Goal: Task Accomplishment & Management: Manage account settings

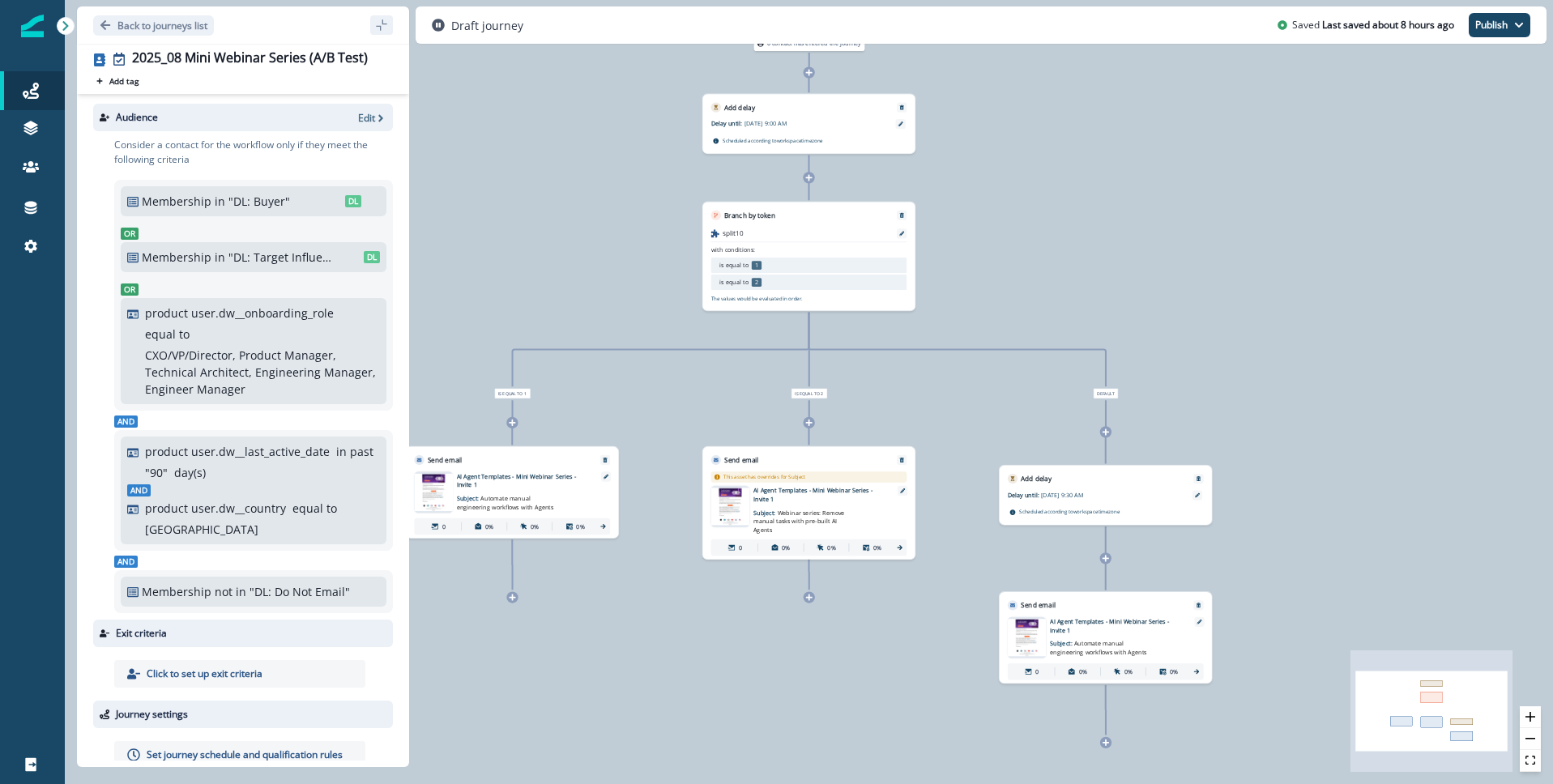
scroll to position [31, 0]
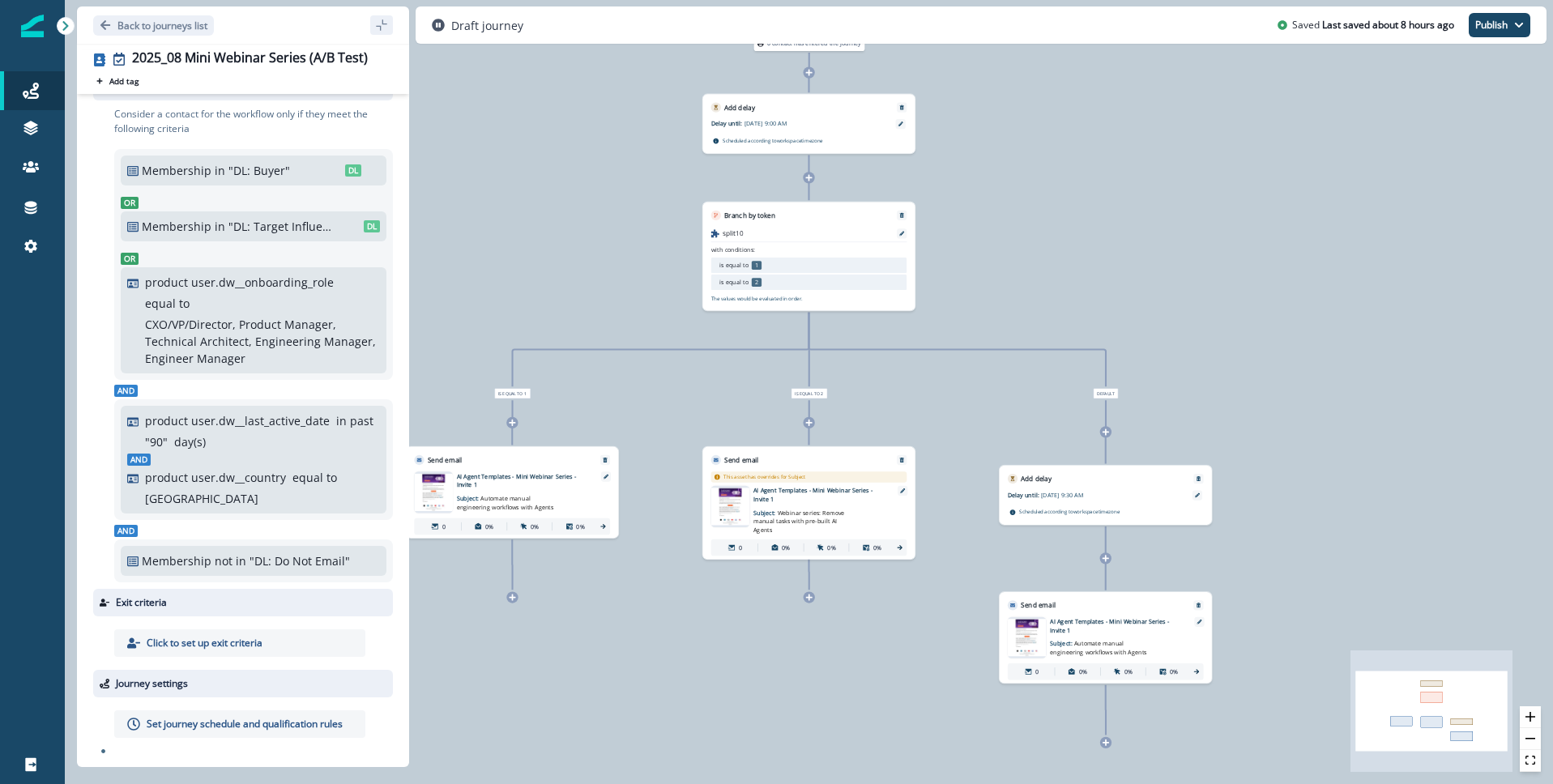
click at [367, 551] on div "Membership not in "DL: Do Not Email" DL" at bounding box center [254, 561] width 266 height 30
click at [500, 627] on div "0 contact has entered the journey Add delay Delay until: [DATE] 9:00 AM Delay d…" at bounding box center [809, 392] width 1488 height 784
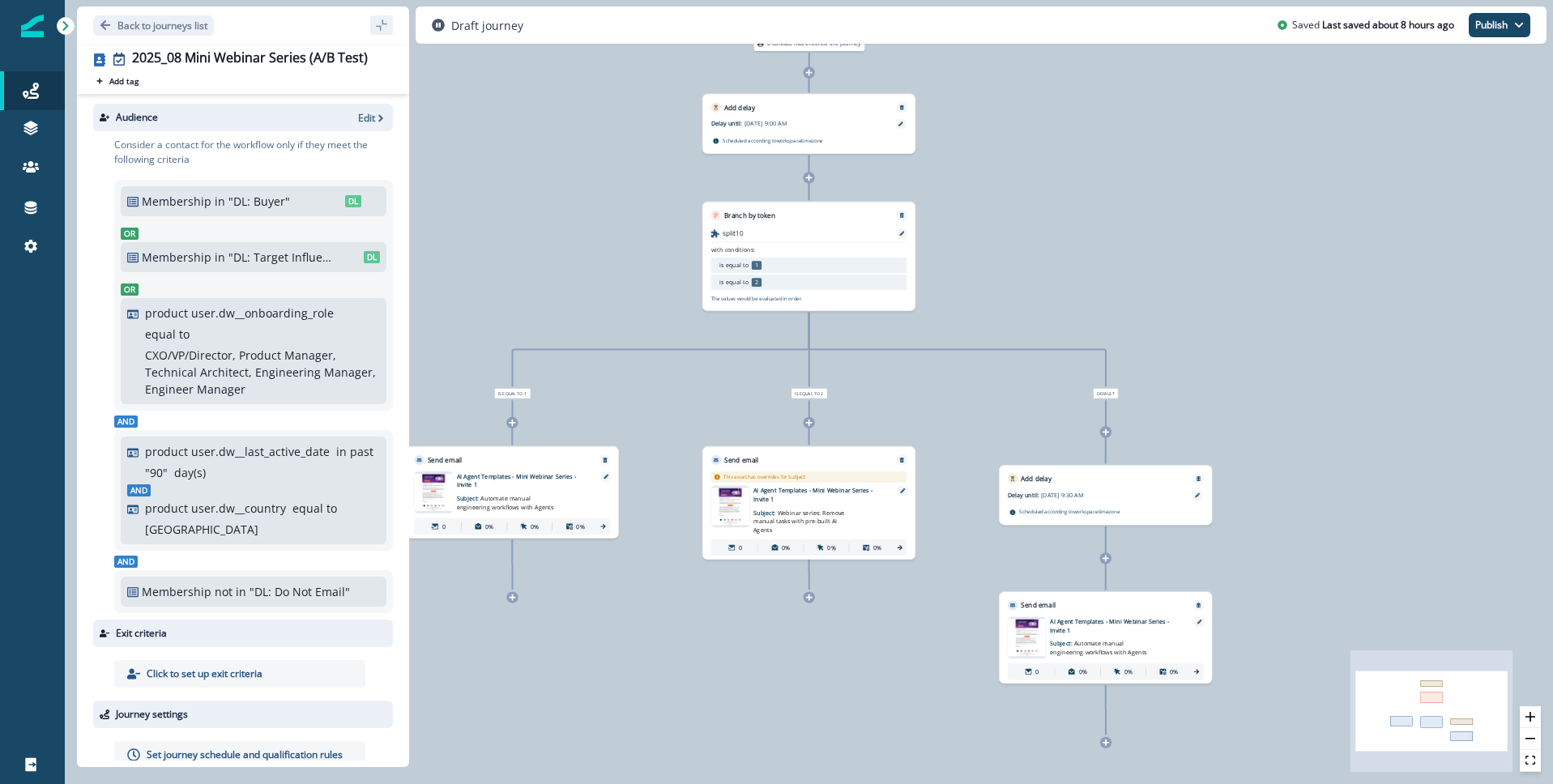
click at [355, 112] on div "Audience Edit" at bounding box center [243, 118] width 300 height 27
click at [359, 112] on p "Edit" at bounding box center [367, 118] width 17 height 14
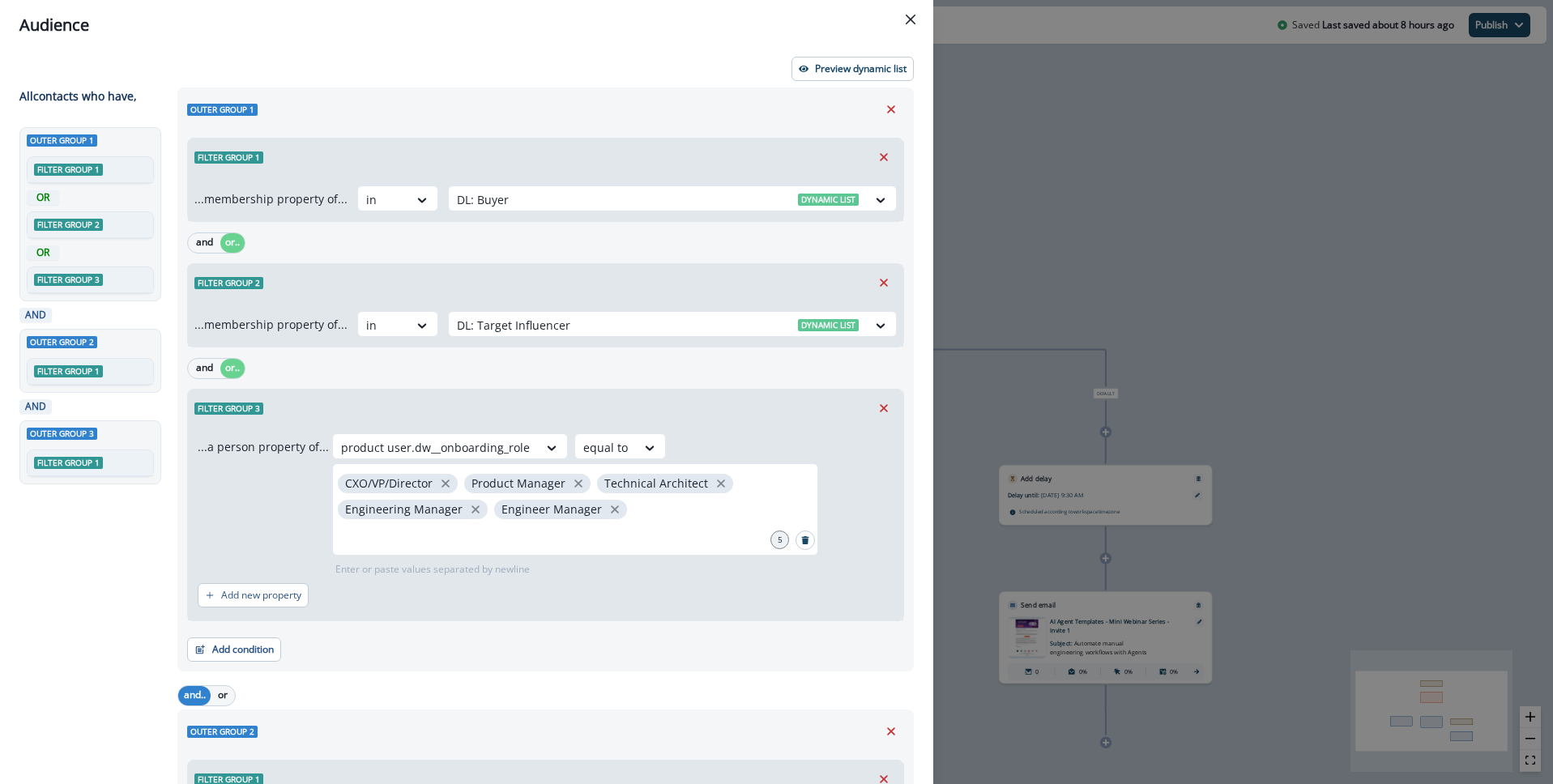
click at [84, 223] on span "Filter group 2" at bounding box center [68, 225] width 69 height 12
click at [67, 222] on span "Filter group 2" at bounding box center [68, 225] width 69 height 12
drag, startPoint x: 74, startPoint y: 223, endPoint x: 47, endPoint y: 222, distance: 27.0
click at [46, 222] on span "Filter group 2" at bounding box center [68, 225] width 69 height 12
click at [305, 280] on div "Filter group 2" at bounding box center [546, 283] width 715 height 37
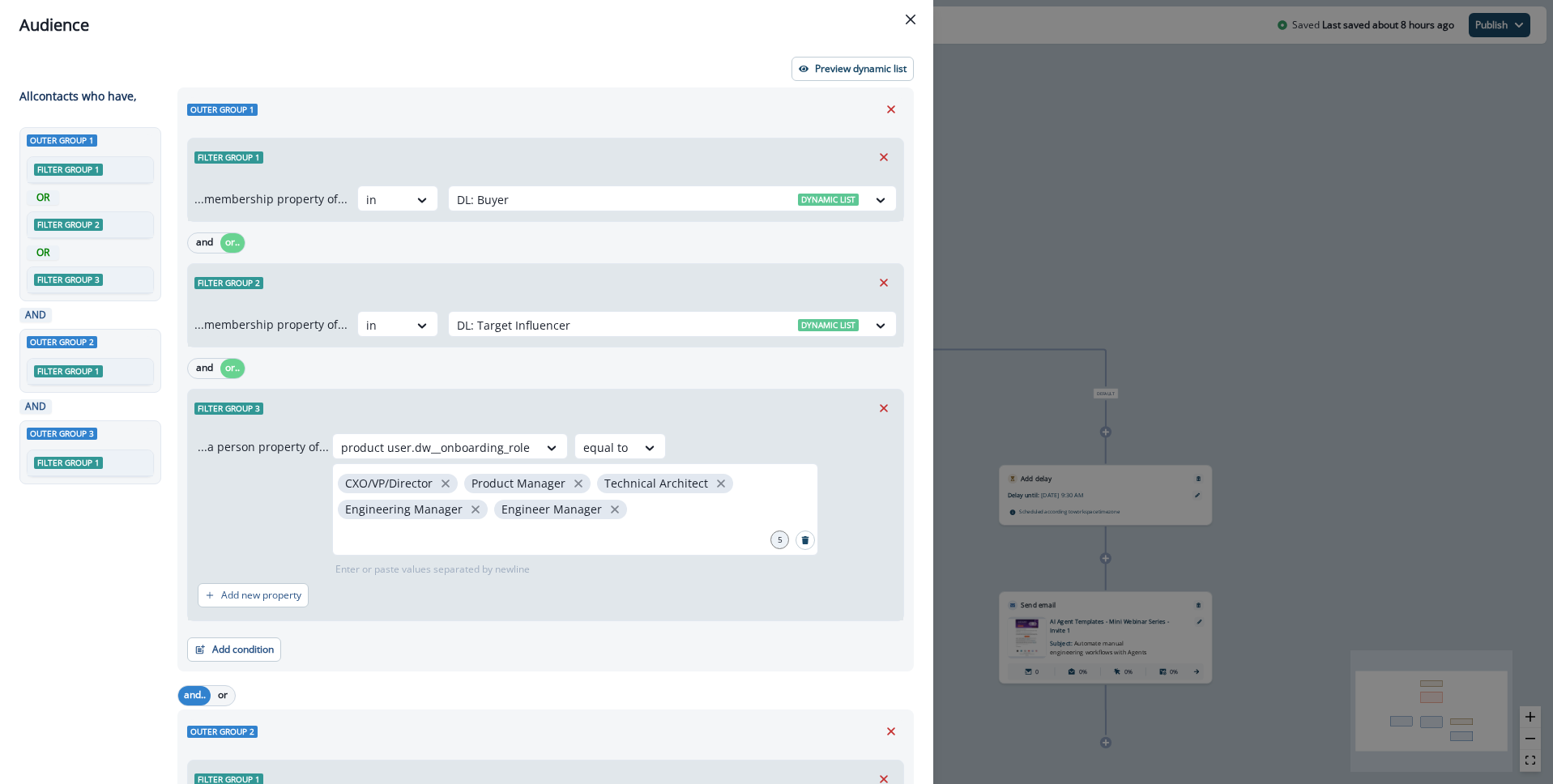
scroll to position [3, 0]
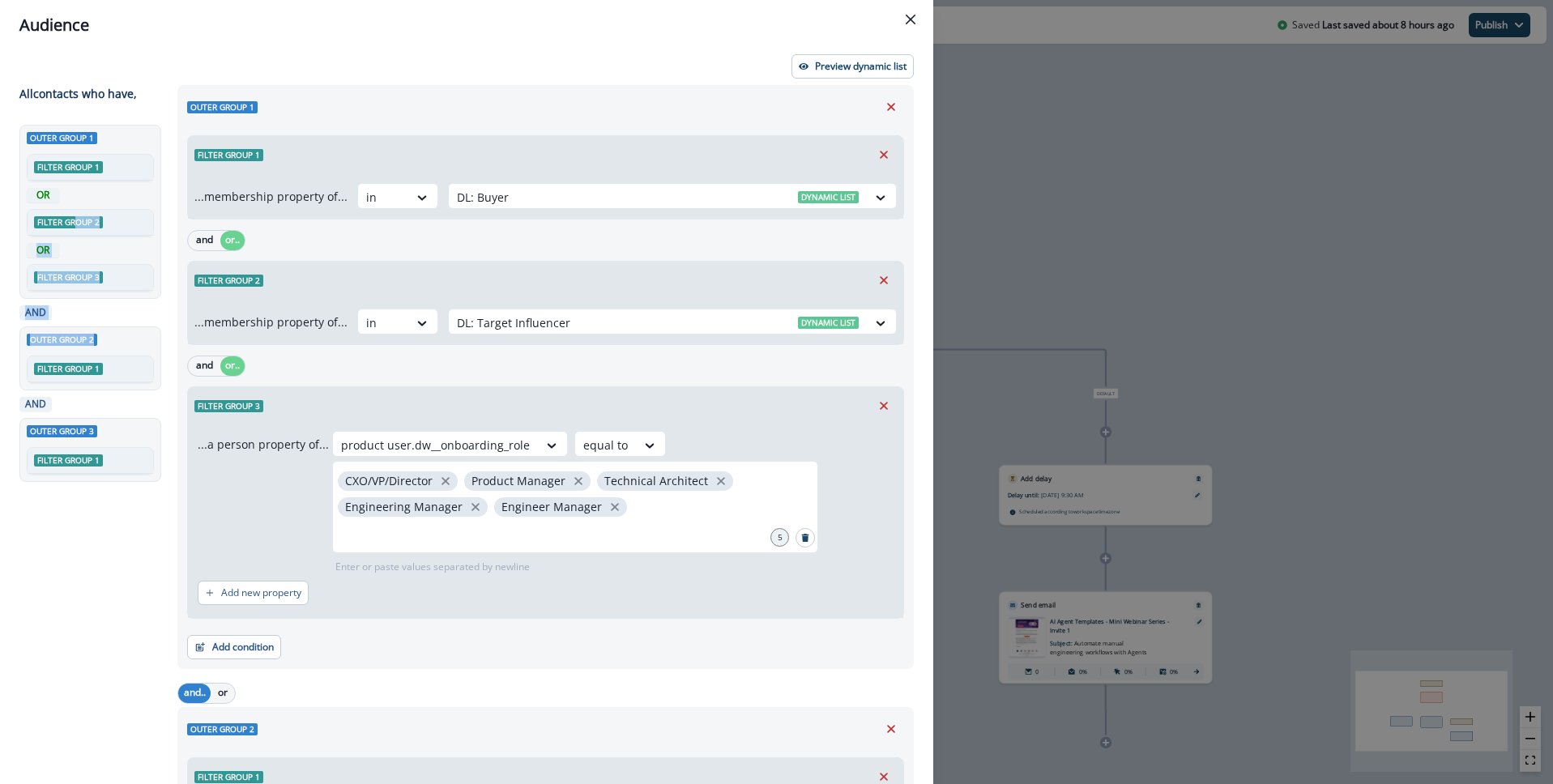
drag, startPoint x: 74, startPoint y: 221, endPoint x: 93, endPoint y: 343, distance: 123.5
click at [91, 343] on div "Outer group 1 Filter group 1 OR Filter group 2 OR Filter group 3 AND Outer grou…" at bounding box center [94, 423] width 148 height 597
drag, startPoint x: 338, startPoint y: 289, endPoint x: 269, endPoint y: 289, distance: 69.0
click at [268, 289] on div "Filter group 2" at bounding box center [546, 280] width 715 height 37
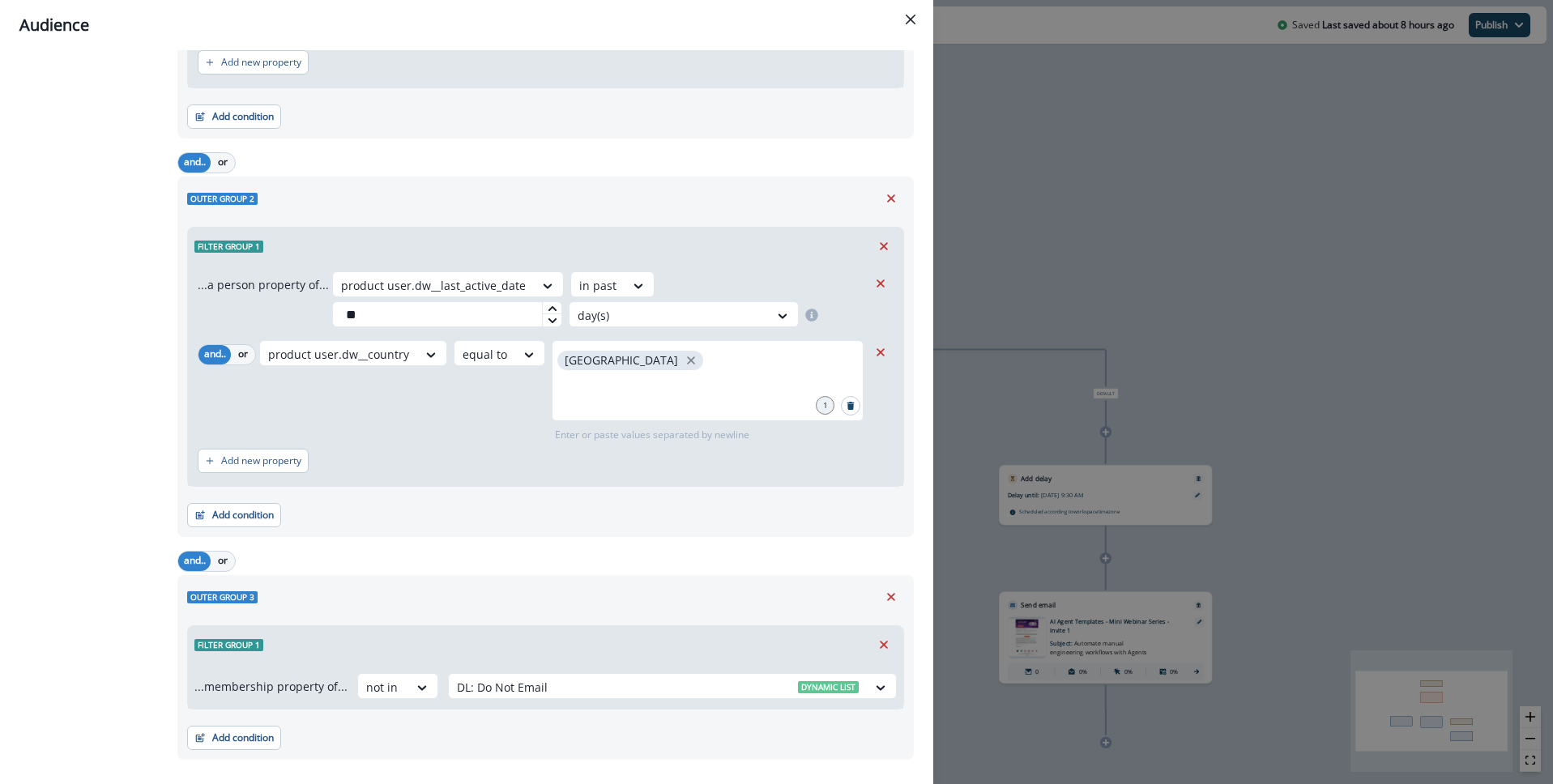
scroll to position [565, 0]
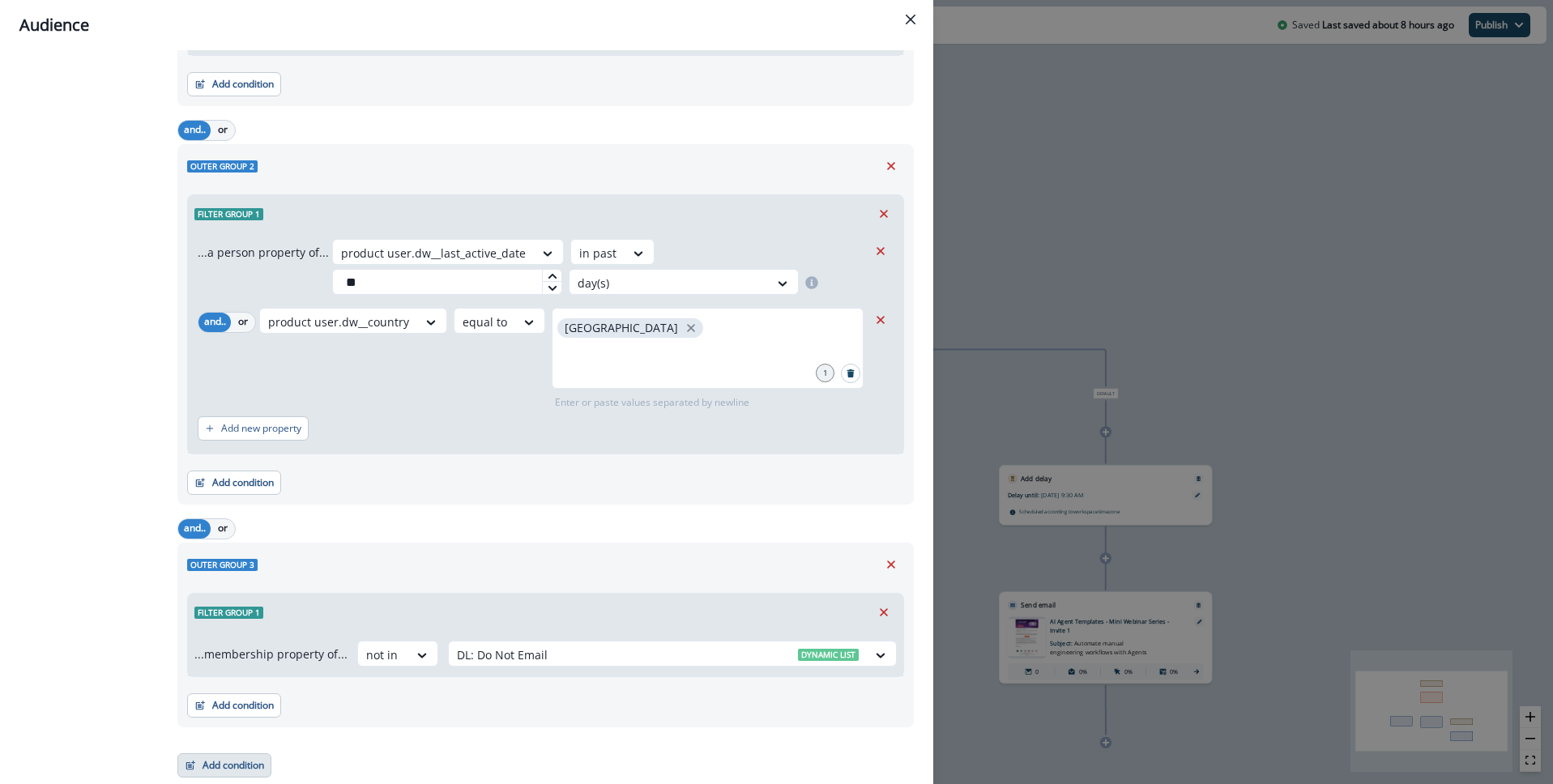
click at [235, 771] on button "Add condition" at bounding box center [224, 765] width 94 height 25
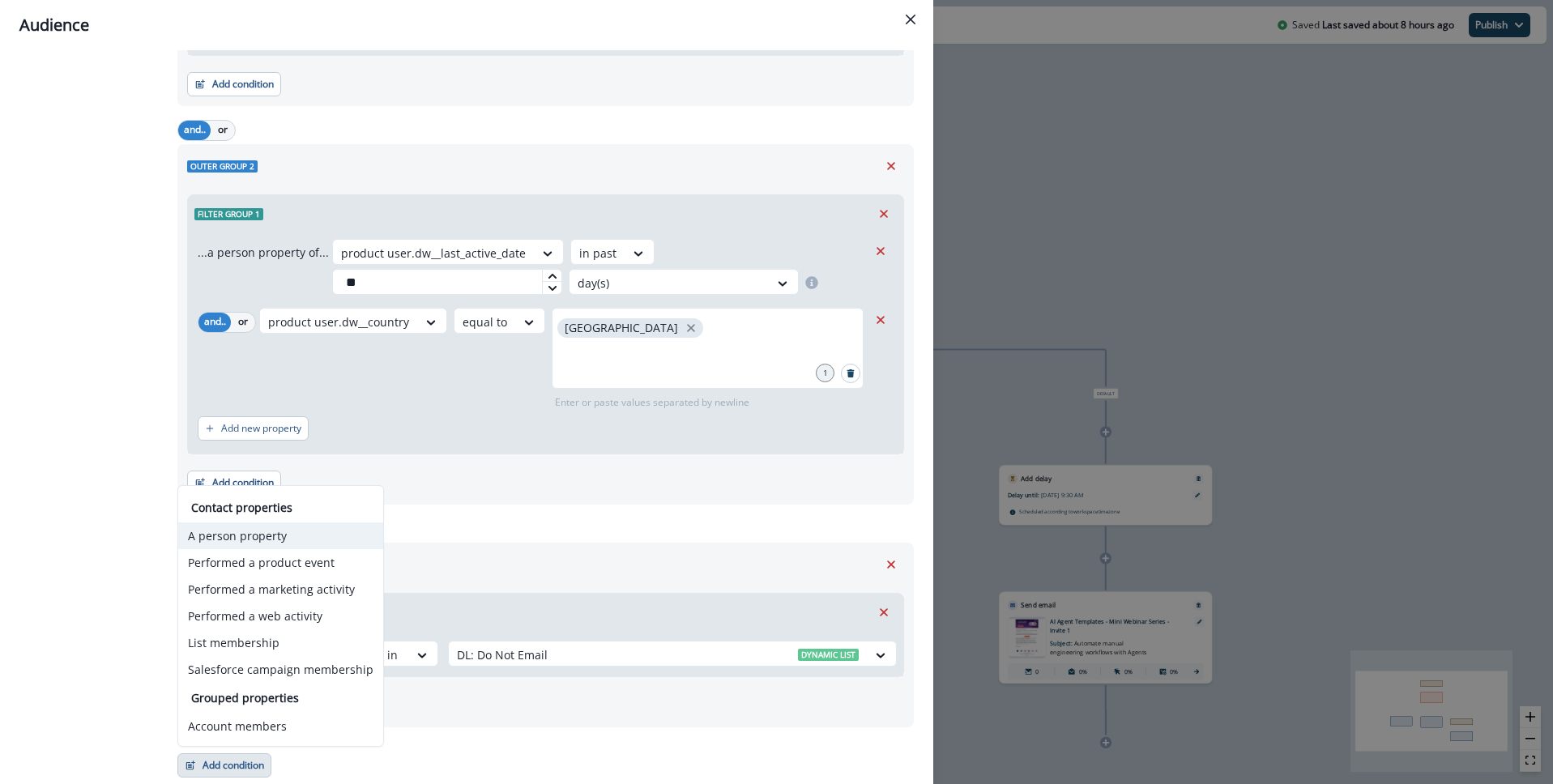
click at [278, 539] on button "A person property" at bounding box center [280, 535] width 205 height 26
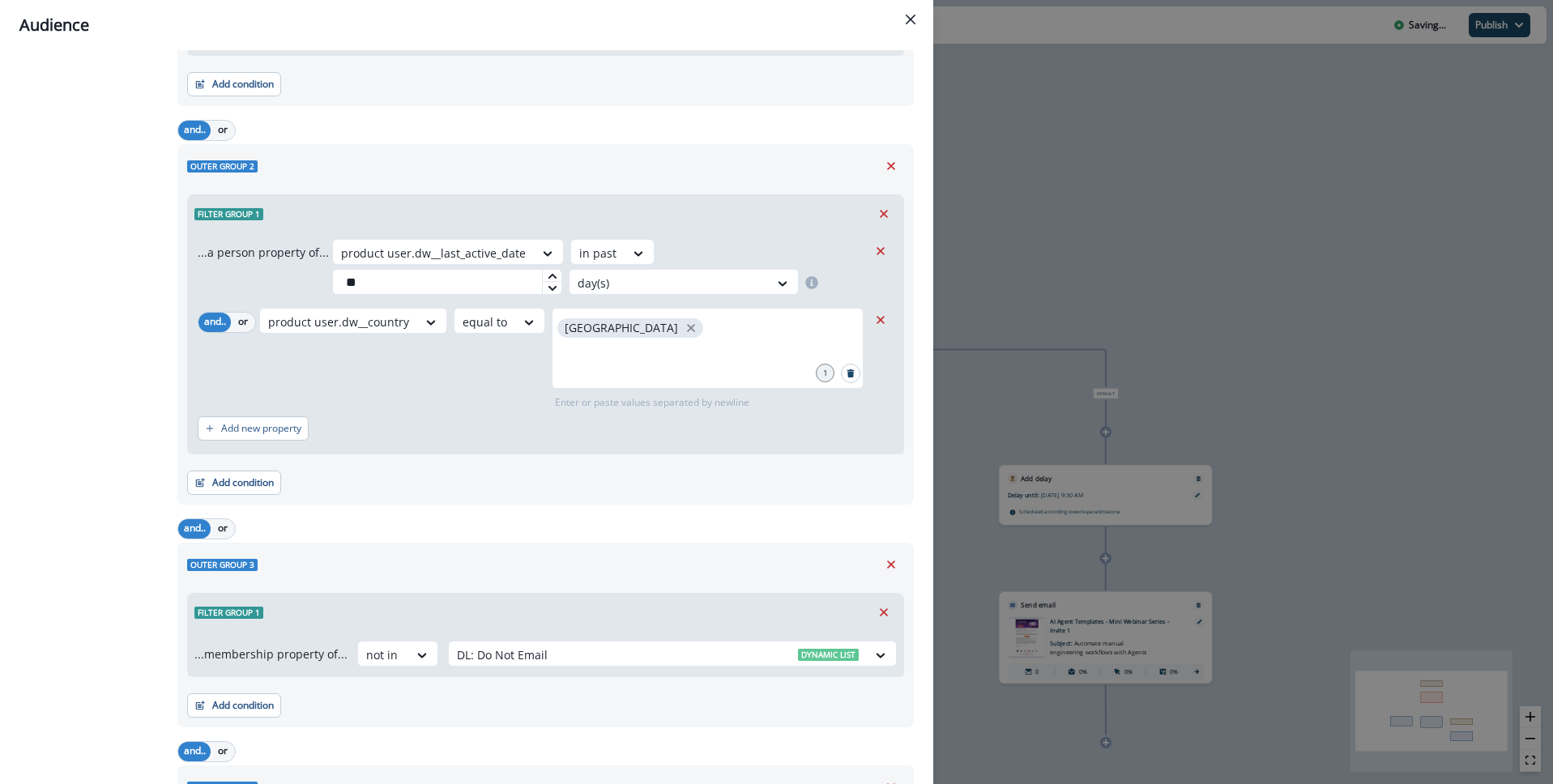
scroll to position [782, 0]
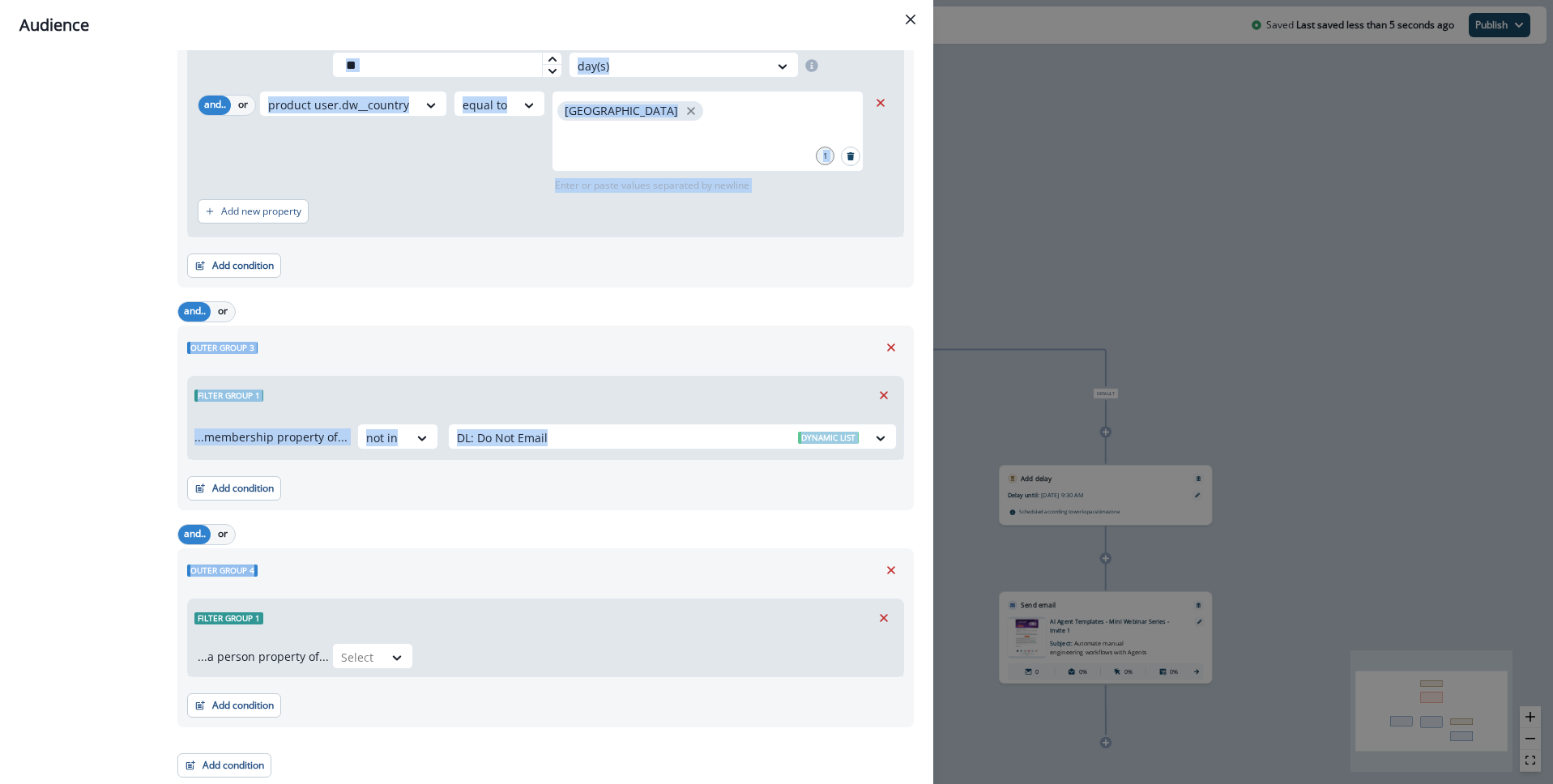
drag, startPoint x: 398, startPoint y: 569, endPoint x: 162, endPoint y: 528, distance: 239.5
click at [161, 527] on div "All contact s who have, Outer group 1 Filter group 1 OR Filter group 2 OR Filte…" at bounding box center [466, 42] width 894 height 1473
click at [276, 570] on icon "Edit name" at bounding box center [274, 569] width 9 height 9
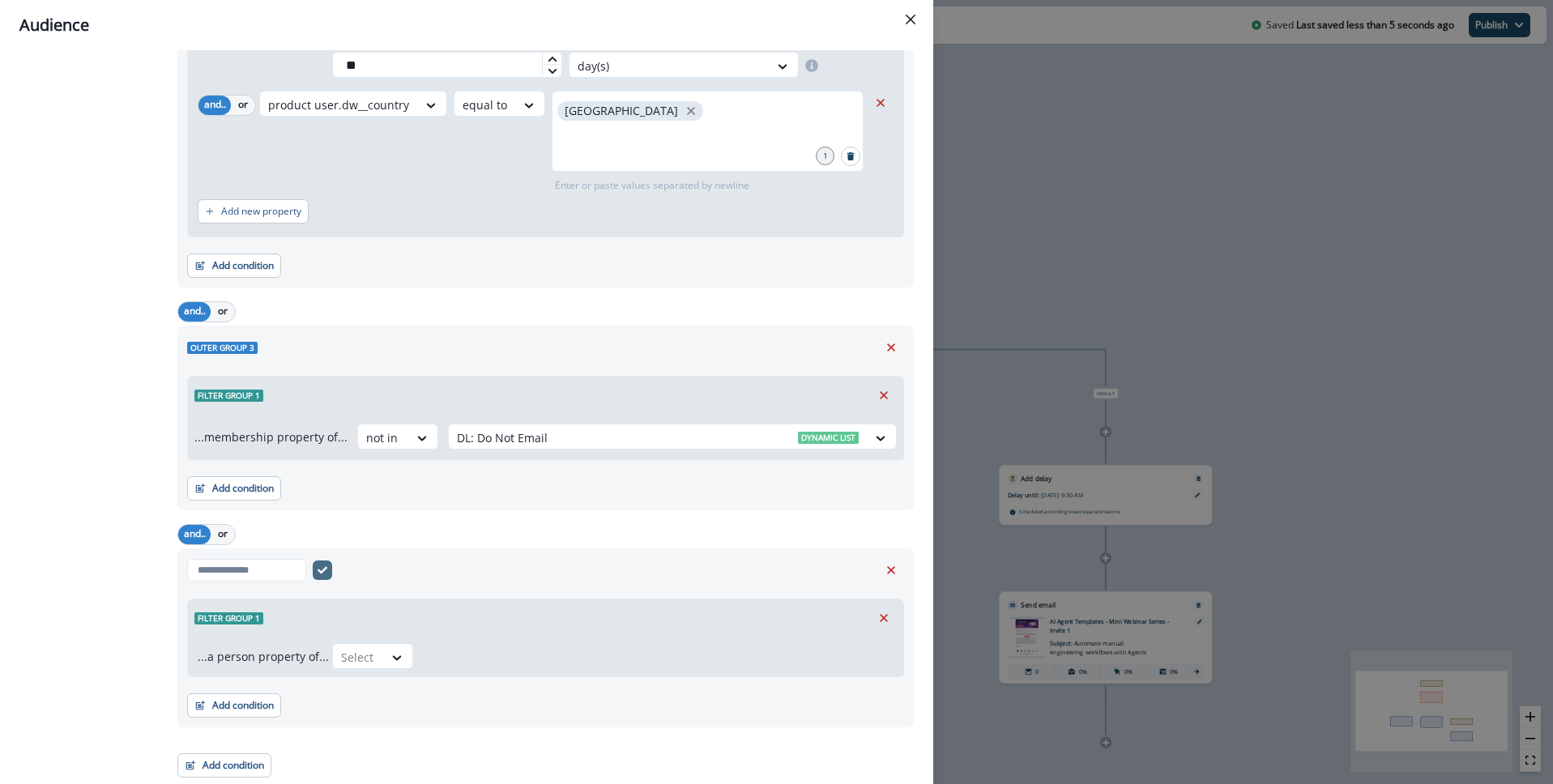
click at [80, 573] on div "All contact s who have, Outer group 1 Filter group 1 OR Filter group 2 OR Filte…" at bounding box center [94, 42] width 148 height 1473
click at [893, 572] on icon "Remove" at bounding box center [892, 570] width 9 height 9
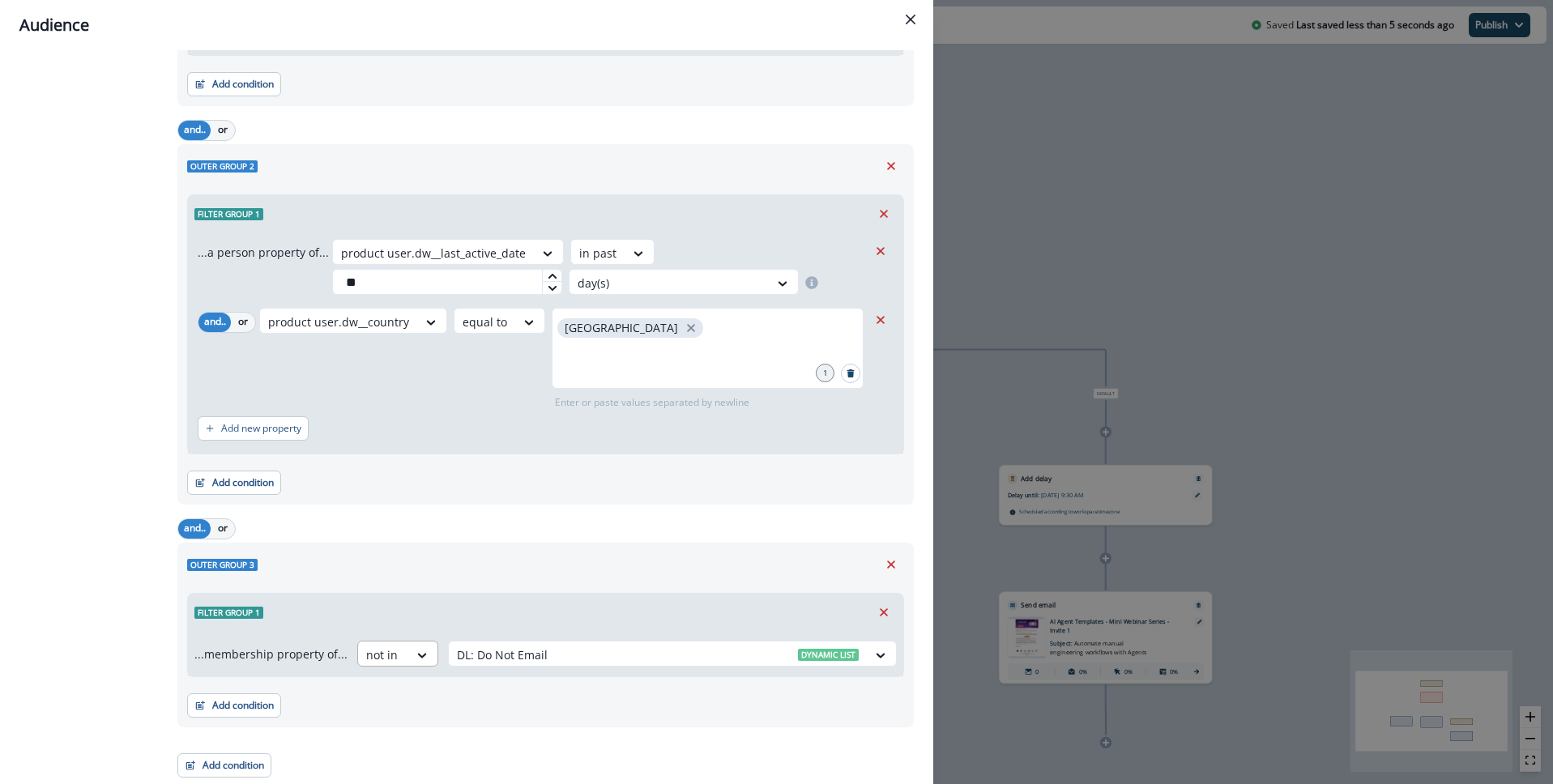
scroll to position [0, 0]
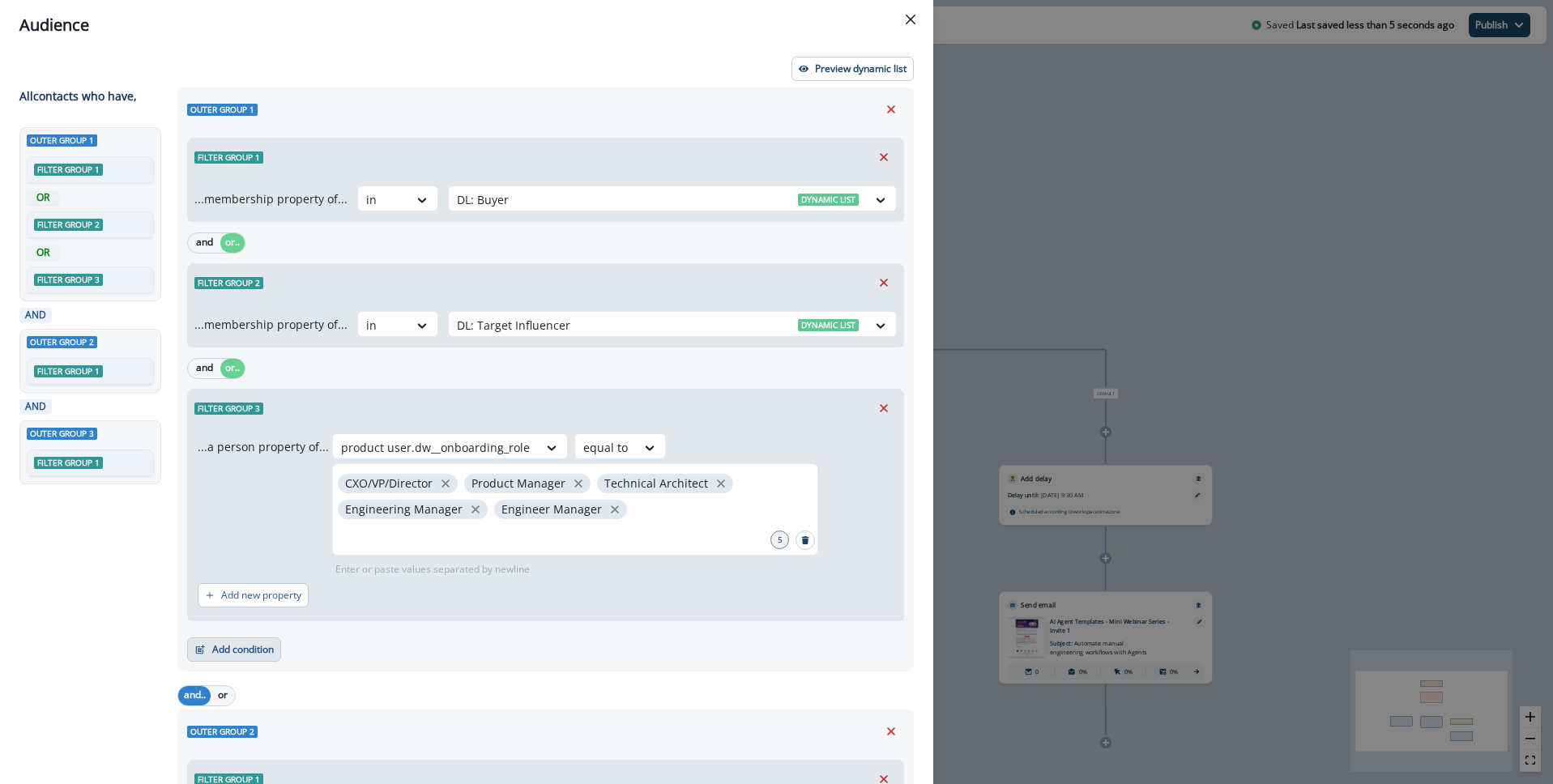
click at [257, 649] on button "Add condition" at bounding box center [234, 649] width 94 height 25
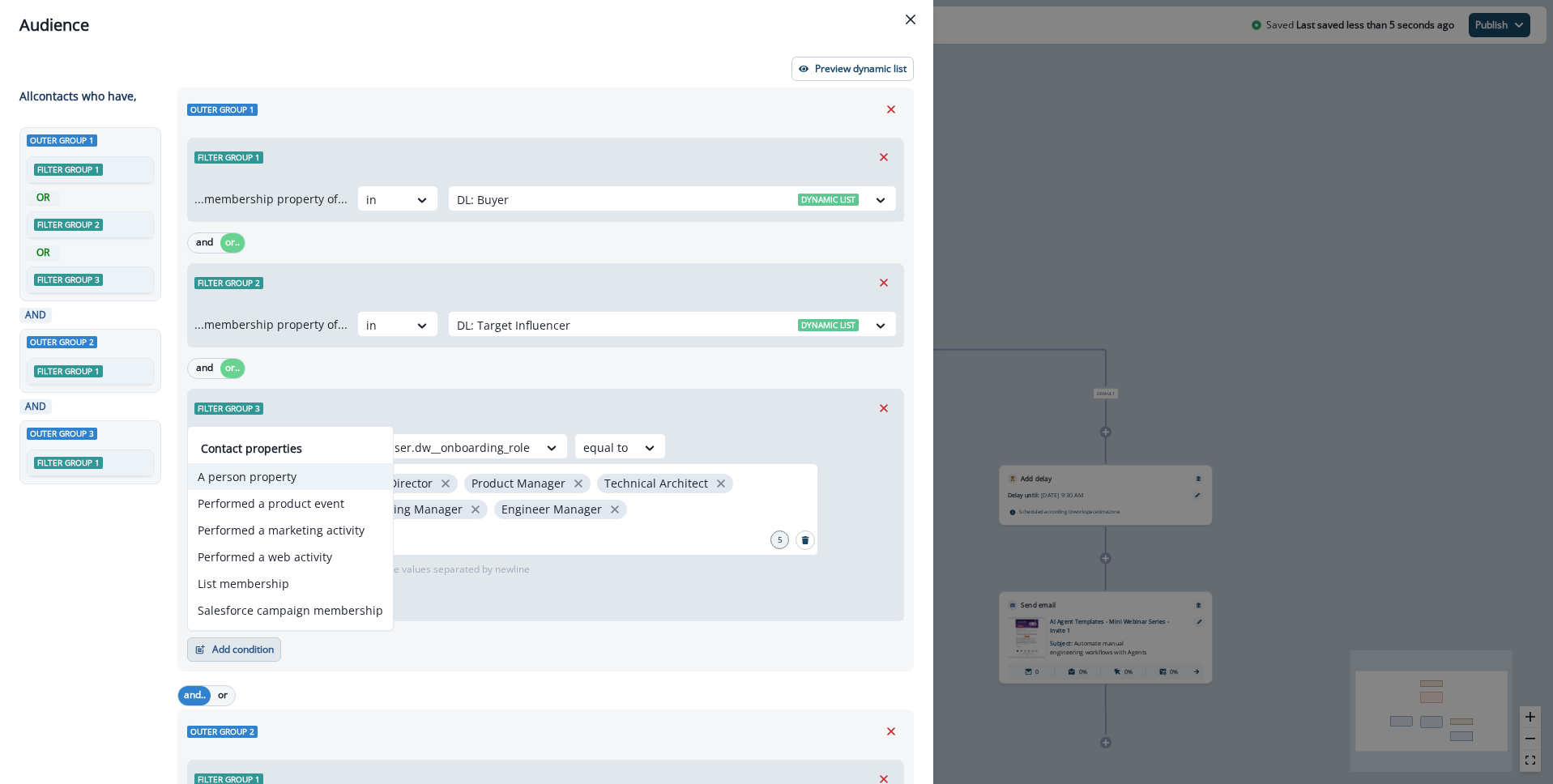
click at [271, 473] on button "A person property" at bounding box center [291, 476] width 205 height 26
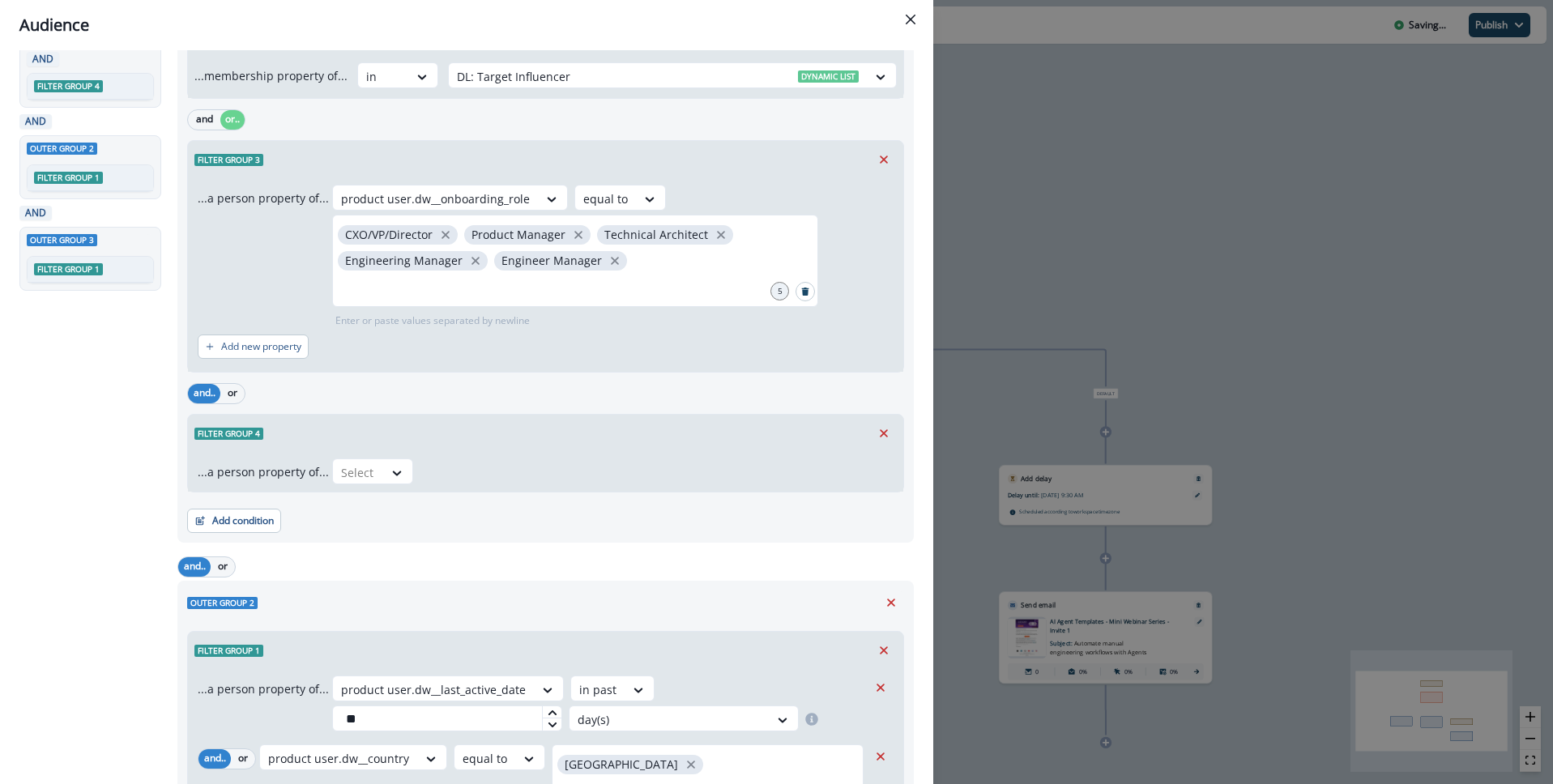
scroll to position [260, 0]
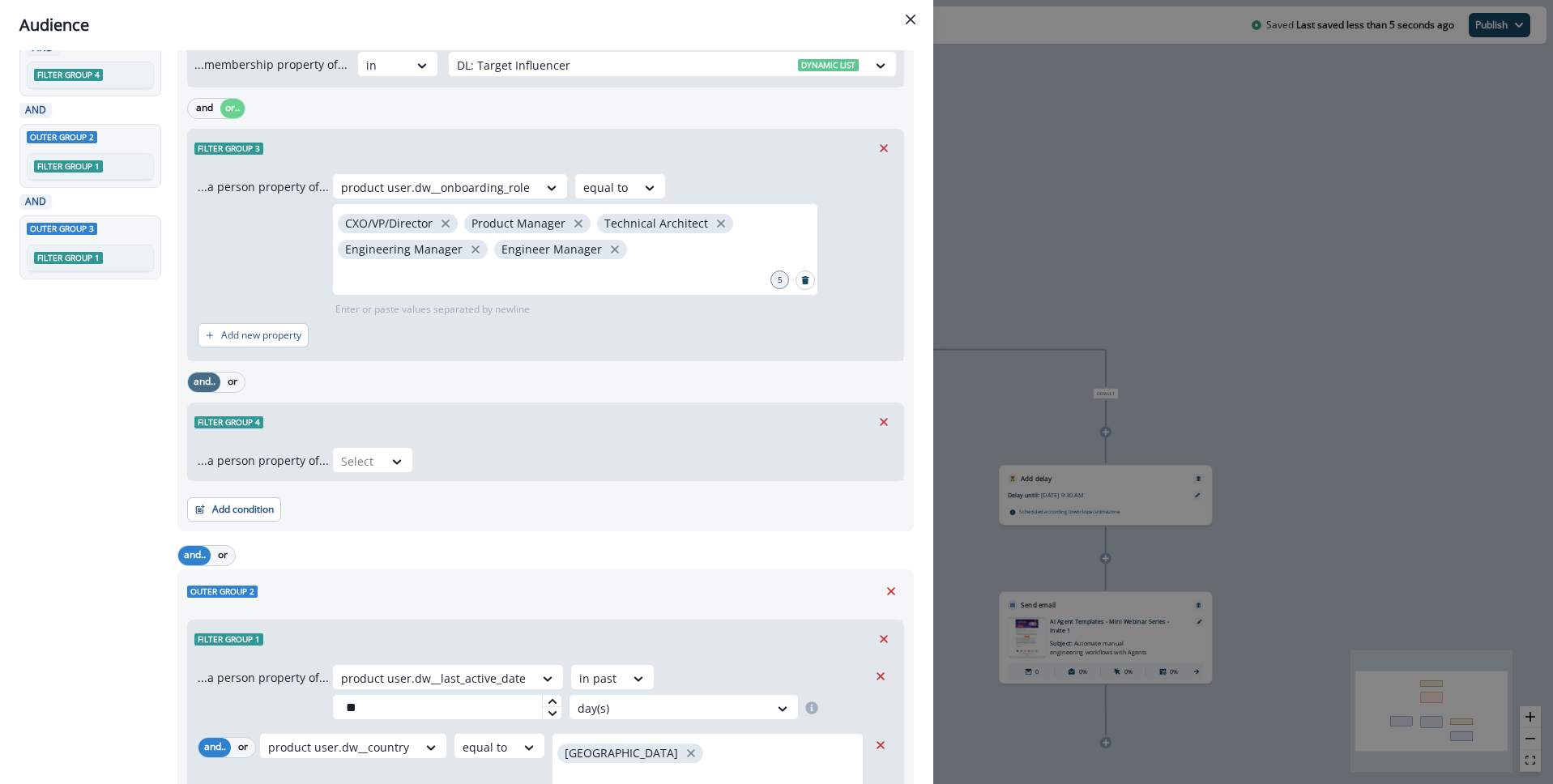
click at [211, 383] on button "and.." at bounding box center [205, 382] width 32 height 20
click at [216, 379] on button "and.." at bounding box center [205, 382] width 32 height 20
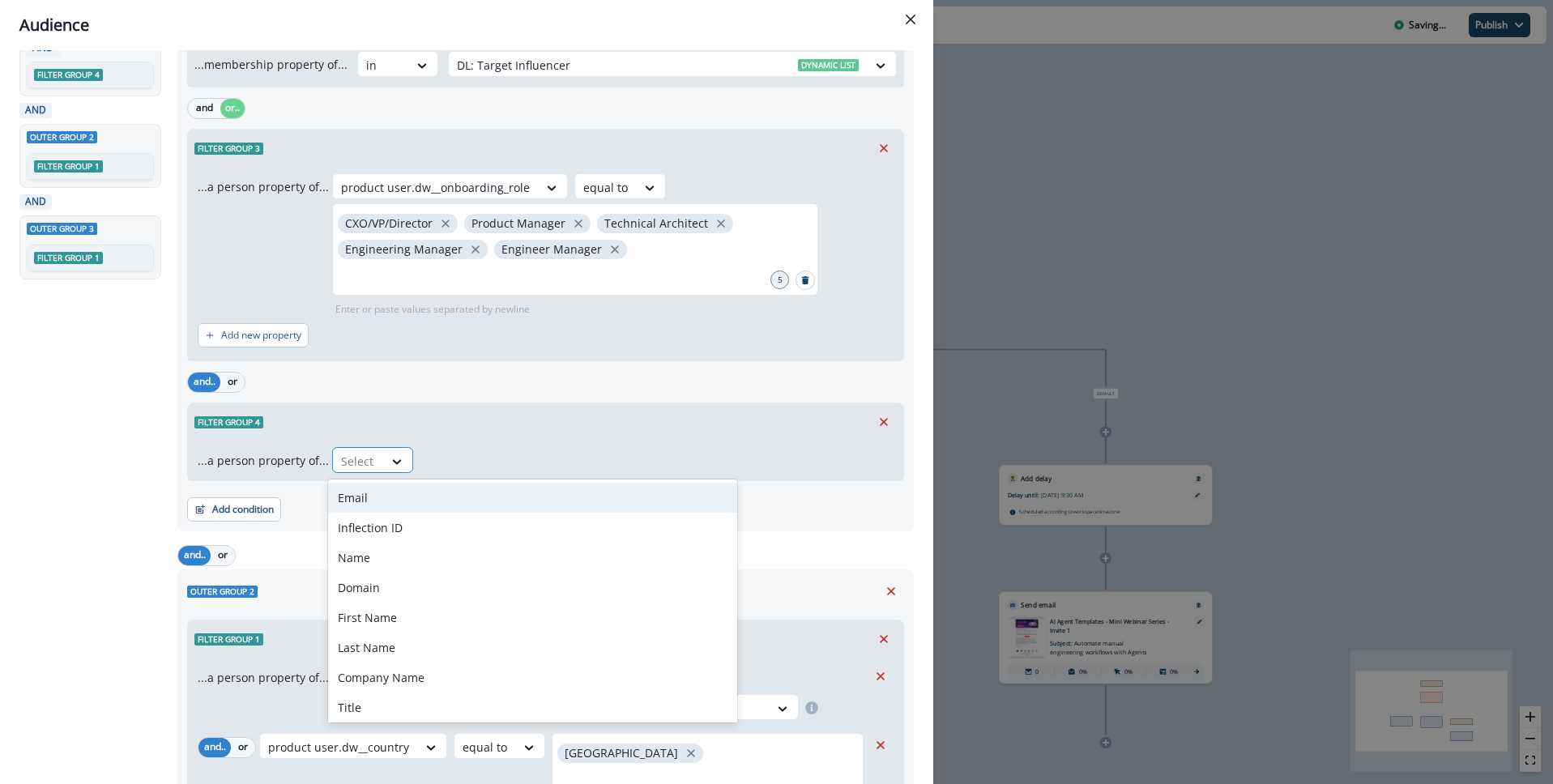
click at [361, 470] on div at bounding box center [358, 461] width 34 height 20
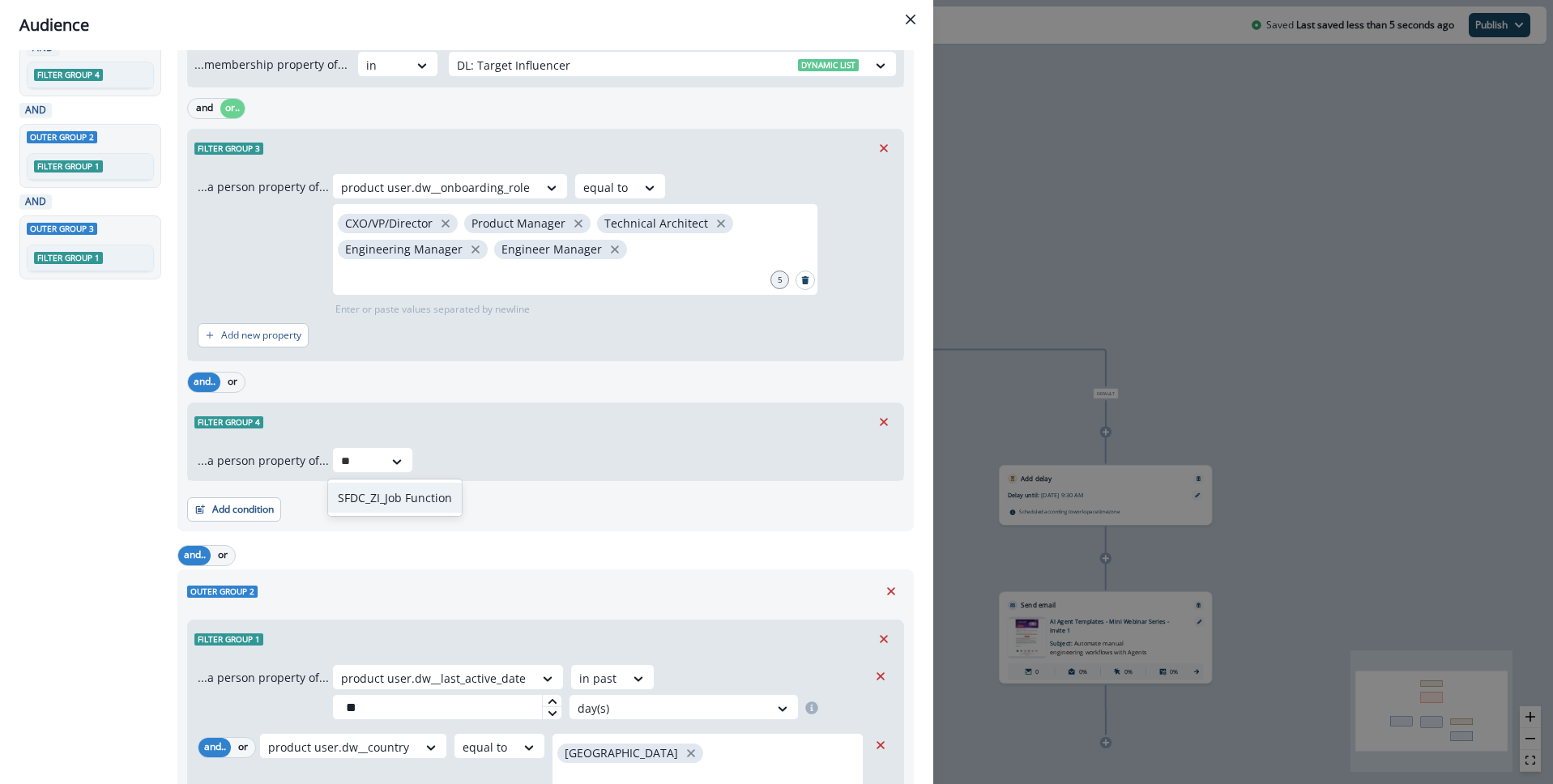
type input "*"
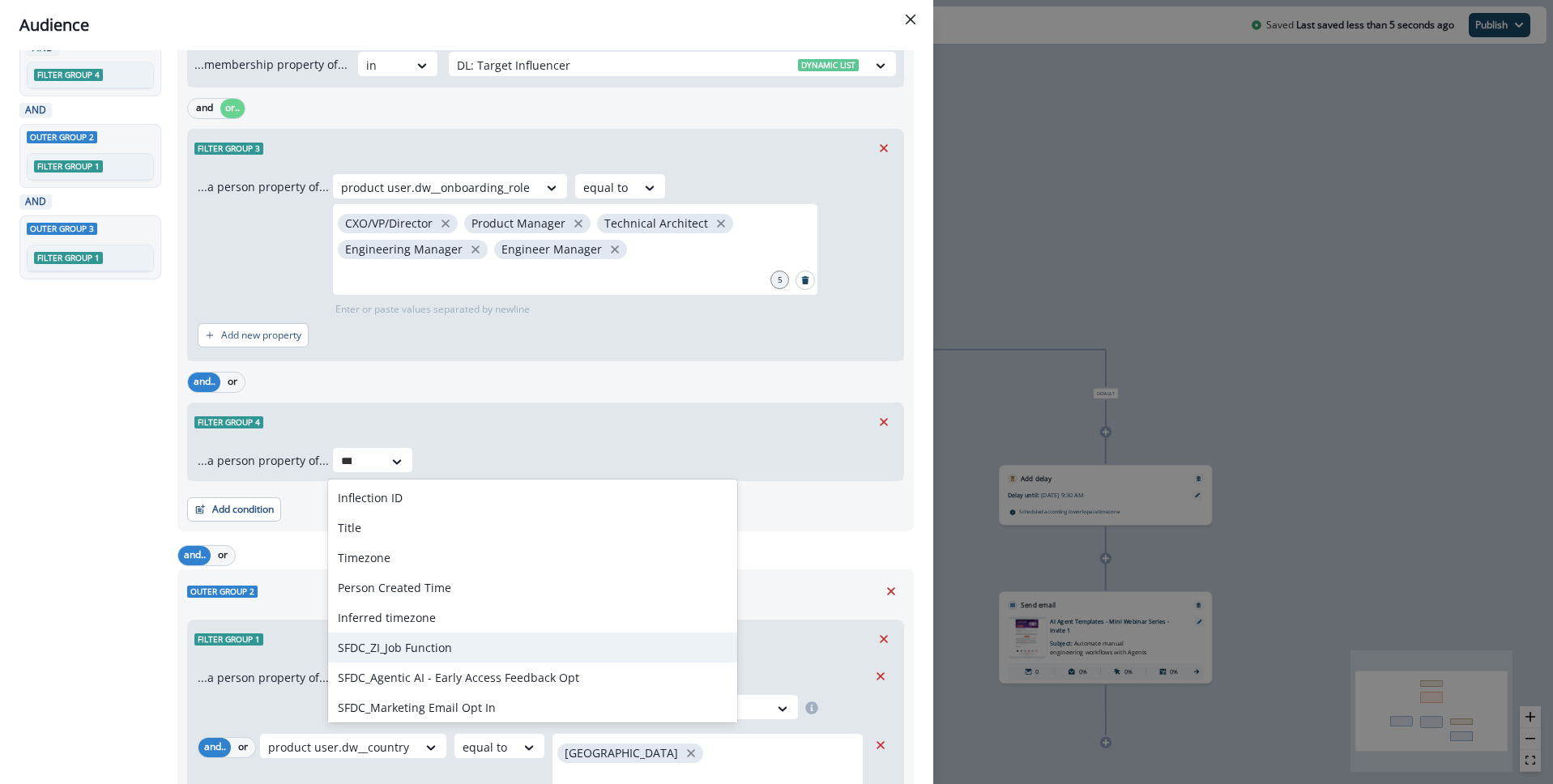
type input "****"
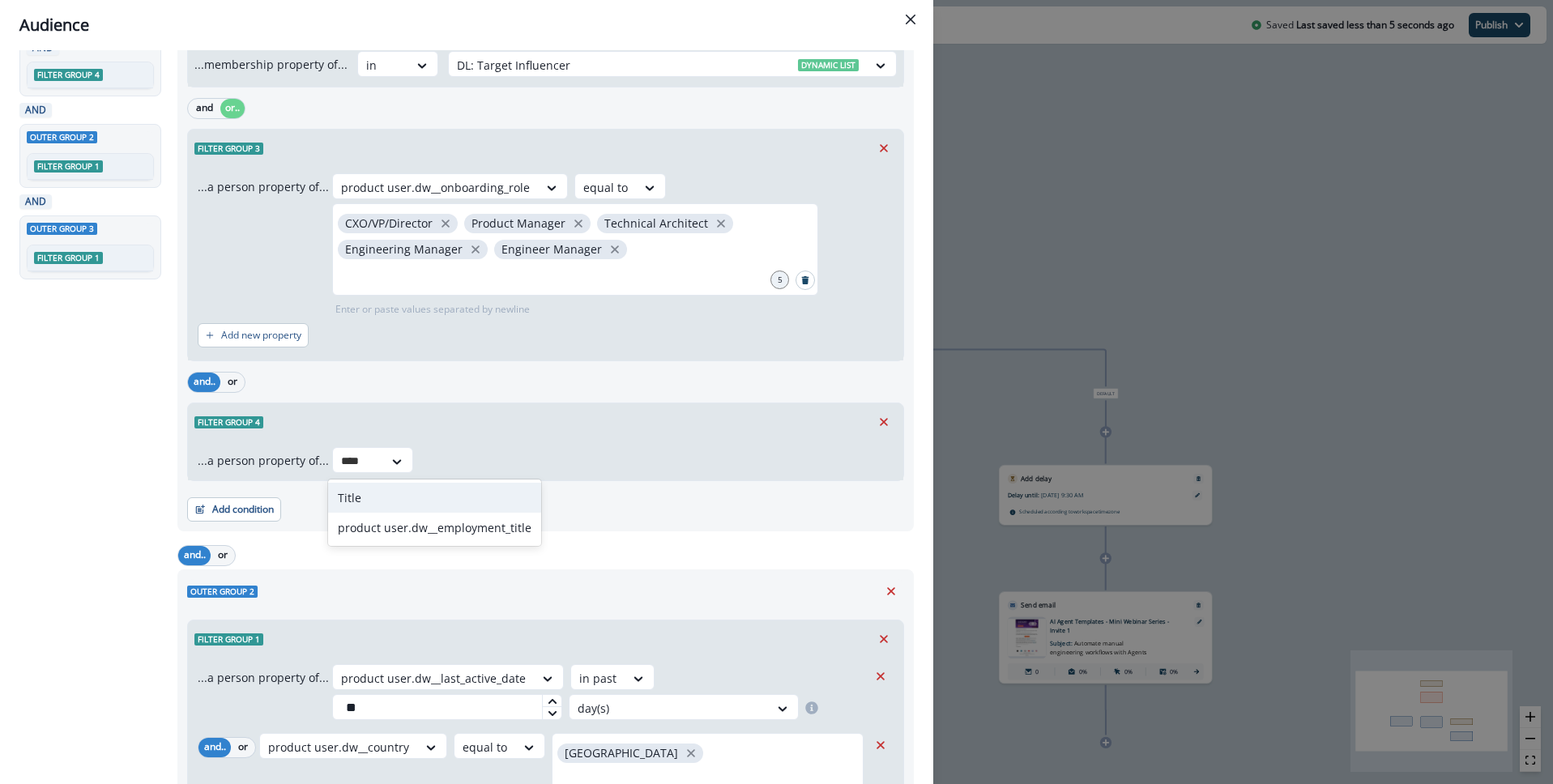
click at [425, 488] on div "Title" at bounding box center [435, 497] width 213 height 30
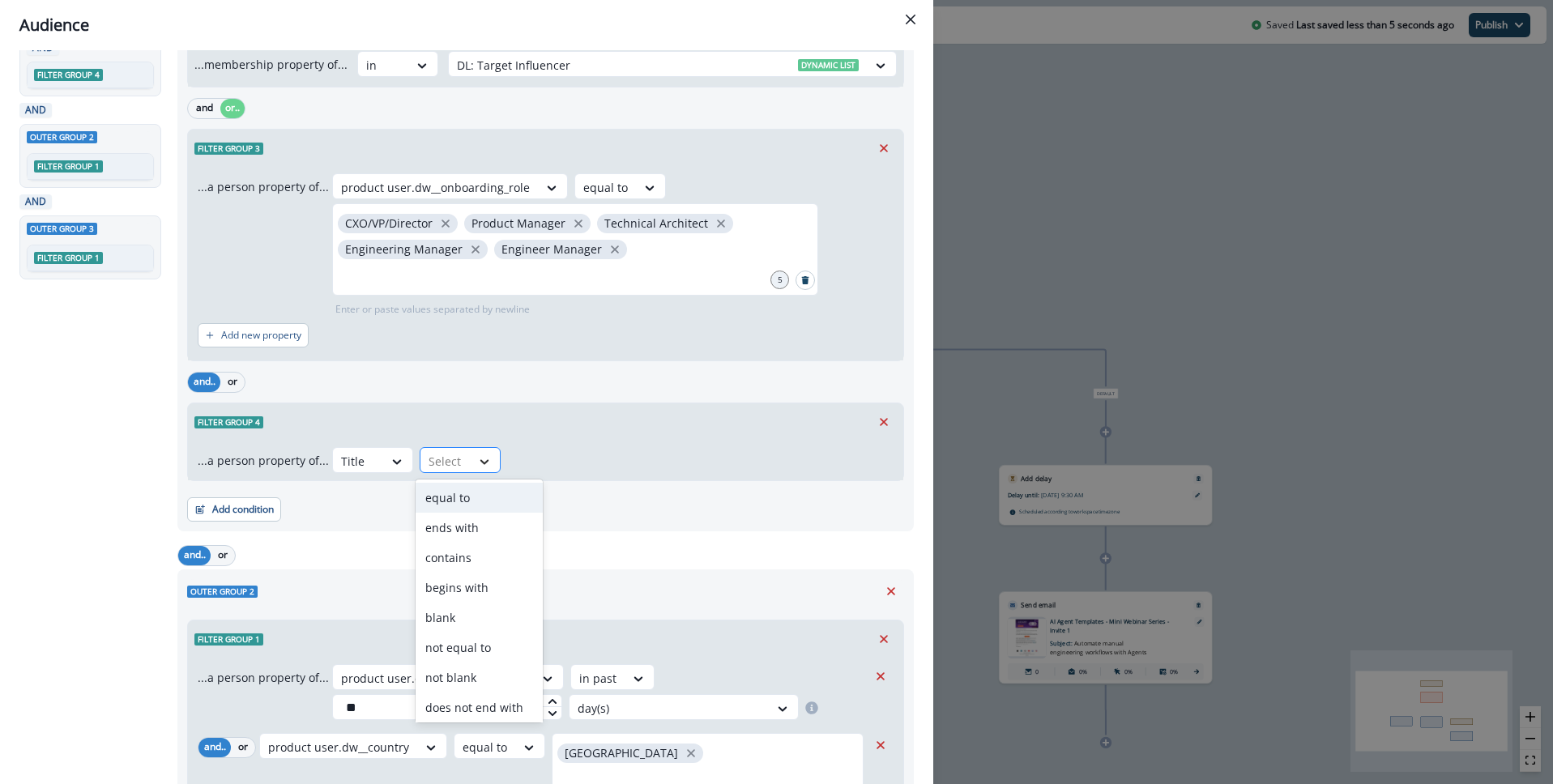
click at [471, 462] on div at bounding box center [484, 461] width 27 height 16
click at [468, 615] on div "blank" at bounding box center [479, 617] width 127 height 30
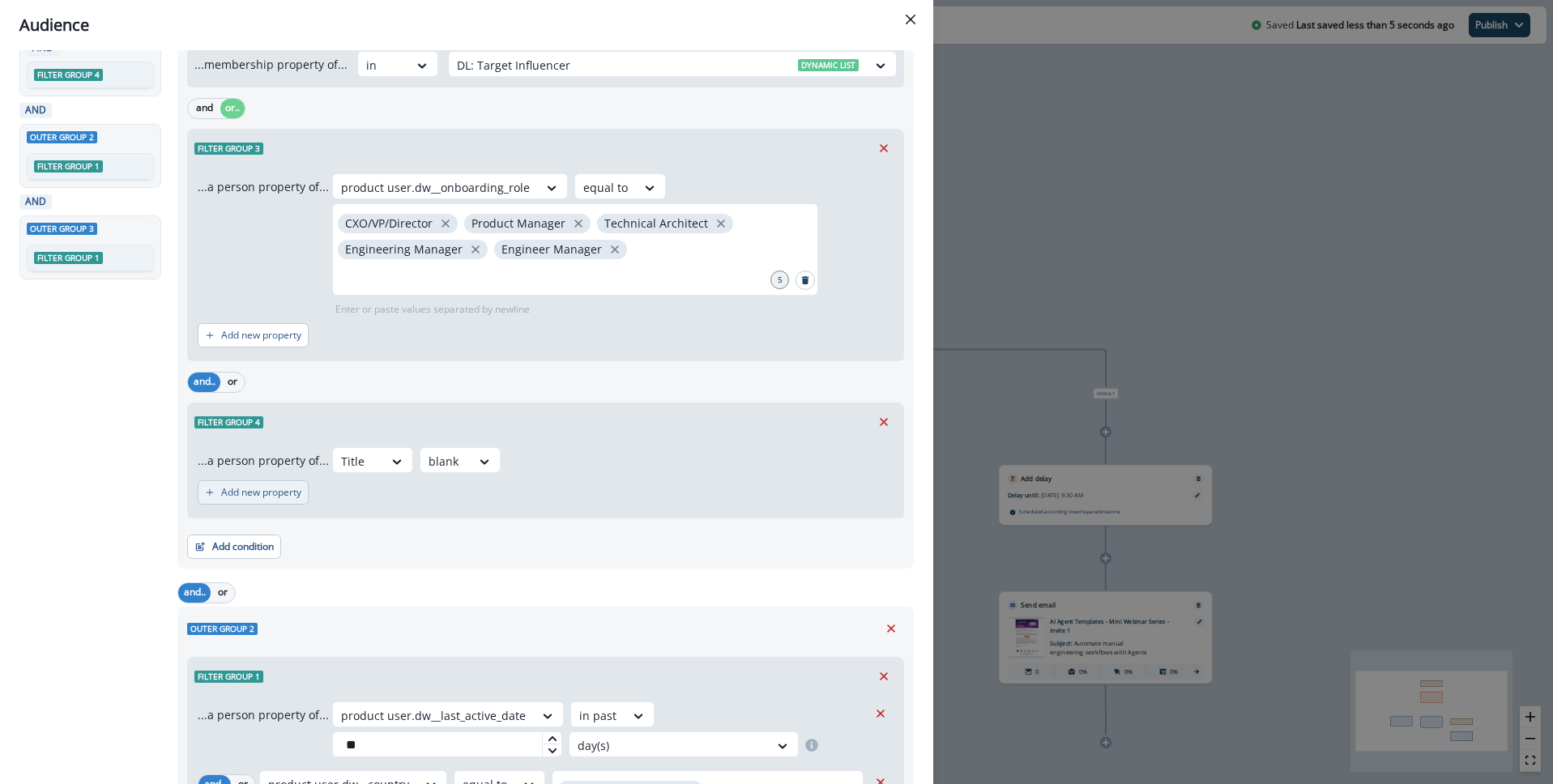
click at [216, 493] on button "Add new property" at bounding box center [253, 493] width 111 height 25
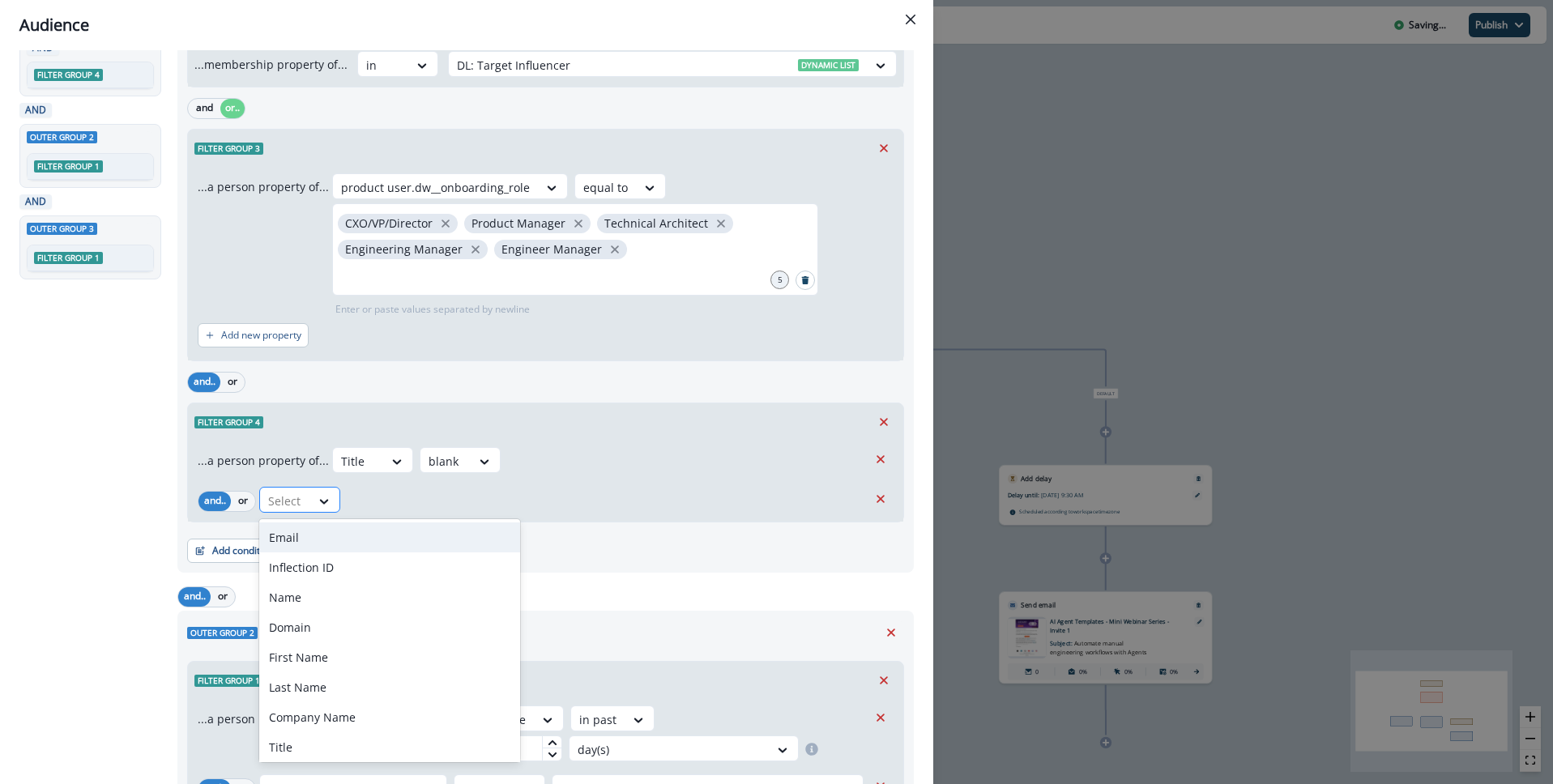
click at [305, 499] on div "Select" at bounding box center [285, 500] width 50 height 26
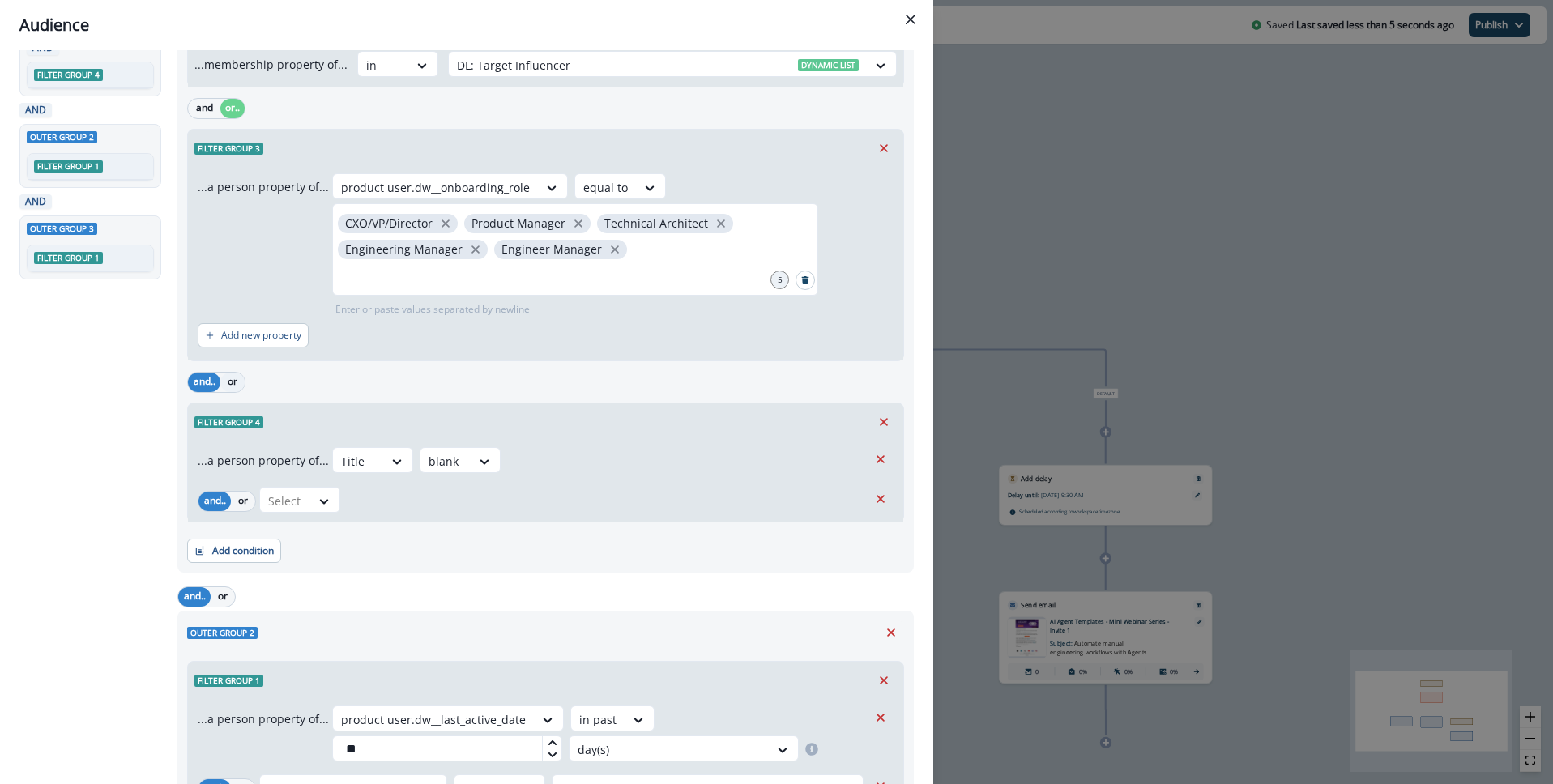
click at [221, 383] on button "or" at bounding box center [233, 382] width 25 height 20
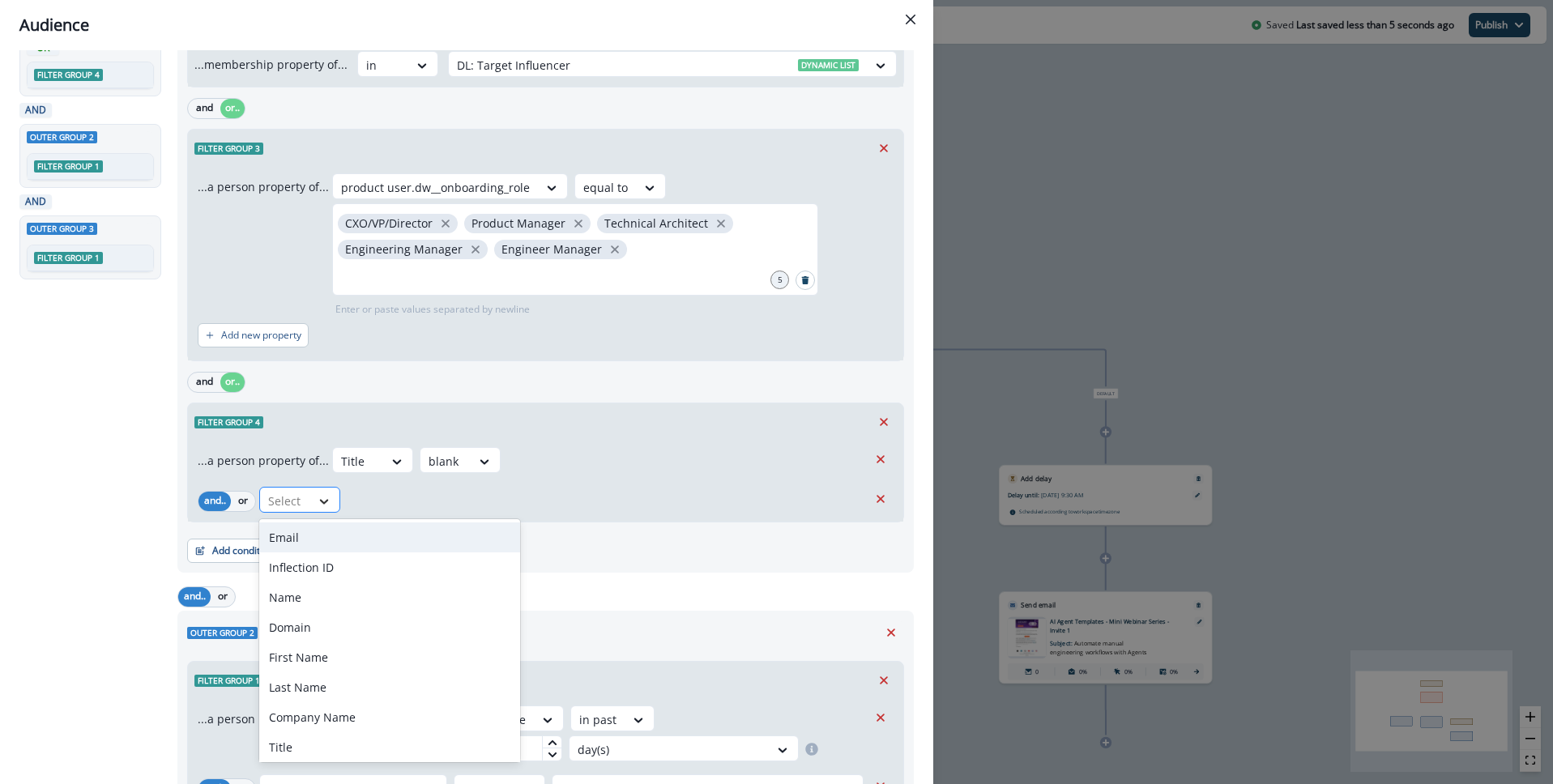
click at [317, 507] on icon at bounding box center [324, 501] width 14 height 16
click at [315, 537] on div "Email" at bounding box center [390, 537] width 261 height 30
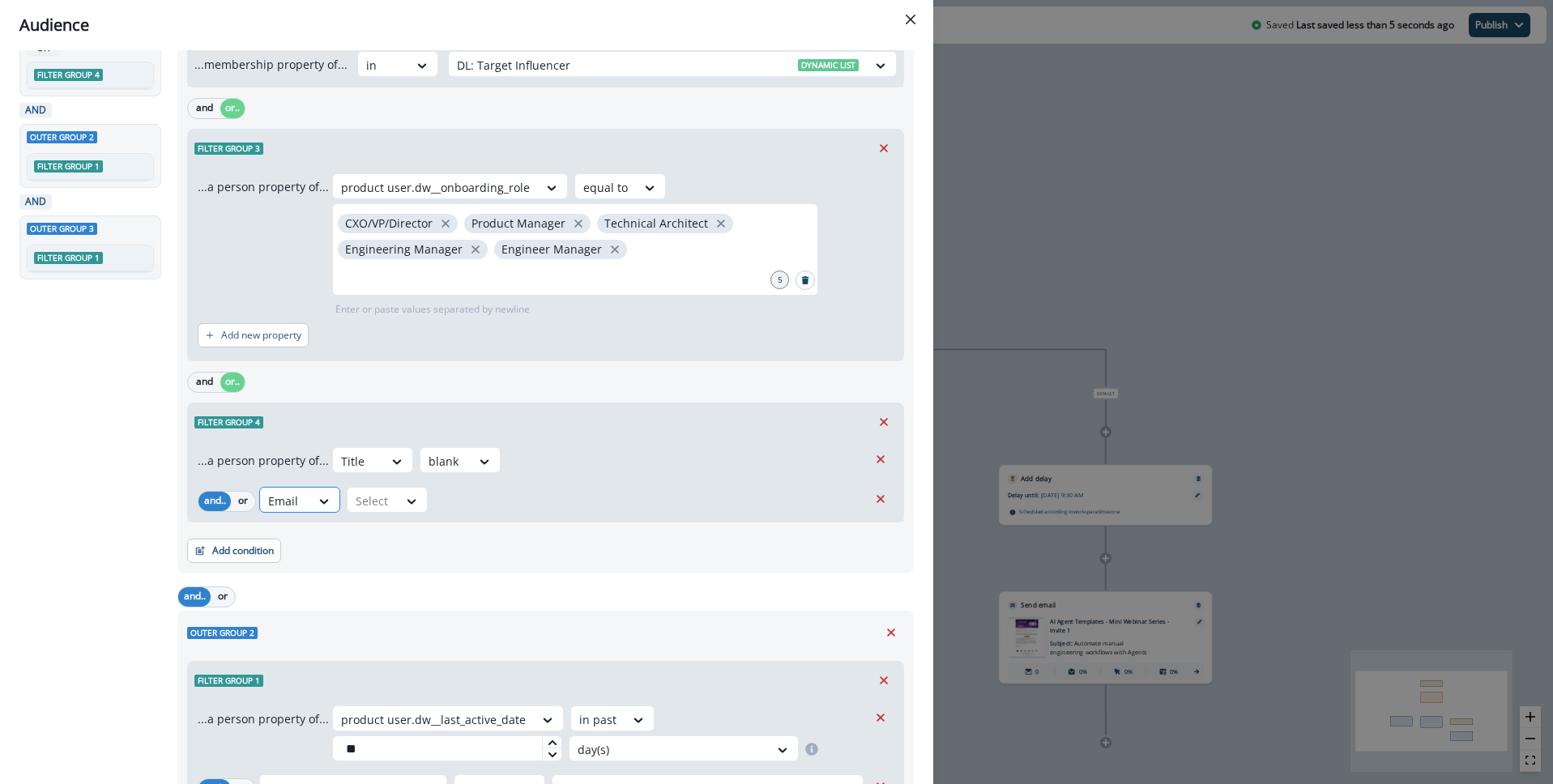
click at [292, 502] on div at bounding box center [286, 501] width 34 height 20
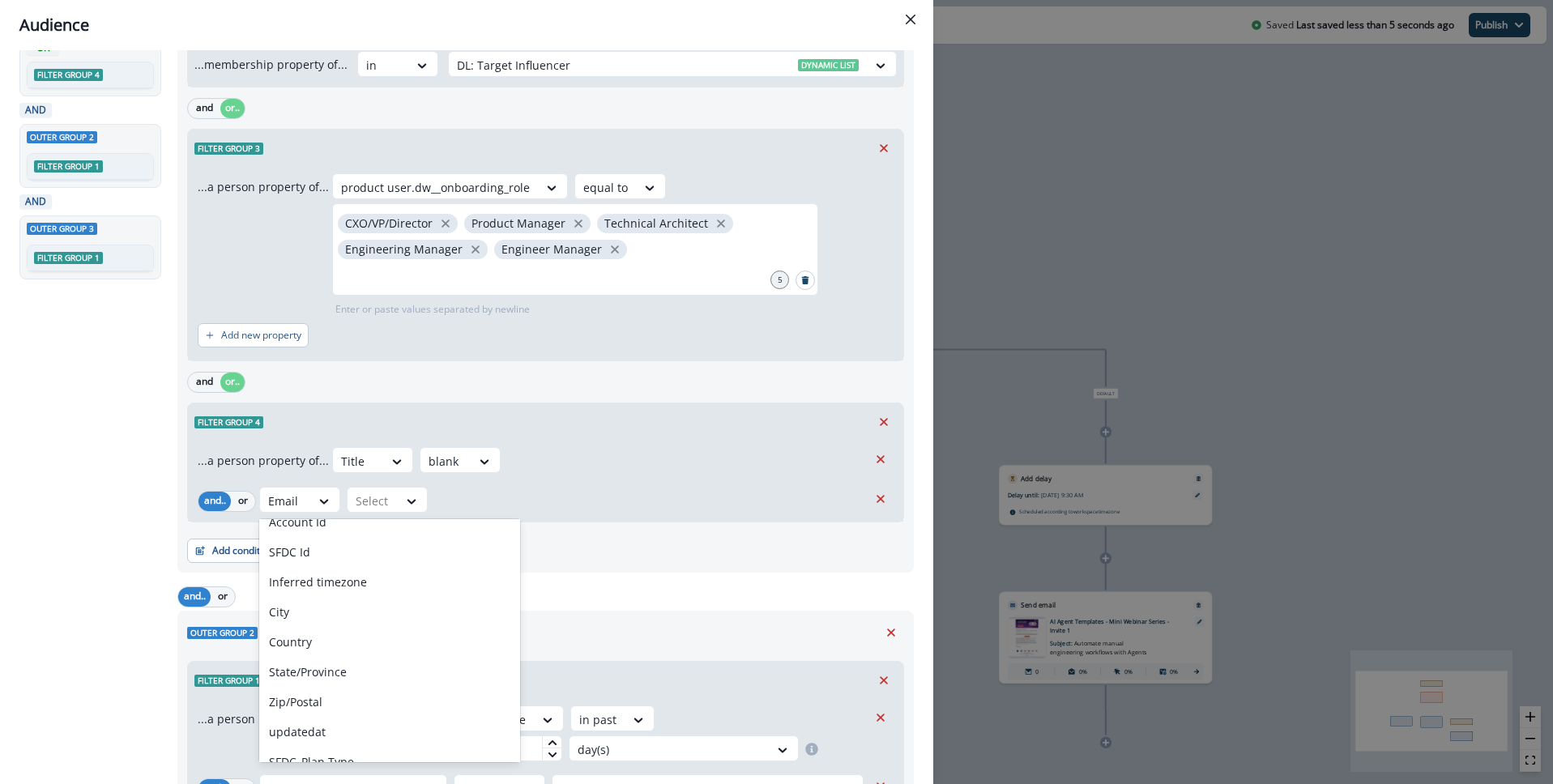
scroll to position [417, 0]
click at [297, 499] on div at bounding box center [286, 501] width 34 height 20
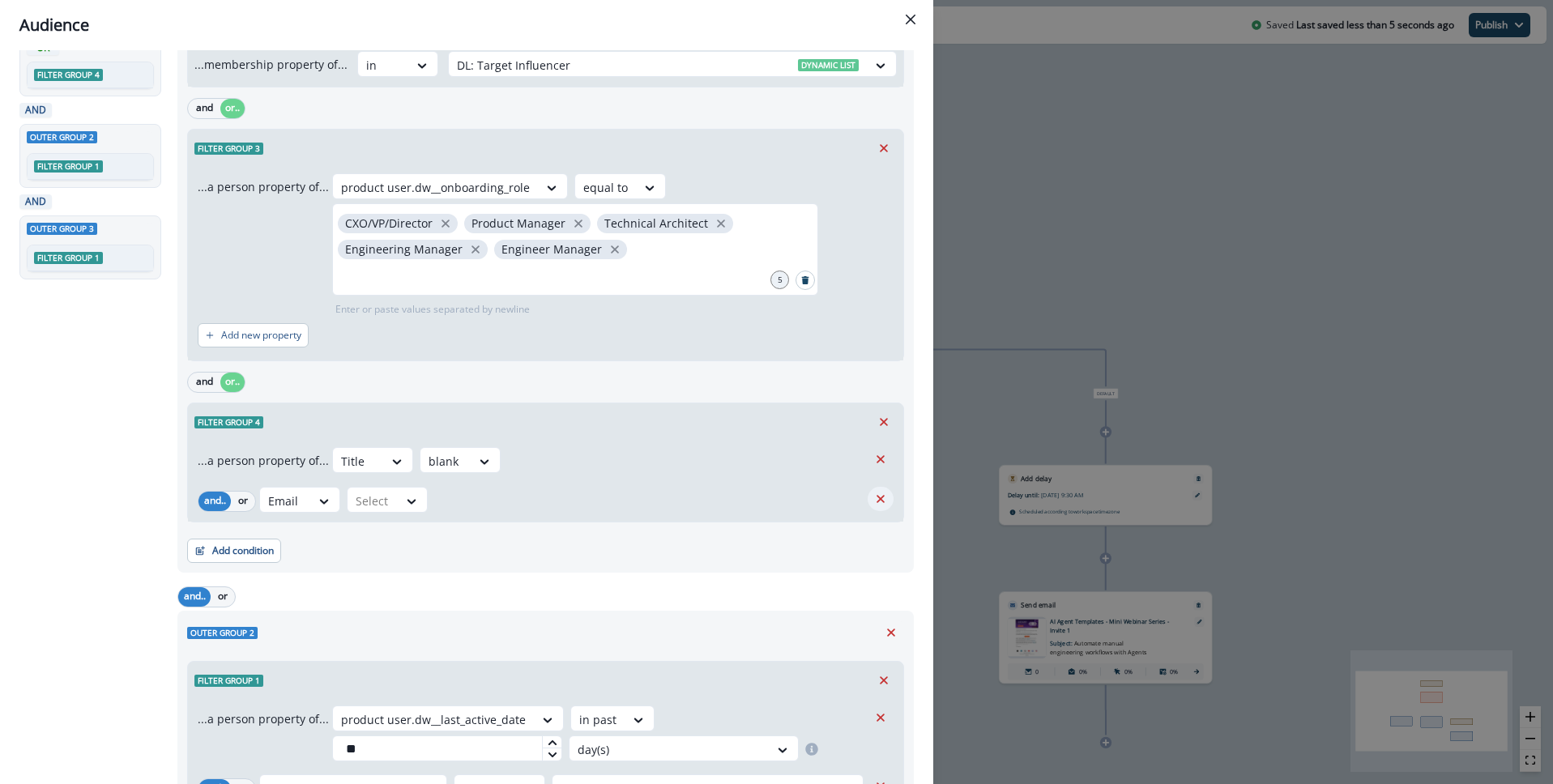
click at [880, 495] on icon "Remove" at bounding box center [880, 499] width 14 height 14
click at [229, 548] on button "Add condition" at bounding box center [234, 546] width 94 height 25
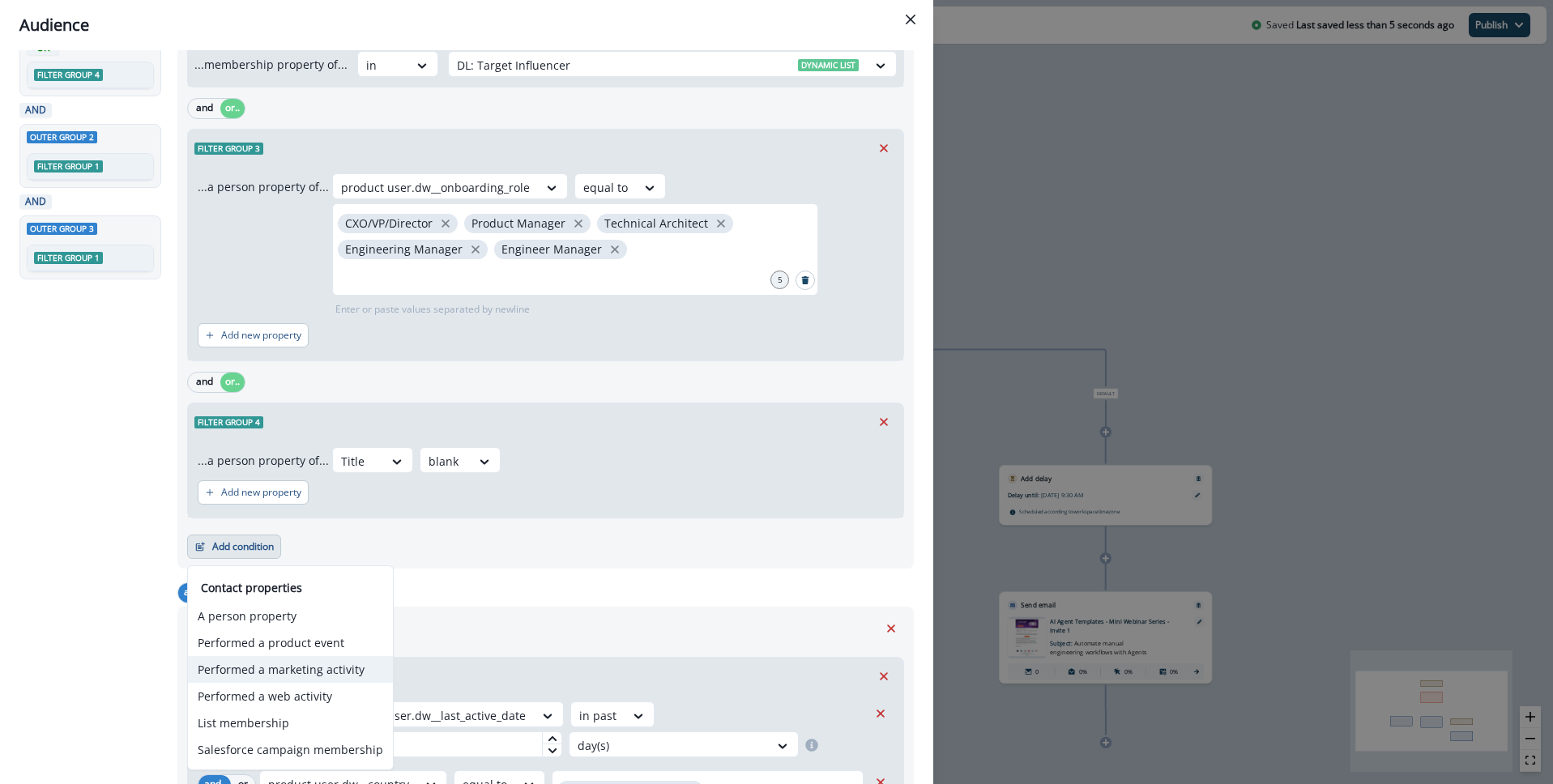
click at [254, 668] on button "Performed a marketing activity" at bounding box center [291, 669] width 205 height 26
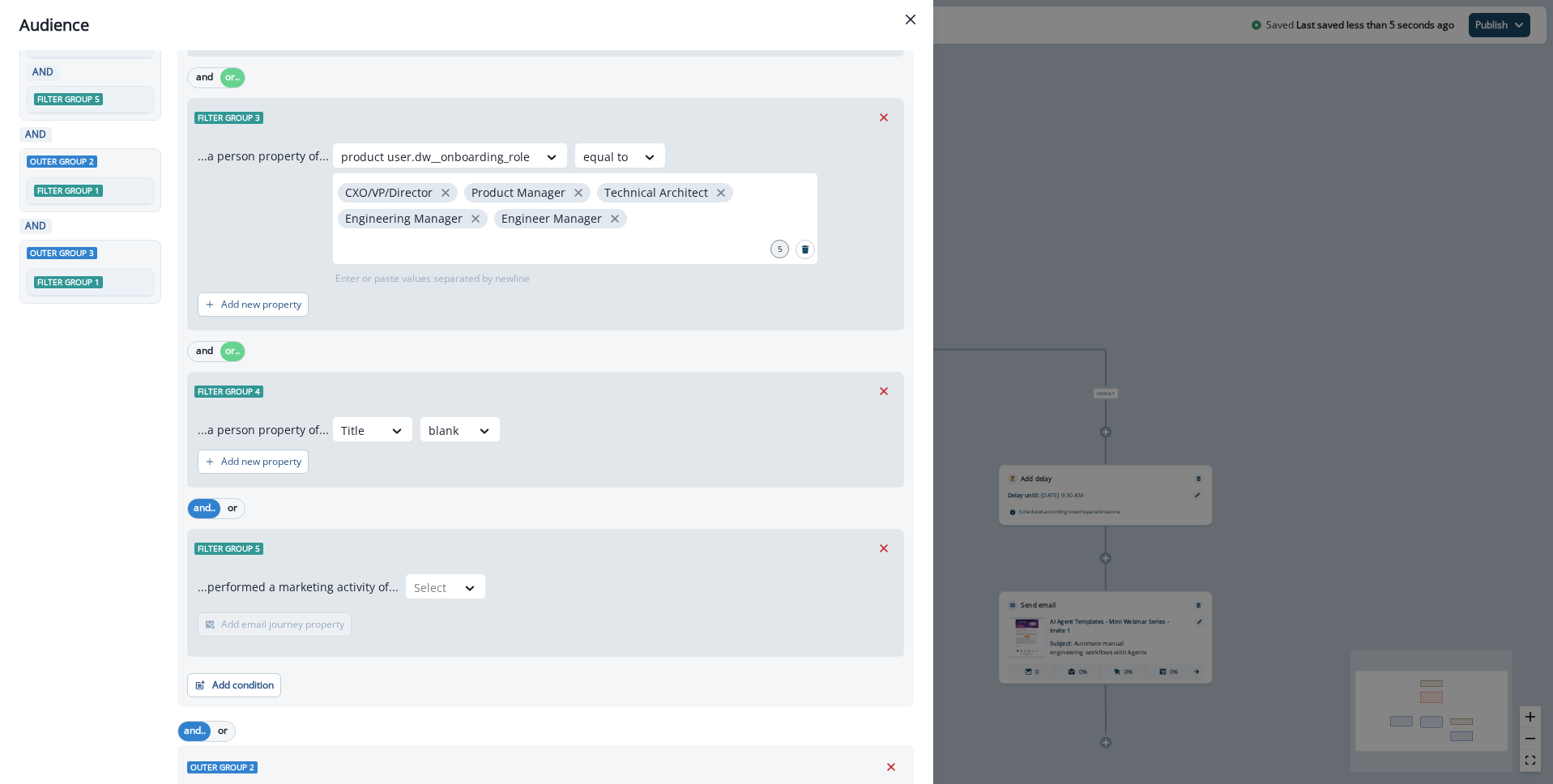
scroll to position [297, 0]
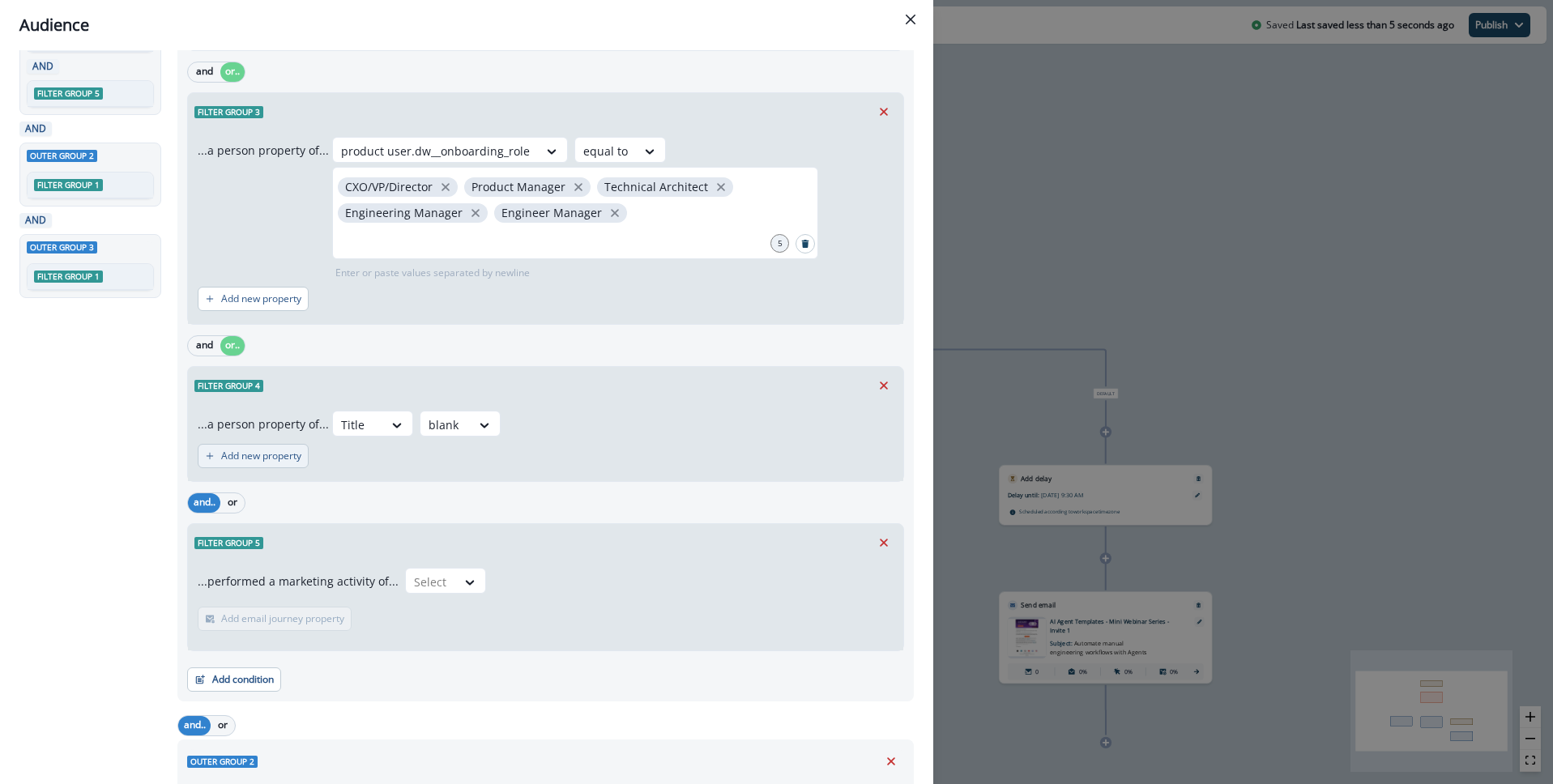
click at [269, 455] on p "Add new property" at bounding box center [261, 455] width 80 height 11
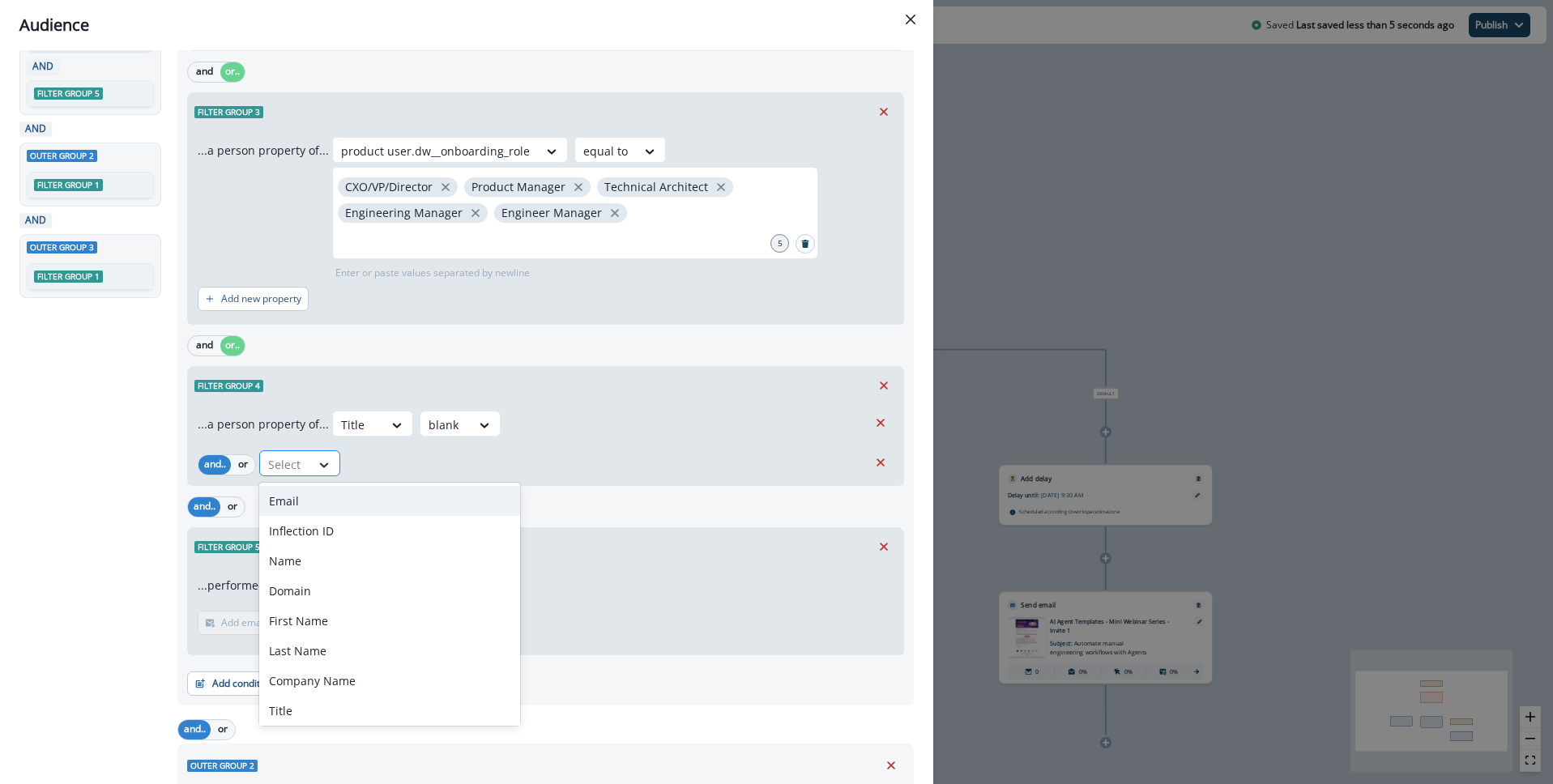
click at [319, 464] on icon at bounding box center [324, 464] width 14 height 16
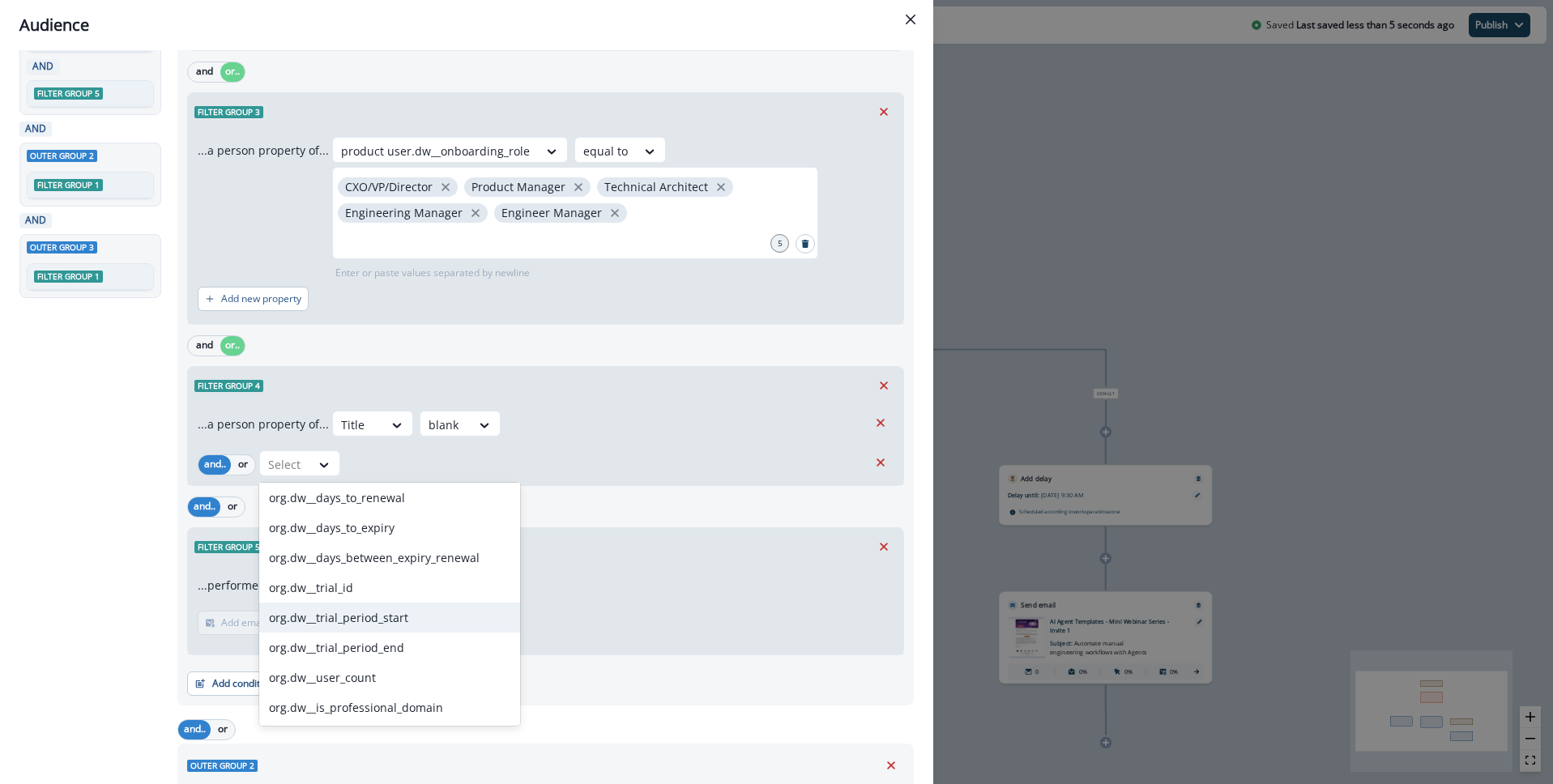
scroll to position [0, 0]
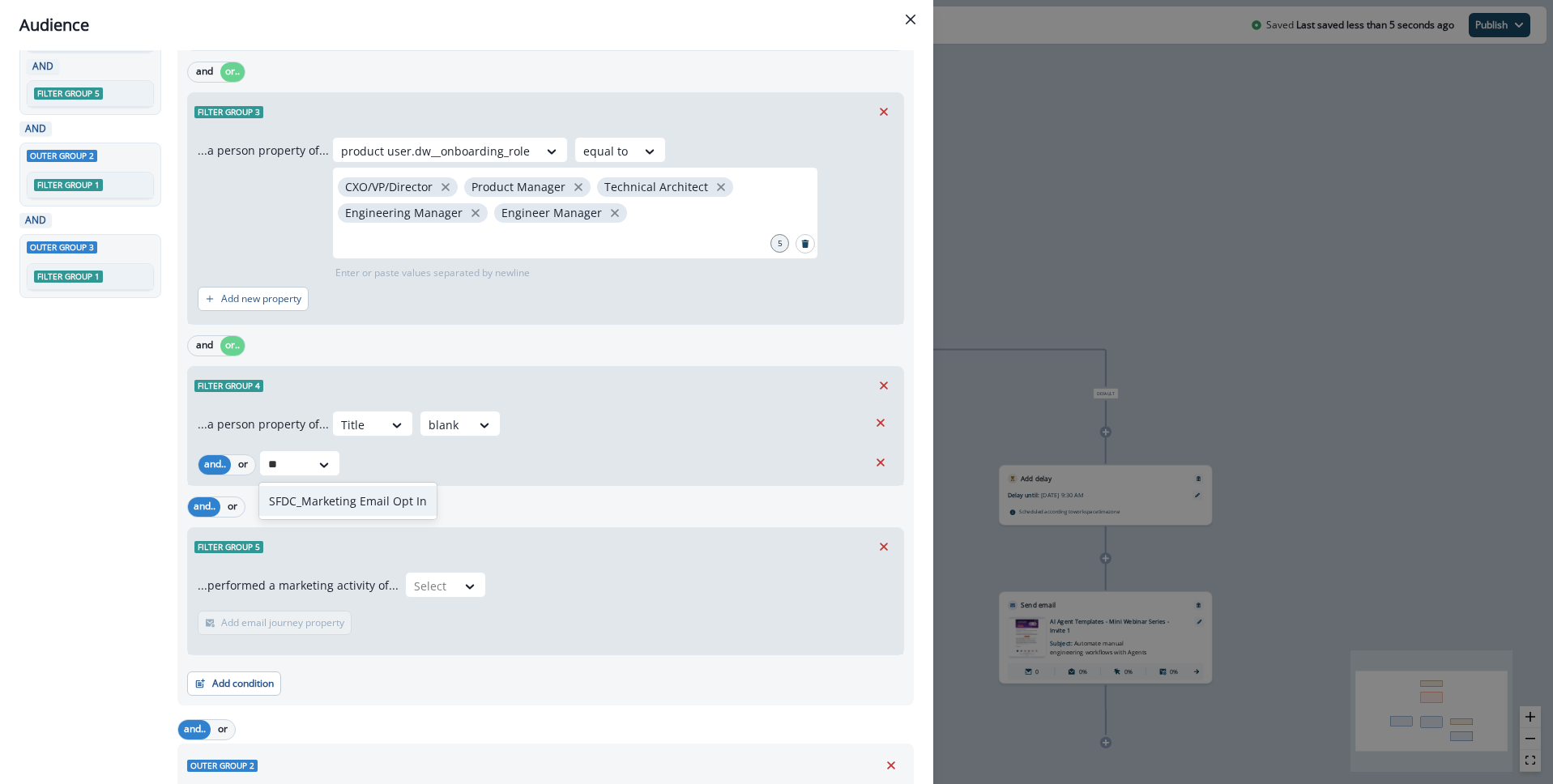
type input "*"
click at [90, 587] on div "All contact s who have, Outer group 1 Filter group 1 OR Filter group 2 OR Filte…" at bounding box center [94, 584] width 148 height 1586
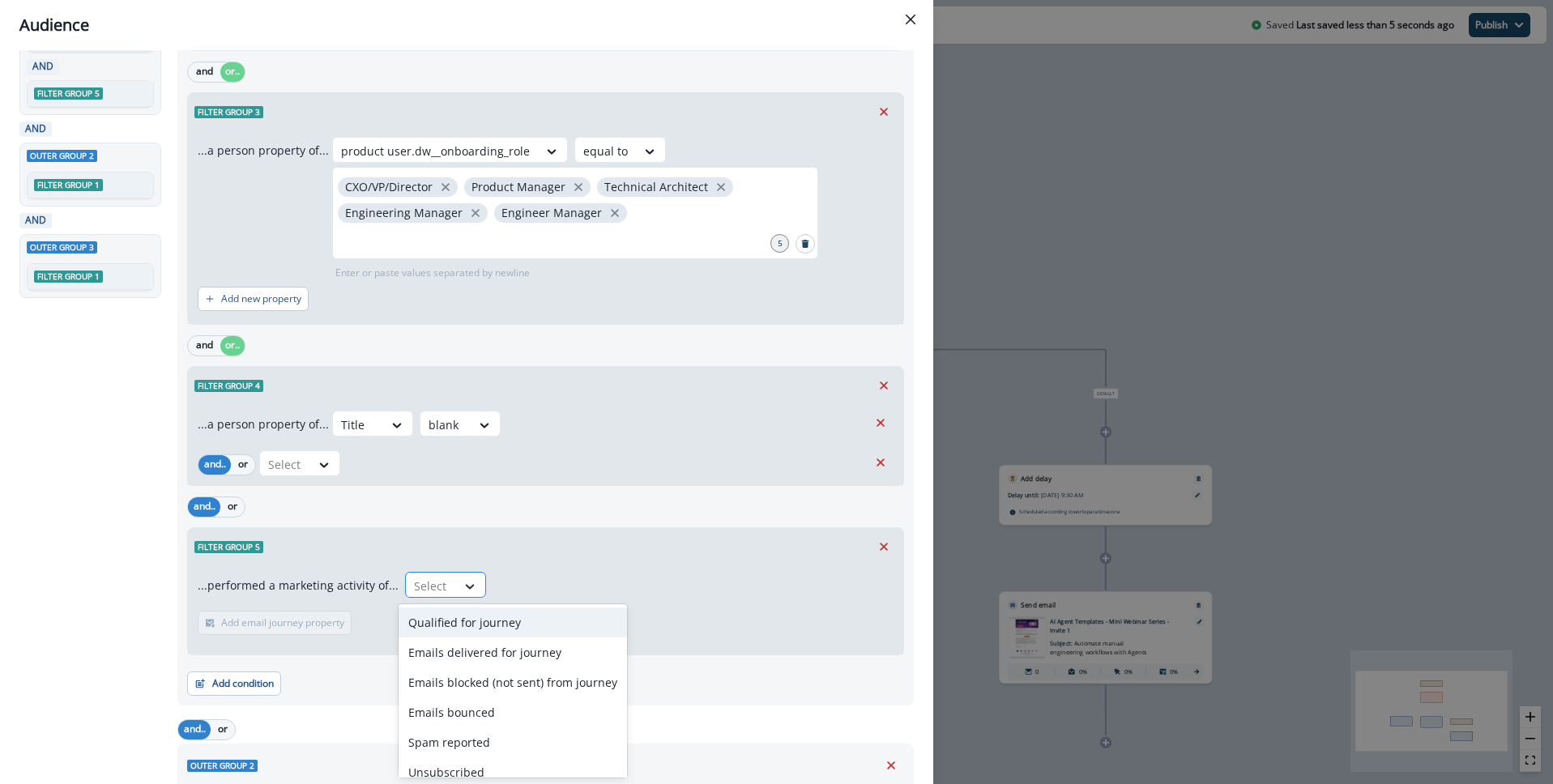
click at [463, 585] on icon at bounding box center [470, 586] width 14 height 16
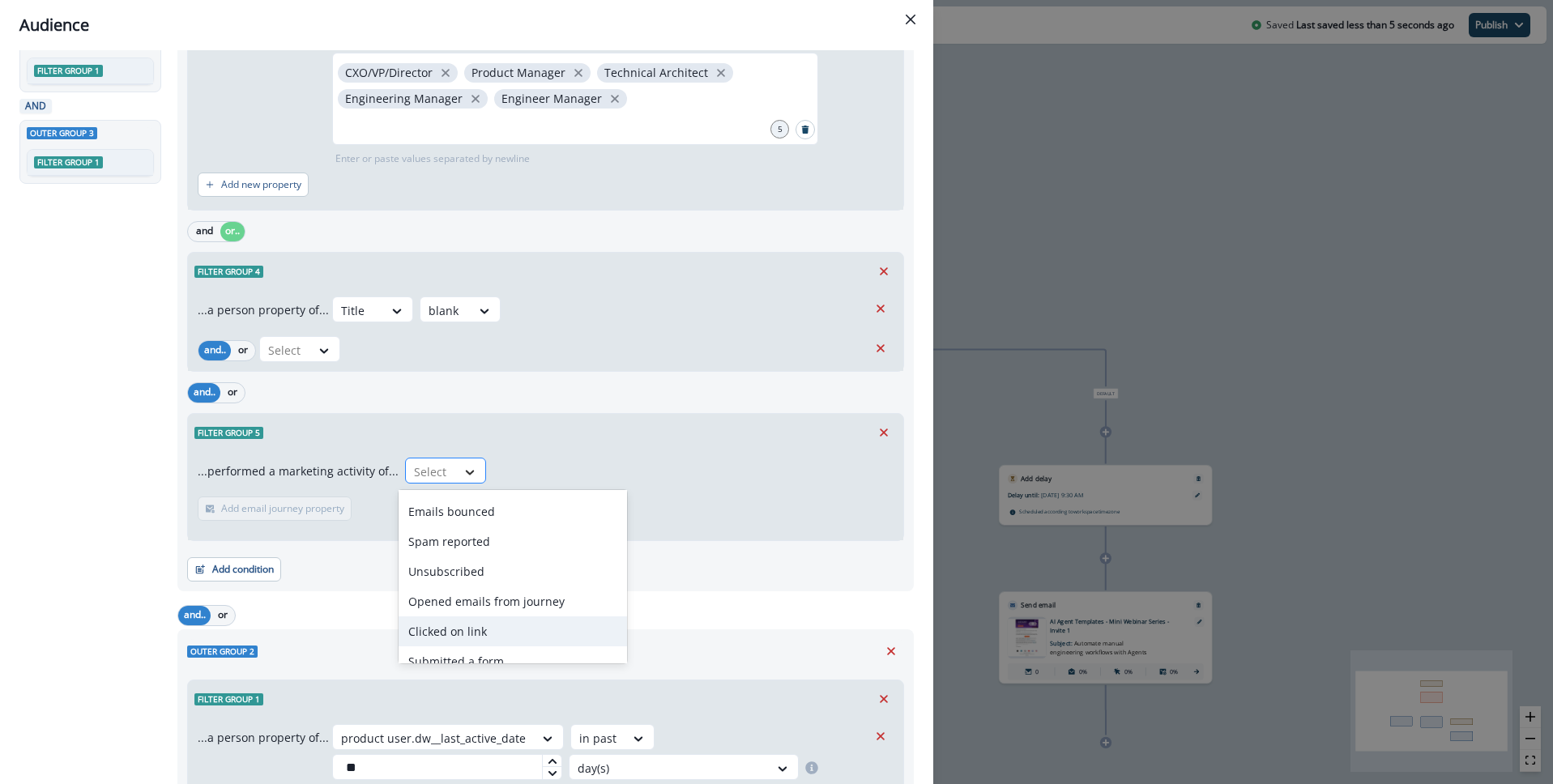
scroll to position [133, 0]
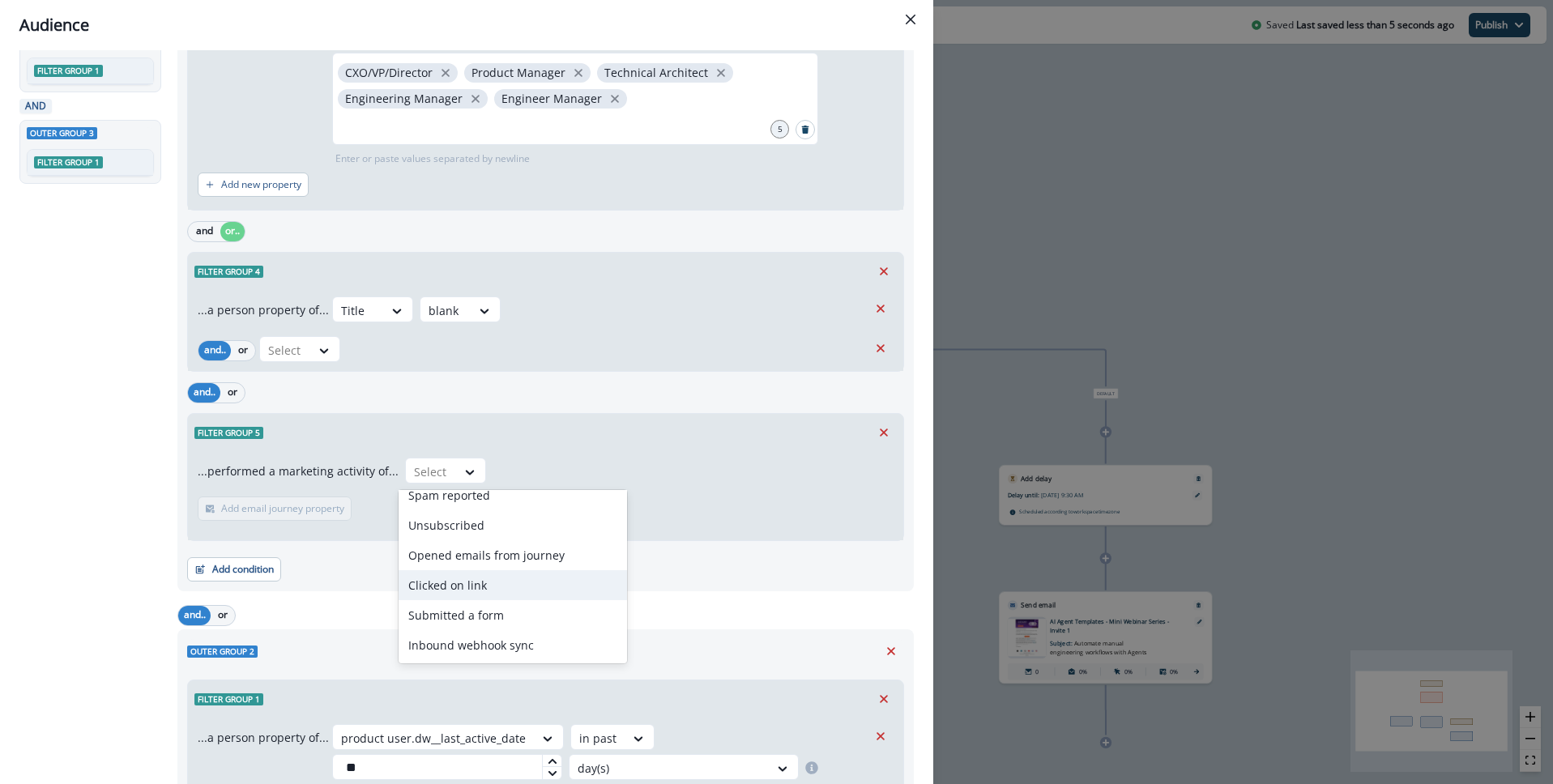
click at [457, 590] on div "Clicked on link" at bounding box center [513, 585] width 228 height 30
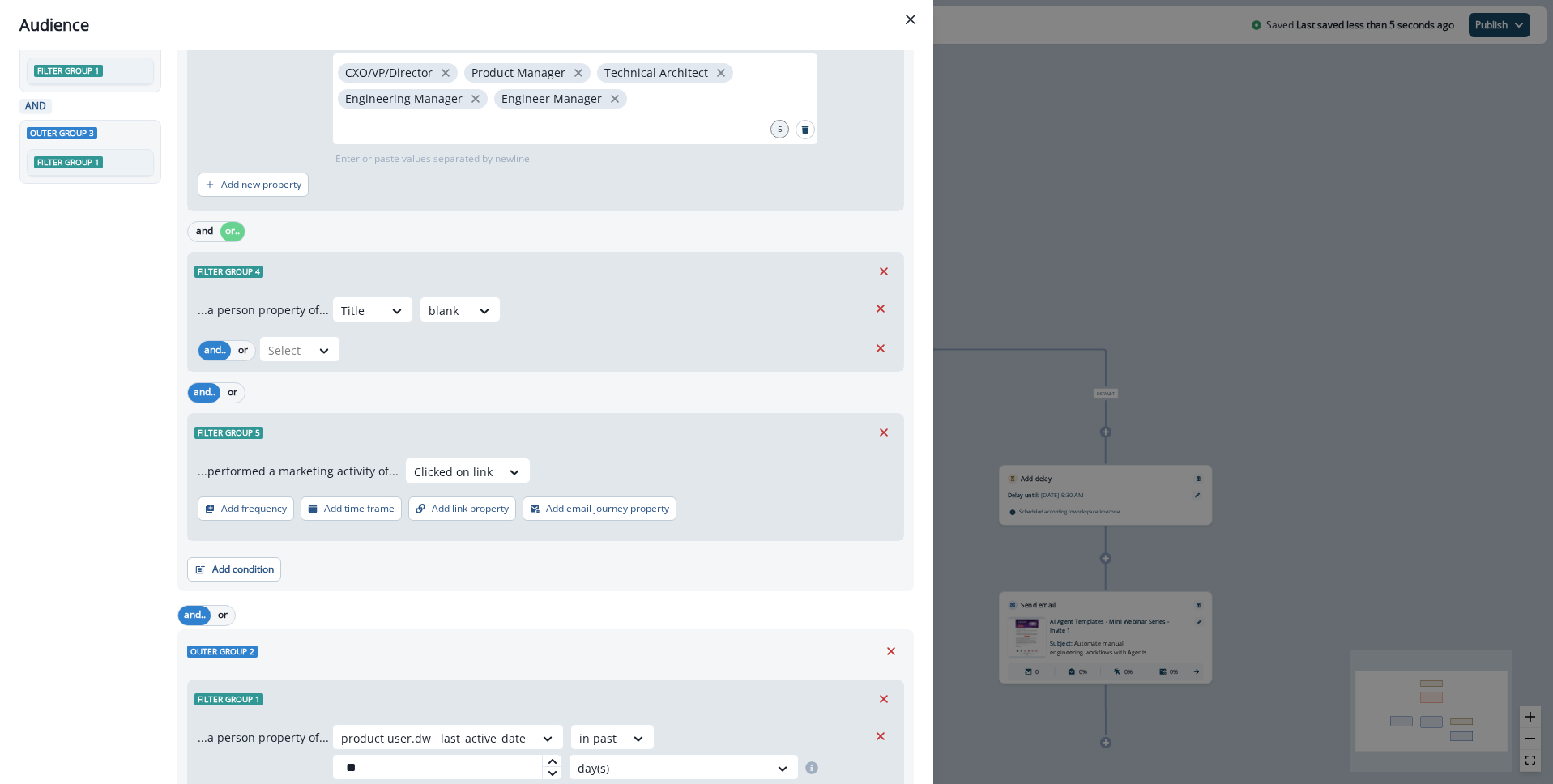
click at [92, 521] on div "All contact s who have, Outer group 1 Filter group 1 OR Filter group 2 OR Filte…" at bounding box center [94, 470] width 148 height 1586
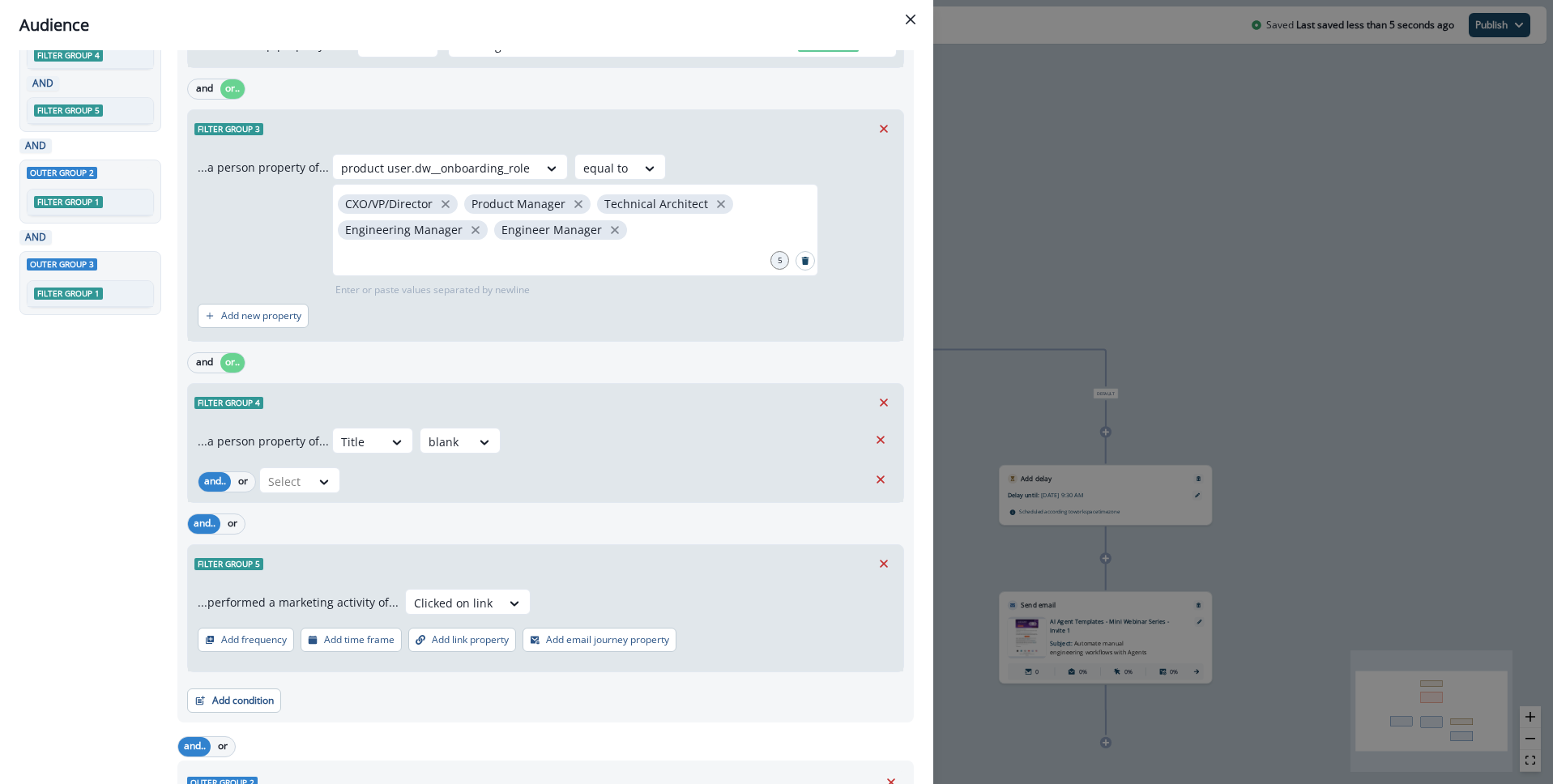
scroll to position [284, 0]
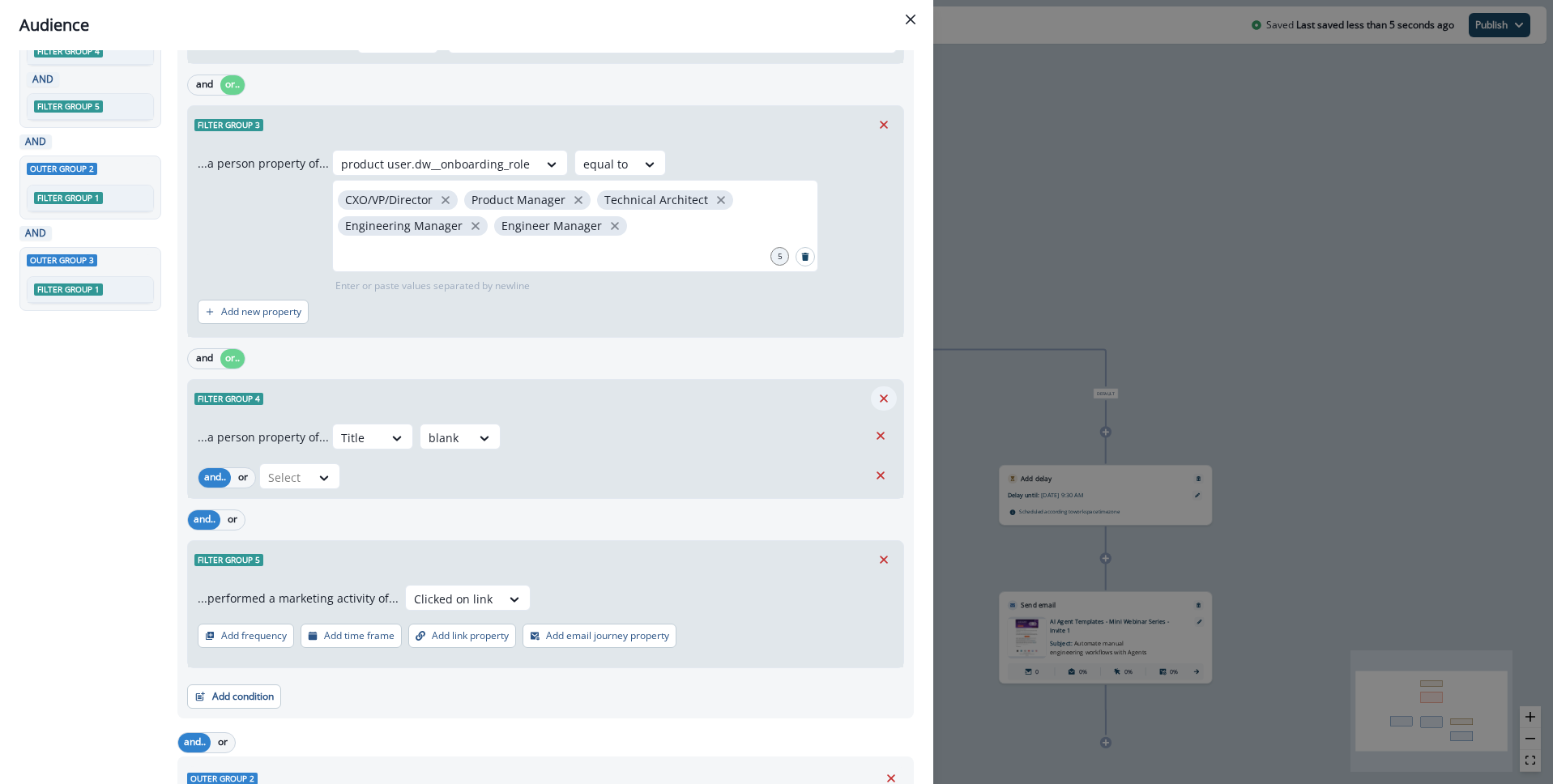
click at [885, 398] on icon "Remove" at bounding box center [884, 399] width 9 height 9
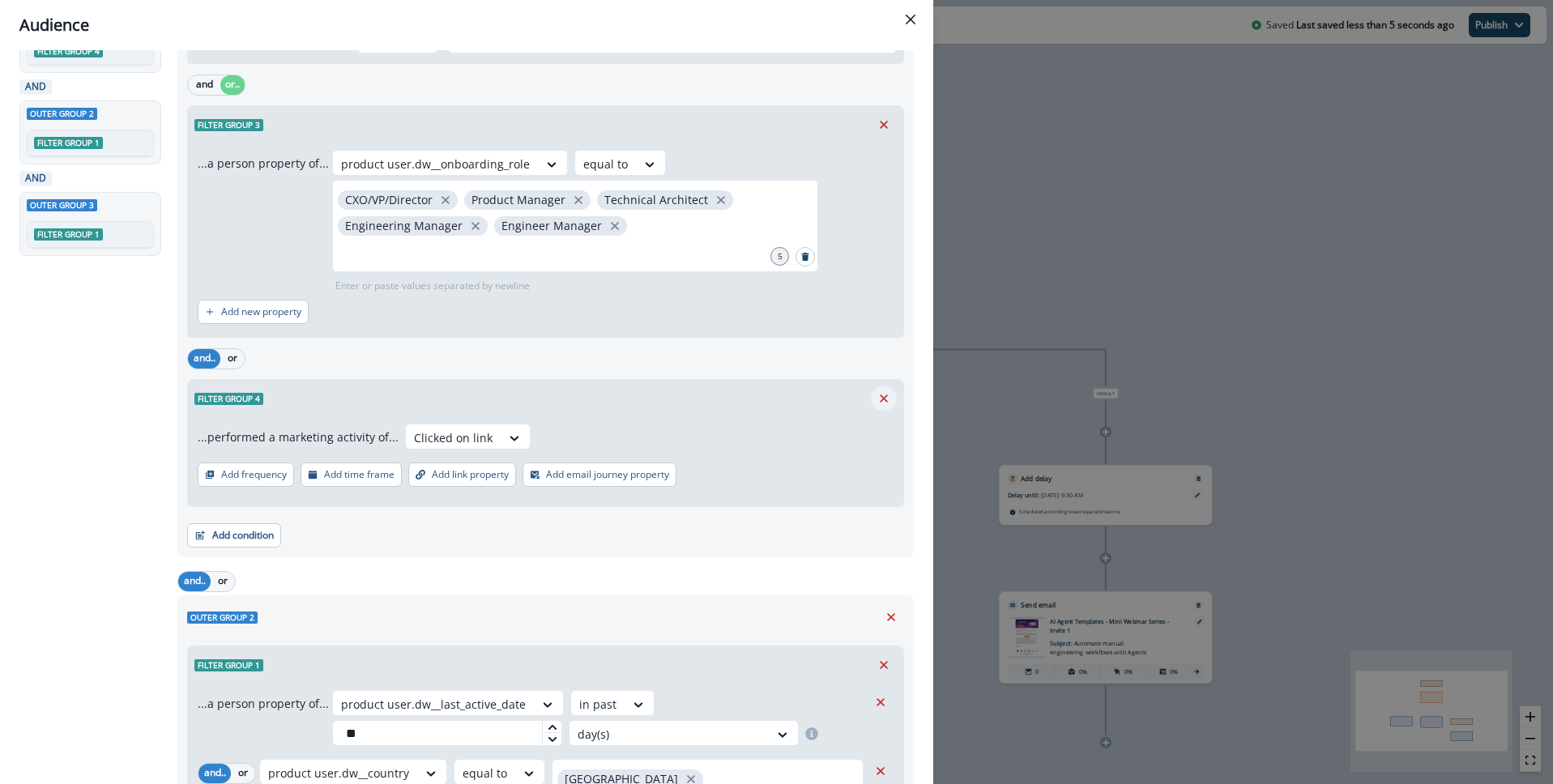
click at [876, 394] on icon "Remove" at bounding box center [883, 398] width 14 height 14
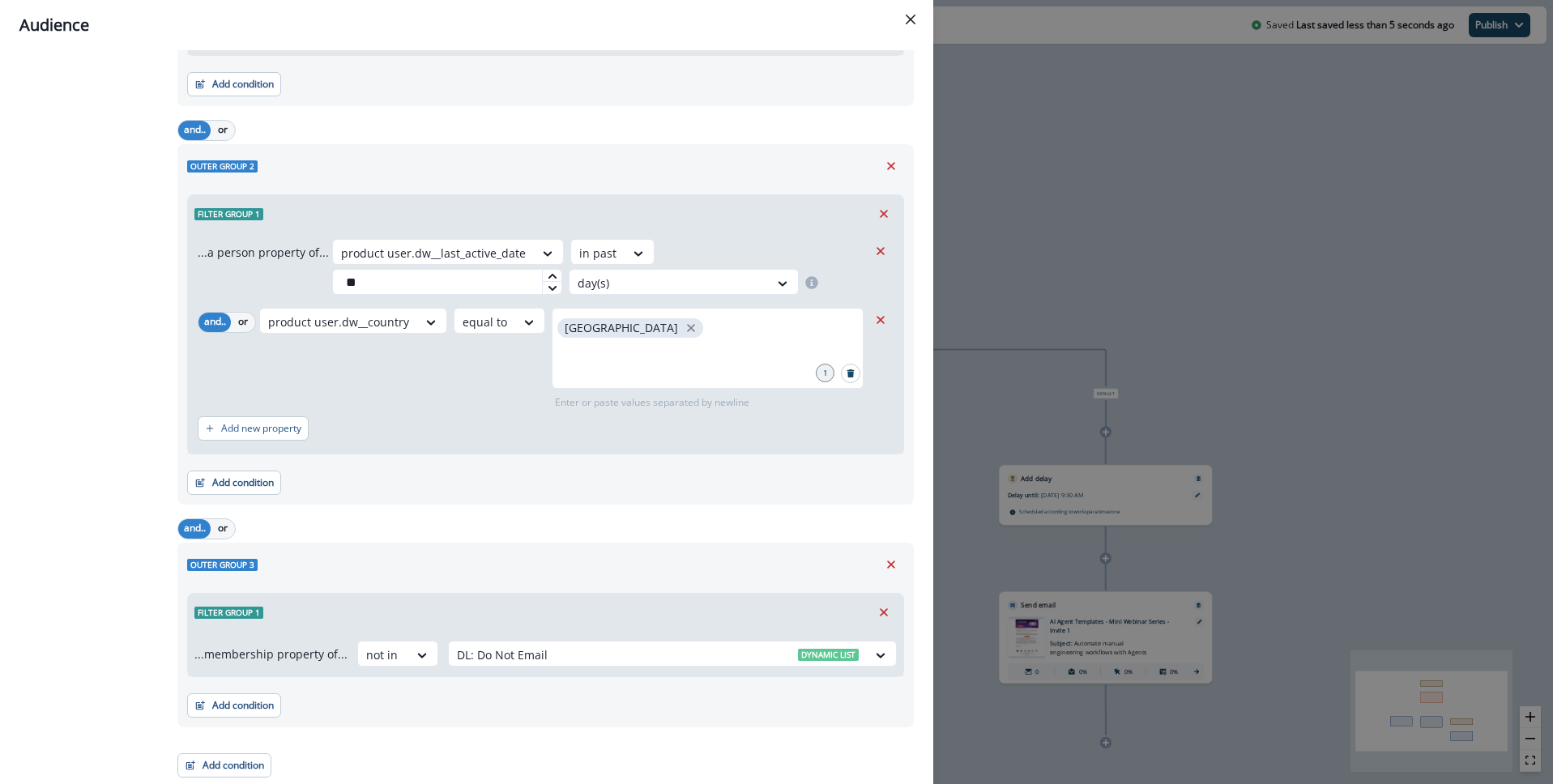
scroll to position [0, 0]
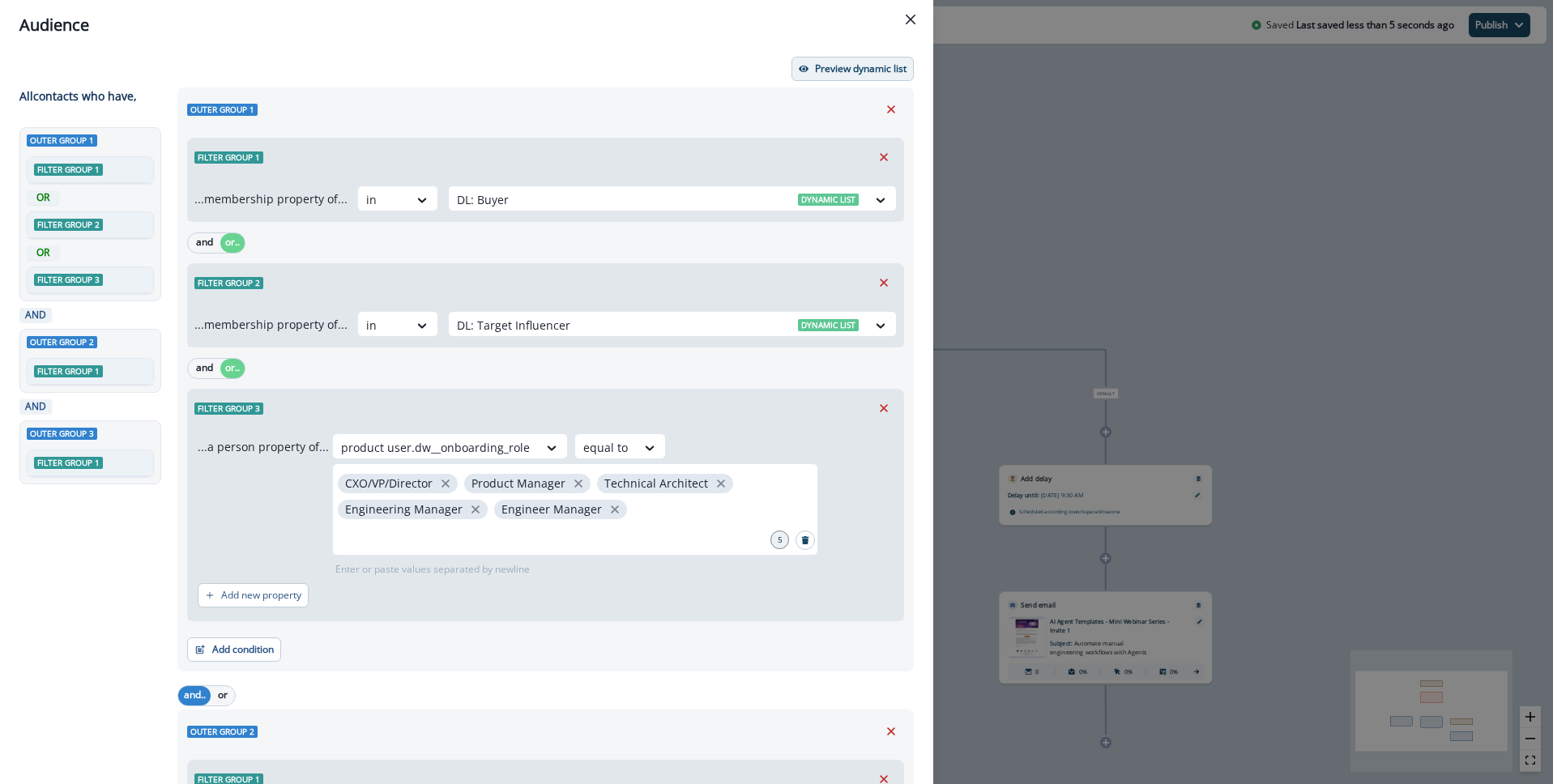
click at [856, 58] on button "Preview dynamic list" at bounding box center [853, 69] width 123 height 25
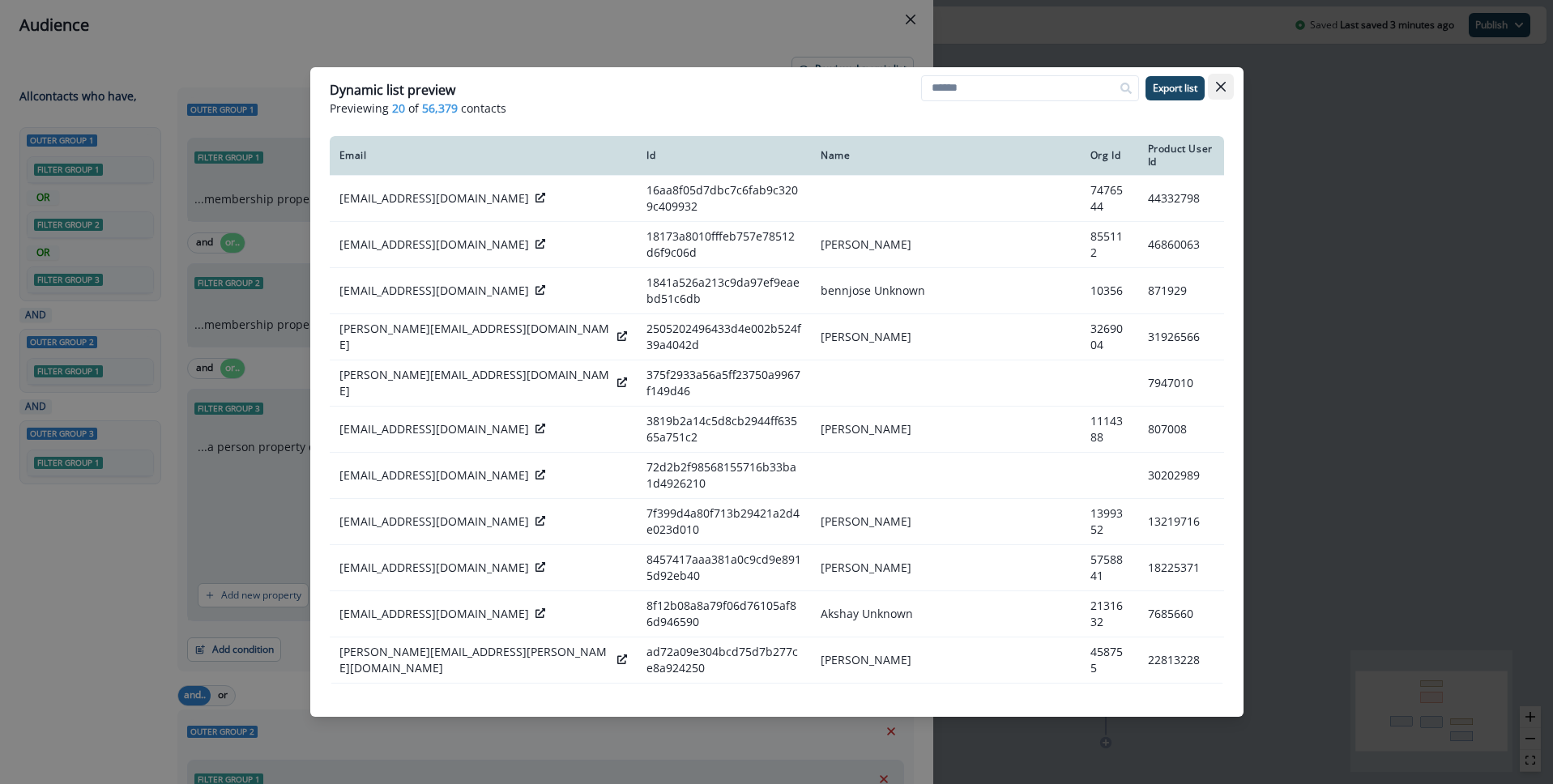
click at [1218, 89] on icon "Close" at bounding box center [1220, 86] width 9 height 9
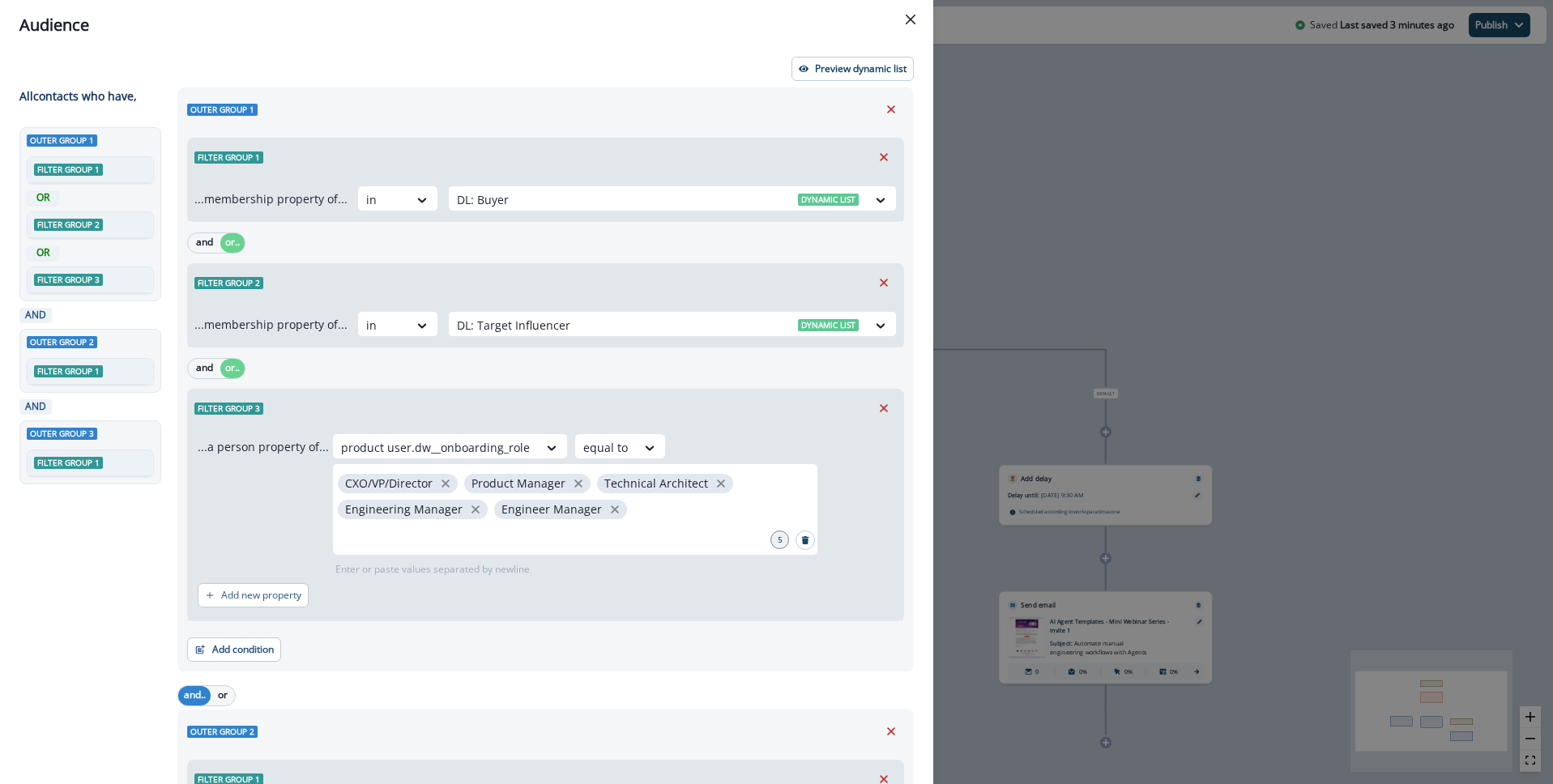
scroll to position [565, 0]
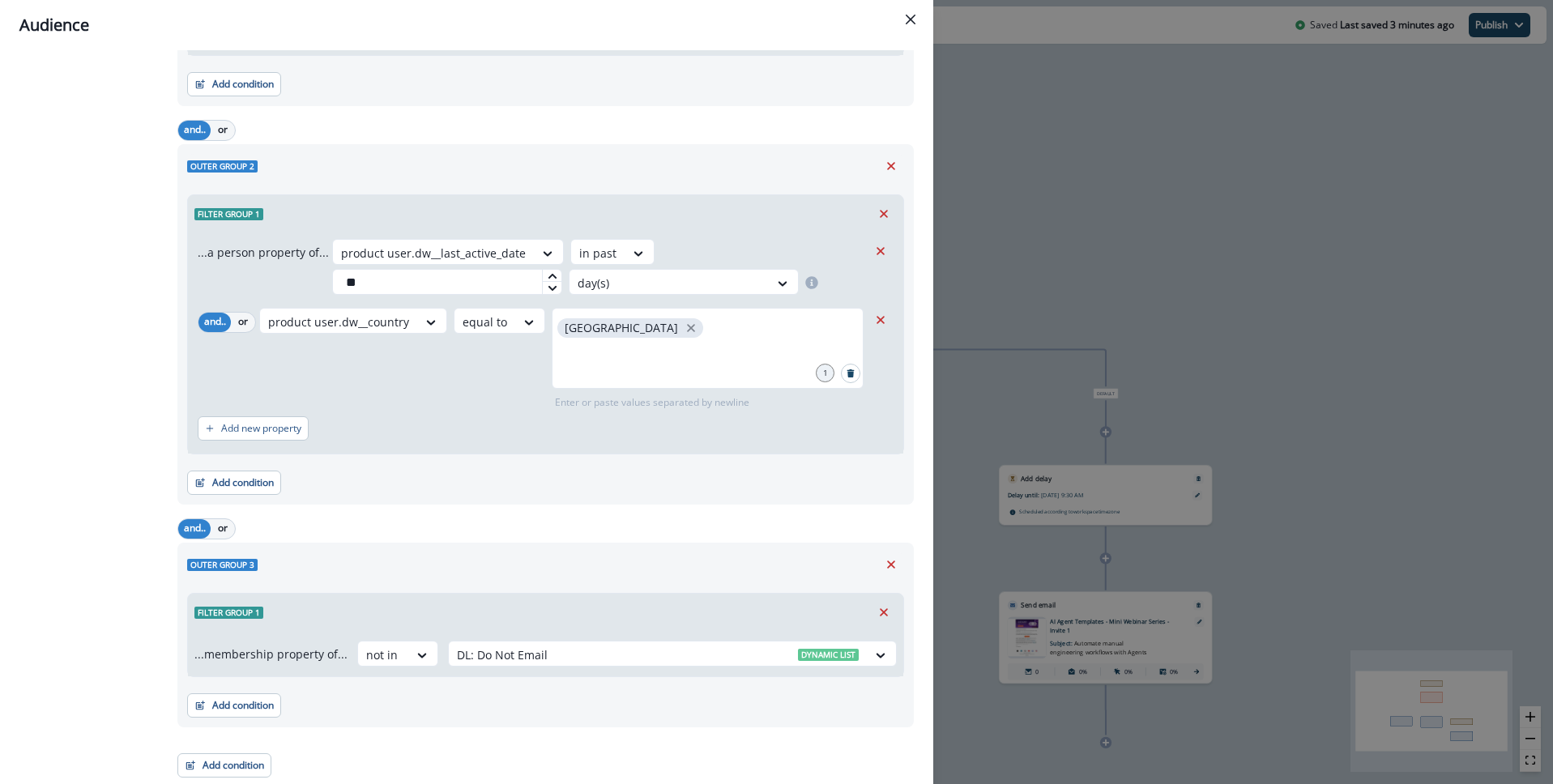
click at [72, 397] on div "All contact s who have, Outer group 1 Filter group 1 OR Filter group 2 OR Filte…" at bounding box center [94, 149] width 148 height 1255
click at [909, 16] on icon "Close" at bounding box center [910, 19] width 9 height 9
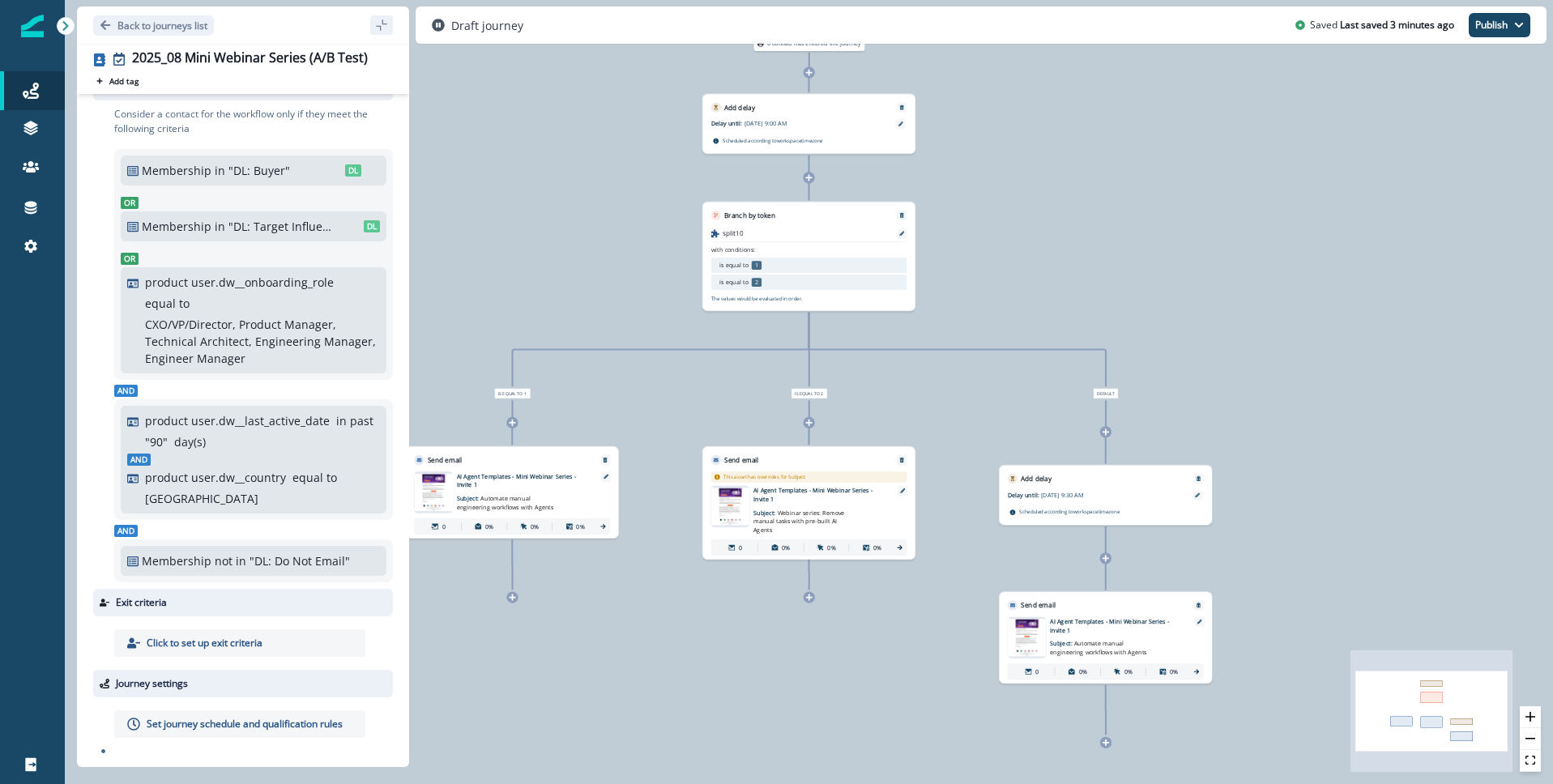
scroll to position [0, 0]
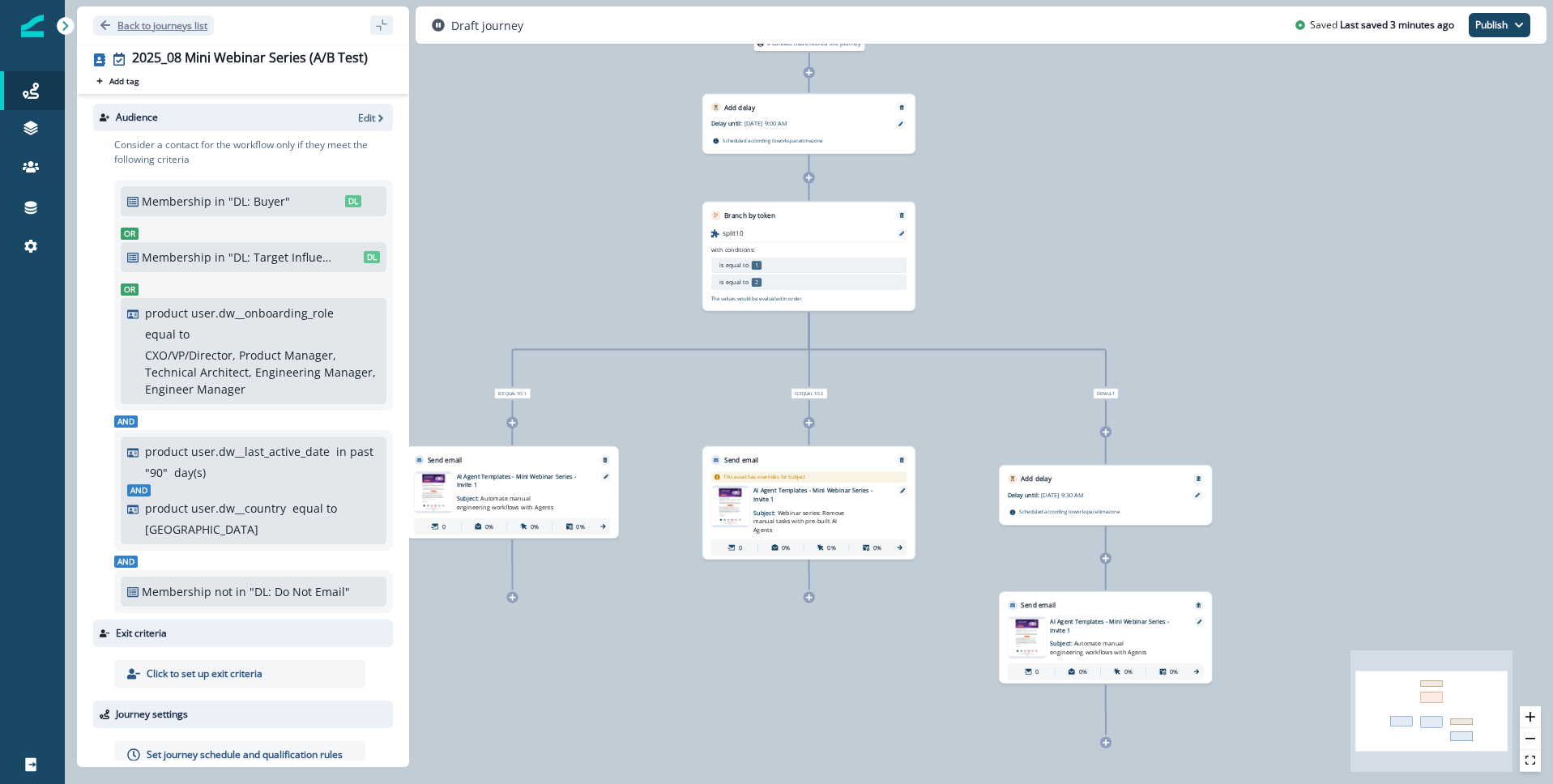
click at [111, 22] on button "Back to journeys list" at bounding box center [153, 26] width 121 height 20
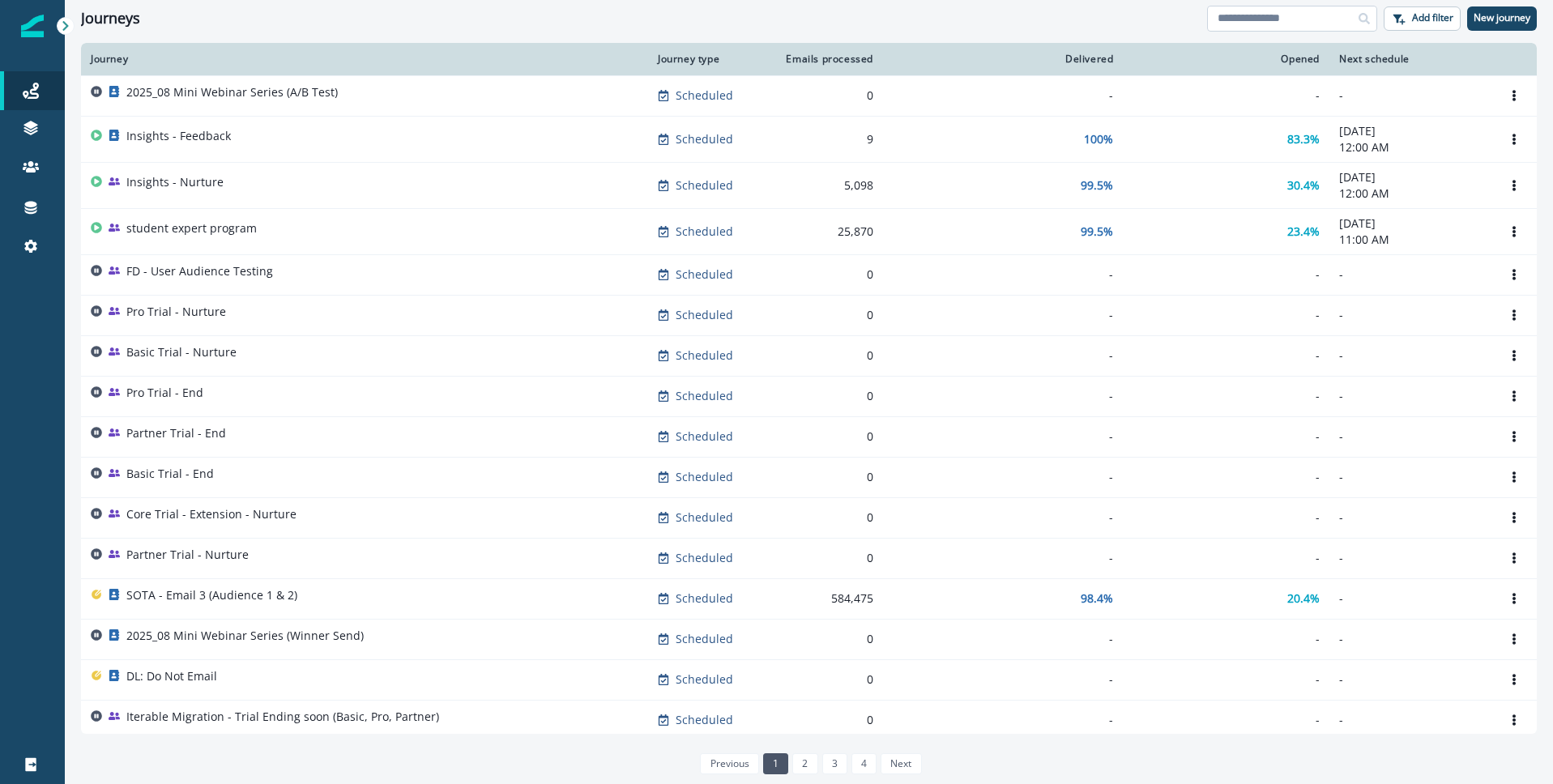
click at [1259, 20] on input at bounding box center [1292, 19] width 170 height 26
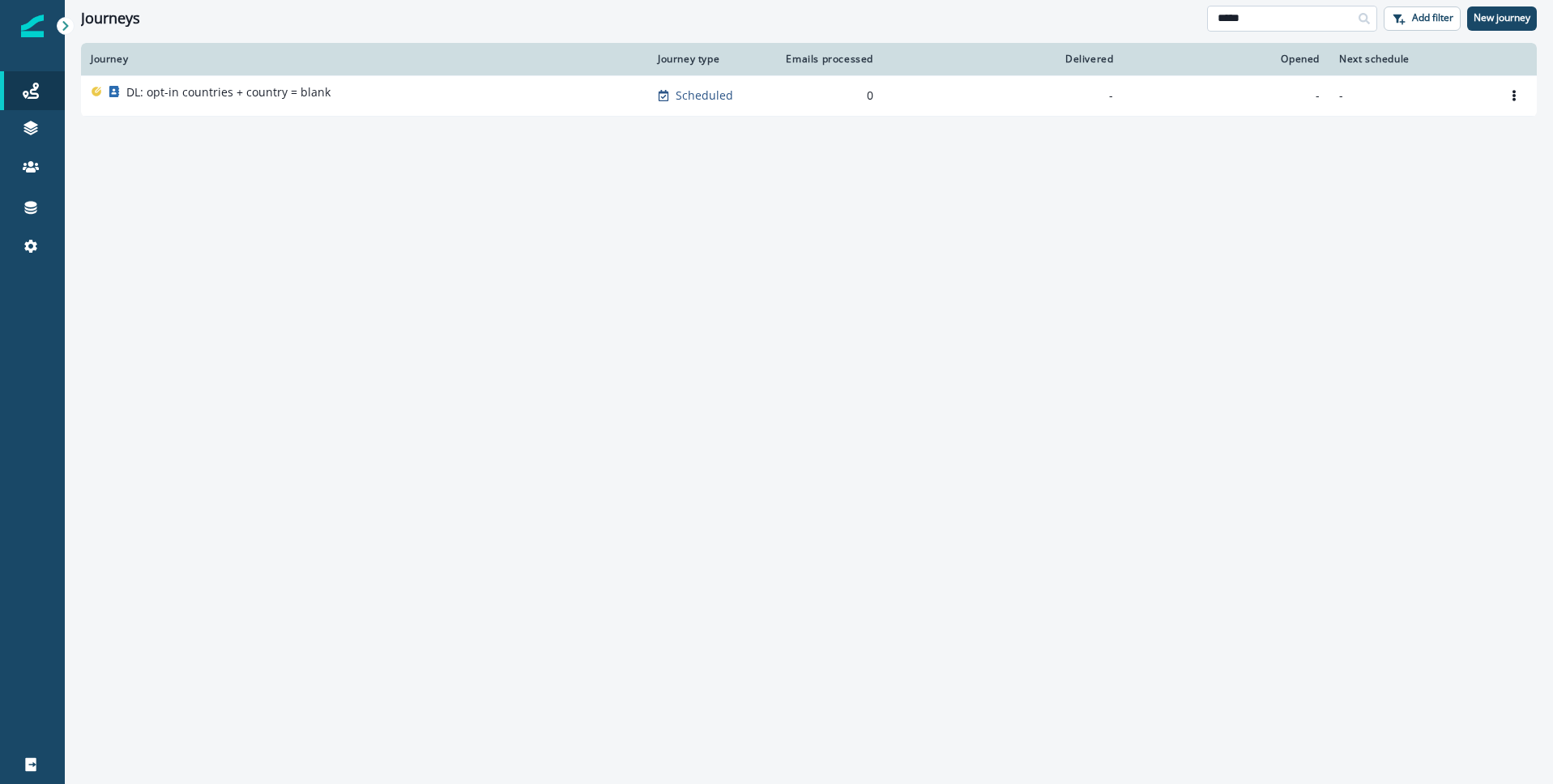
click at [1273, 20] on input "*****" at bounding box center [1292, 19] width 170 height 26
click at [1273, 20] on input "*****" at bounding box center [1292, 19] width 170 height 26
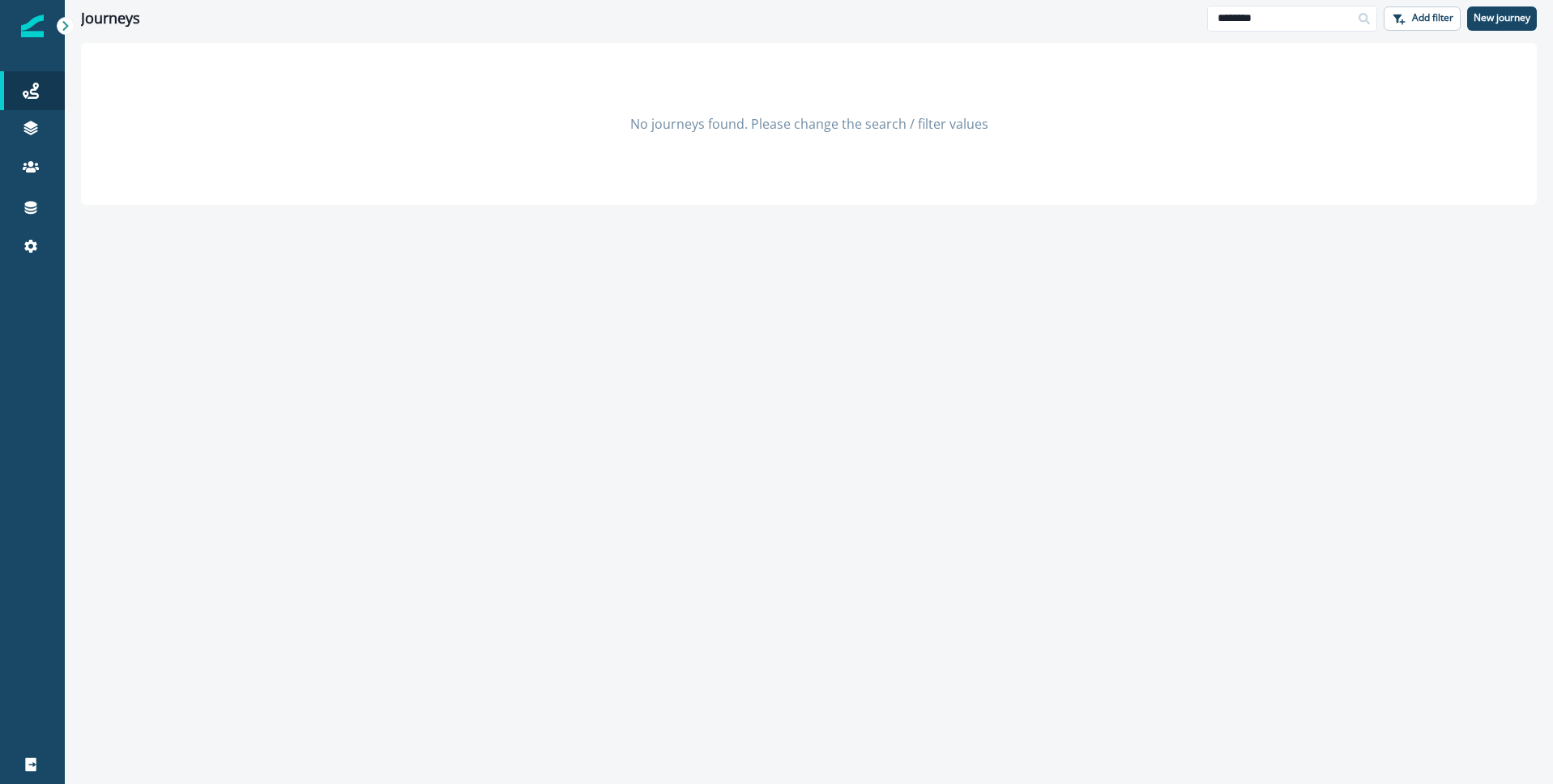
drag, startPoint x: 1268, startPoint y: 19, endPoint x: 1128, endPoint y: 21, distance: 140.0
click at [1128, 21] on div "Journeys ******** Add filter New journey" at bounding box center [809, 18] width 1488 height 37
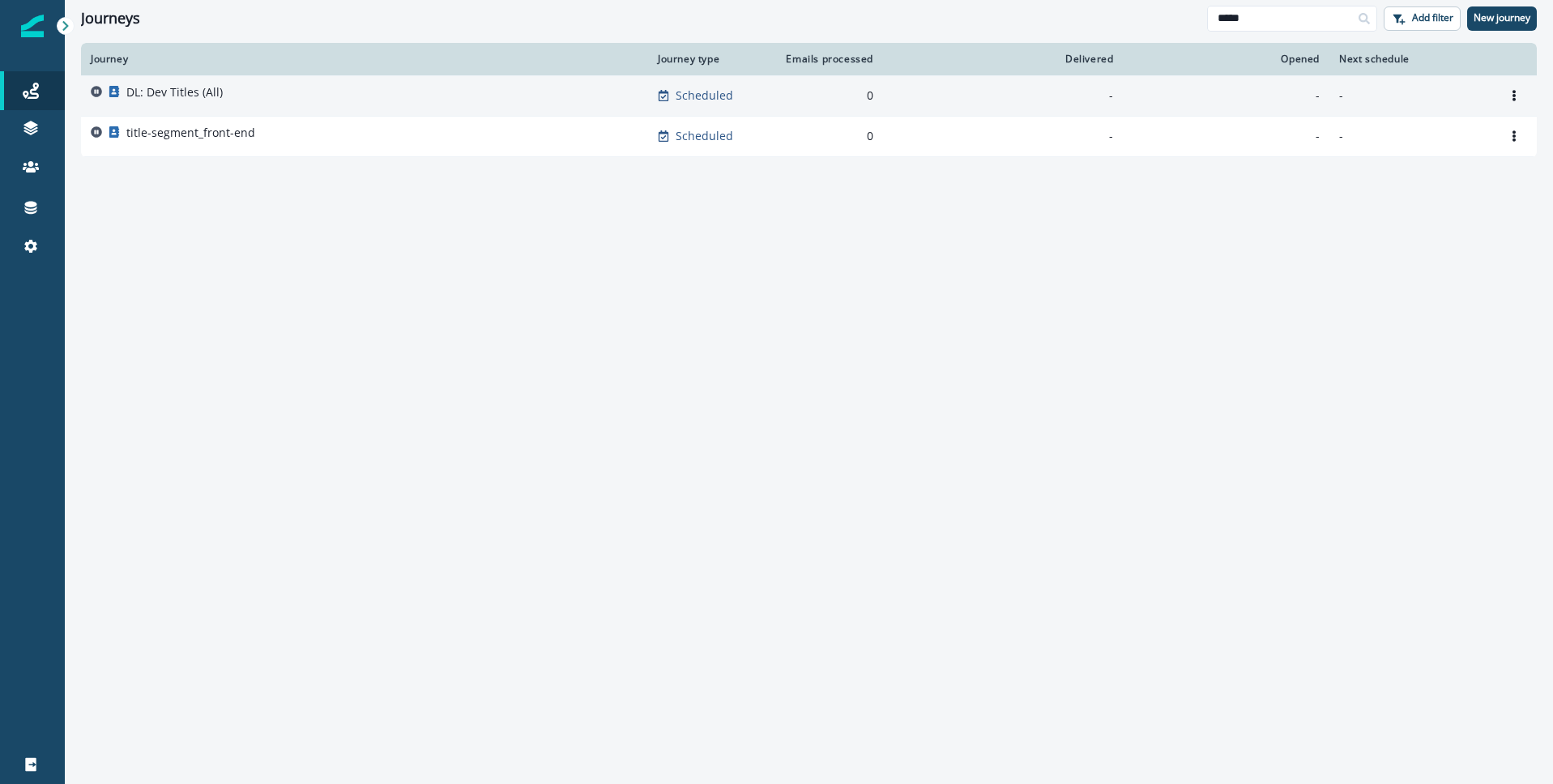
type input "*****"
click at [166, 97] on p "DL: Dev Titles (All)" at bounding box center [174, 92] width 96 height 16
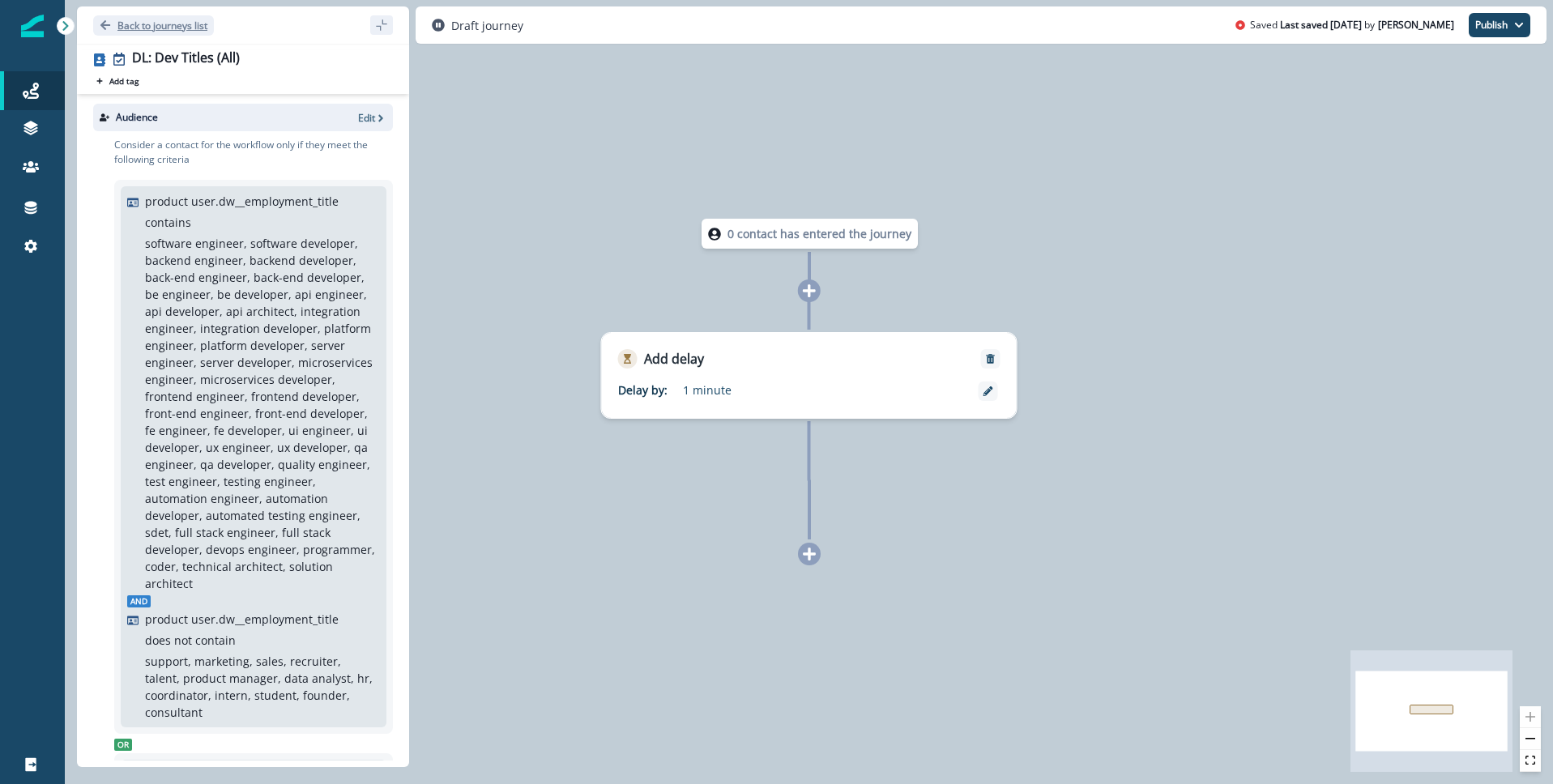
click at [98, 23] on button "Back to journeys list" at bounding box center [153, 26] width 121 height 20
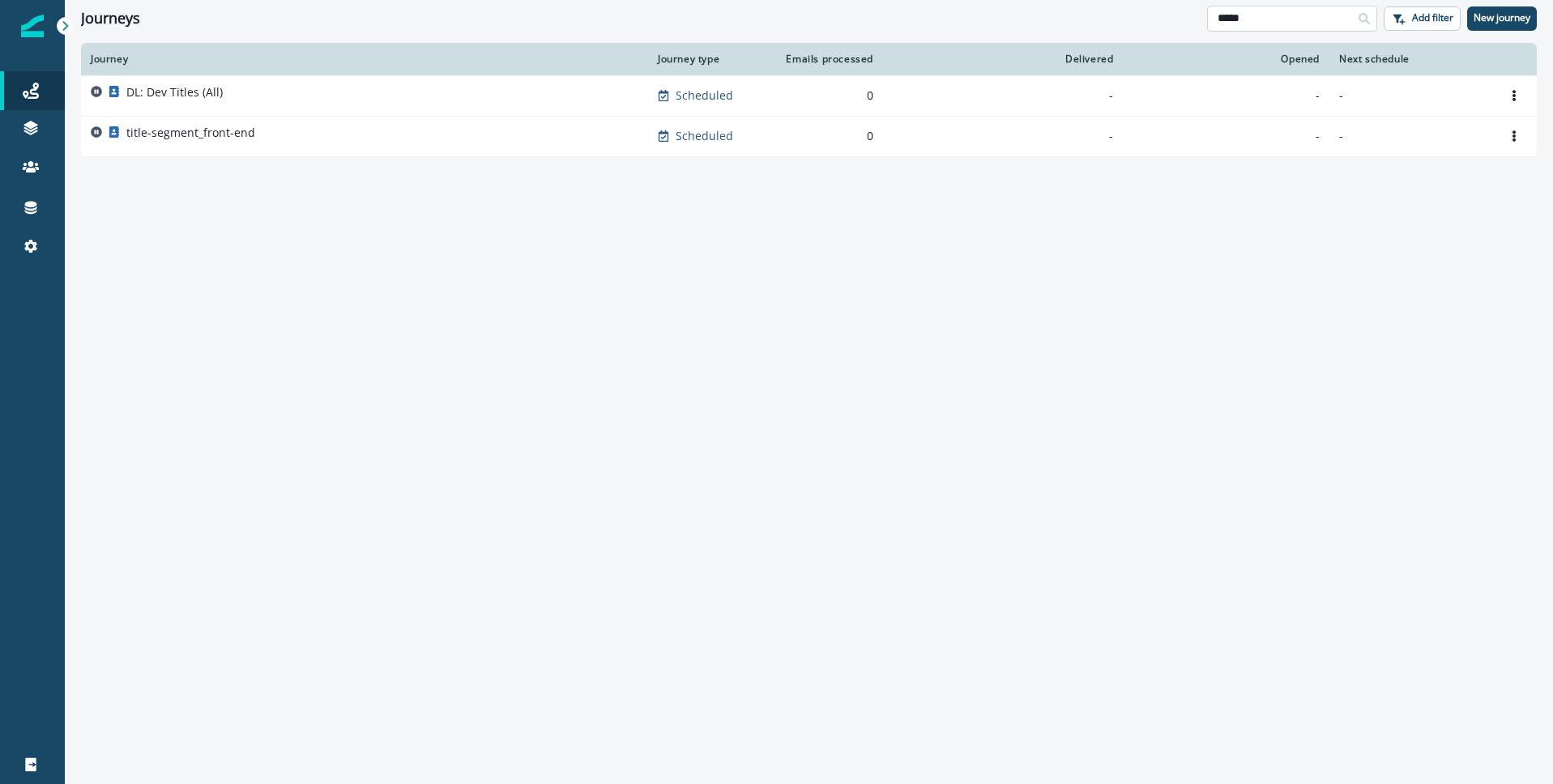
click at [1297, 17] on input "*****" at bounding box center [1292, 19] width 170 height 26
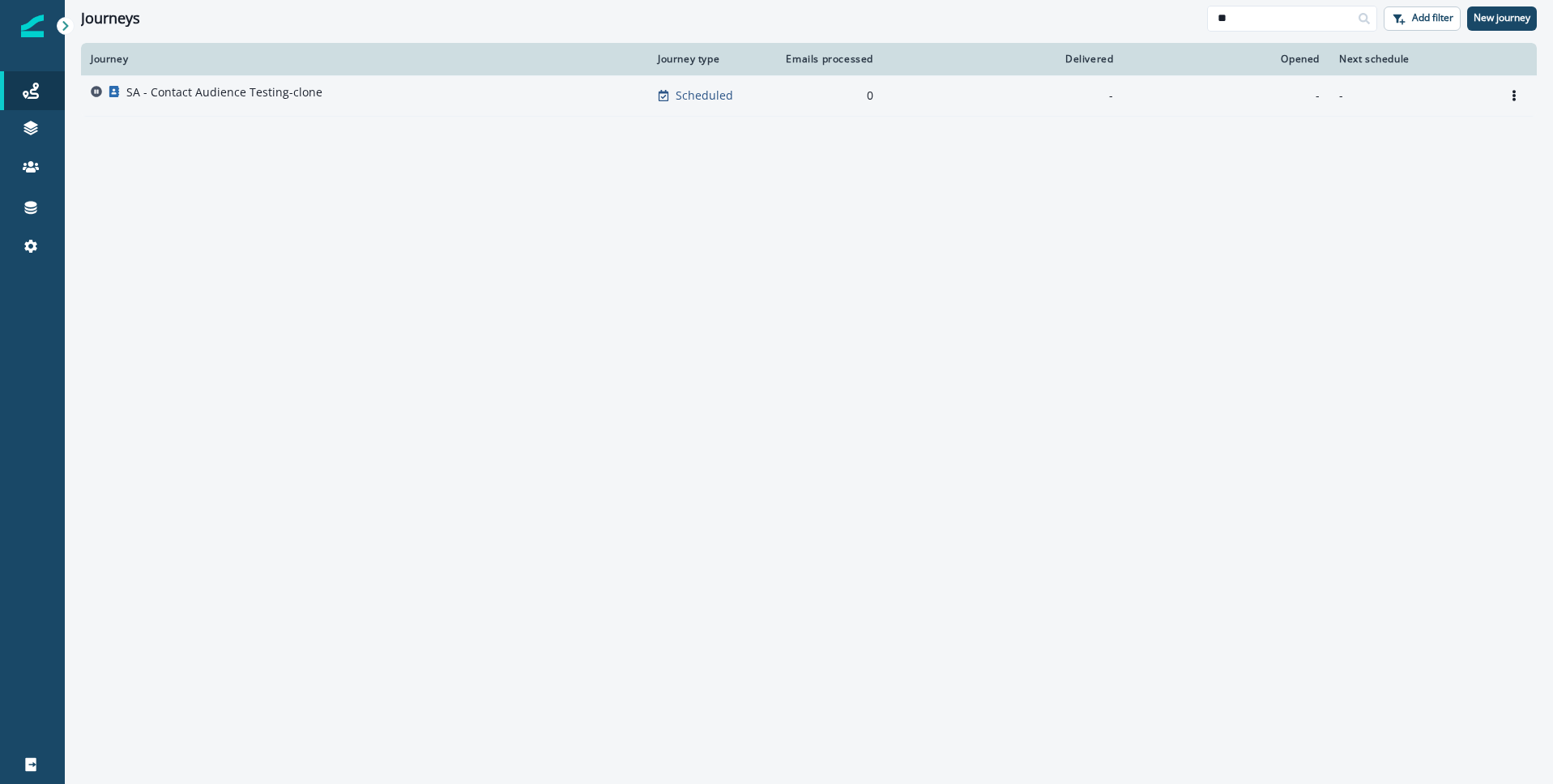
type input "**"
click at [217, 92] on p "SA - Contact Audience Testing-clone" at bounding box center [224, 92] width 196 height 16
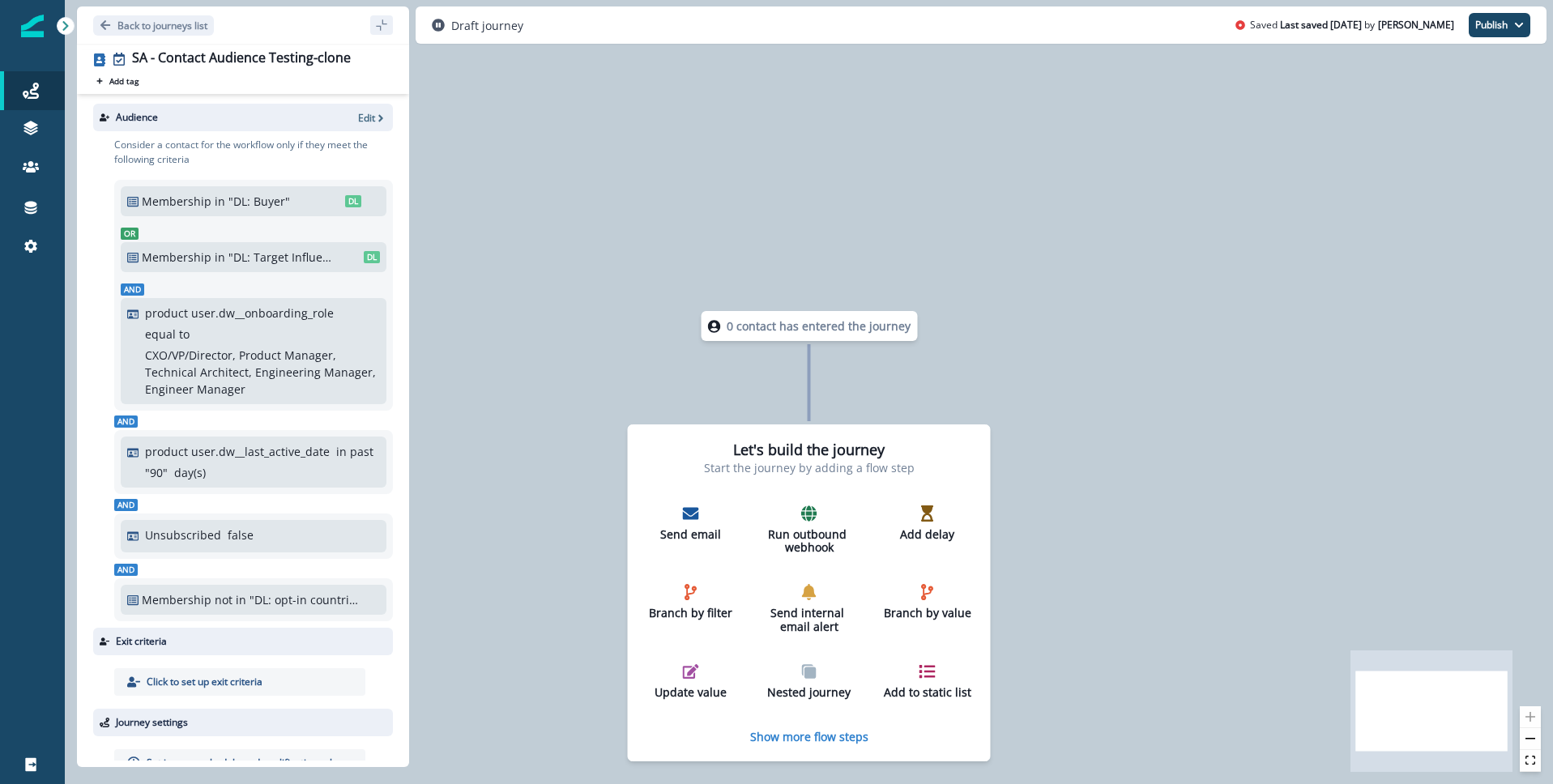
scroll to position [39, 0]
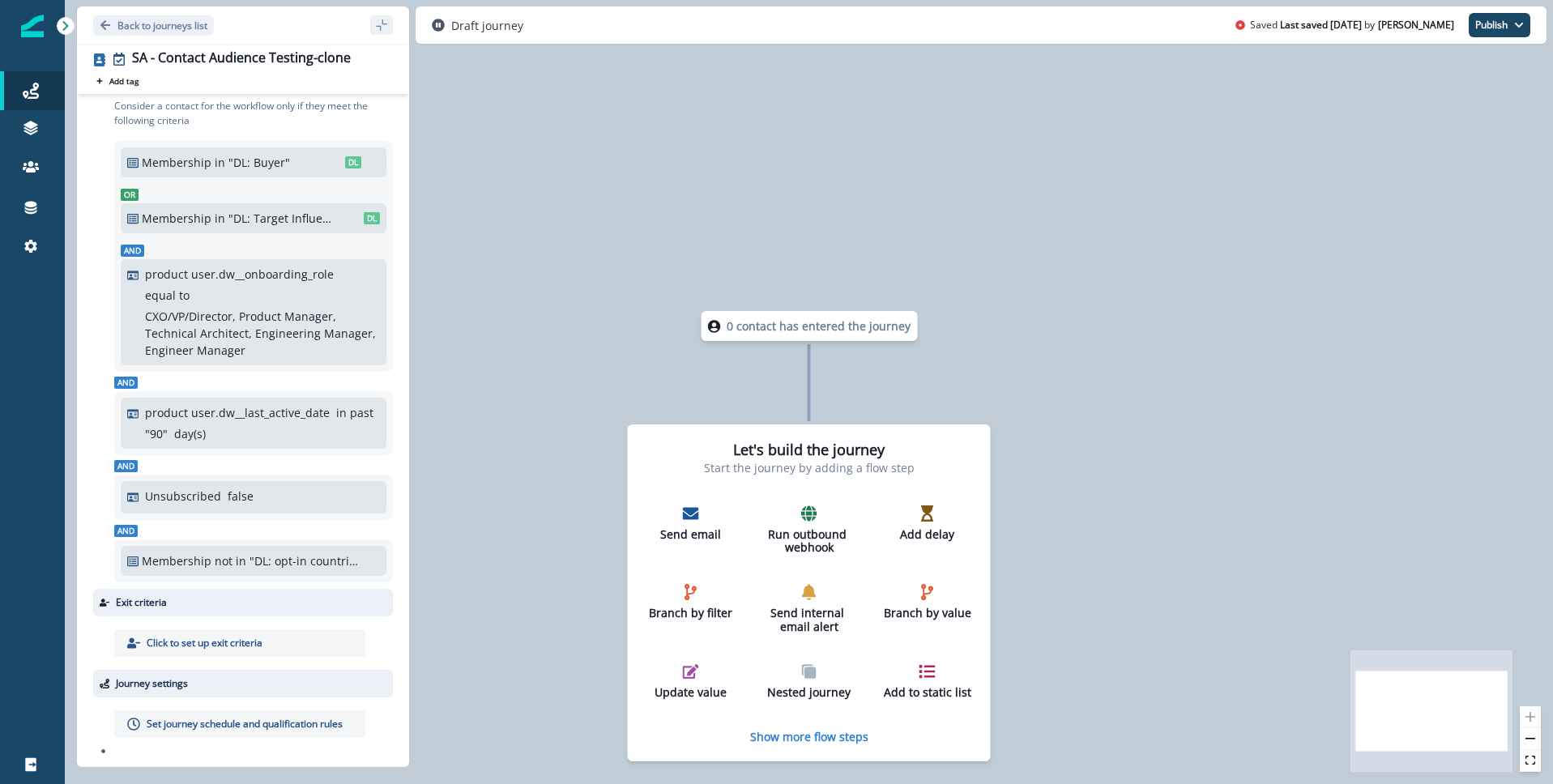
click at [130, 247] on span "And" at bounding box center [133, 251] width 24 height 12
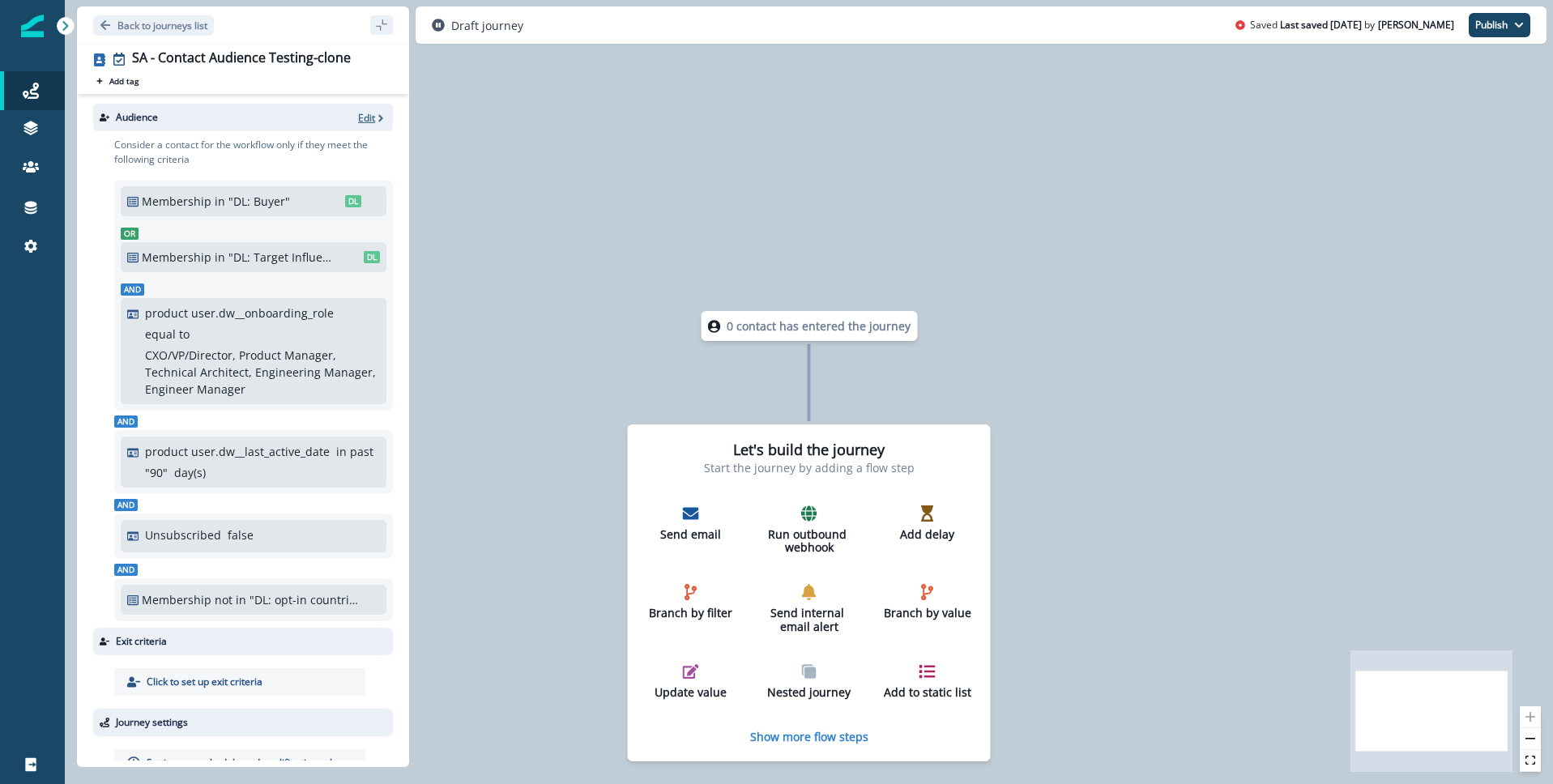
click at [366, 112] on p "Edit" at bounding box center [367, 118] width 17 height 14
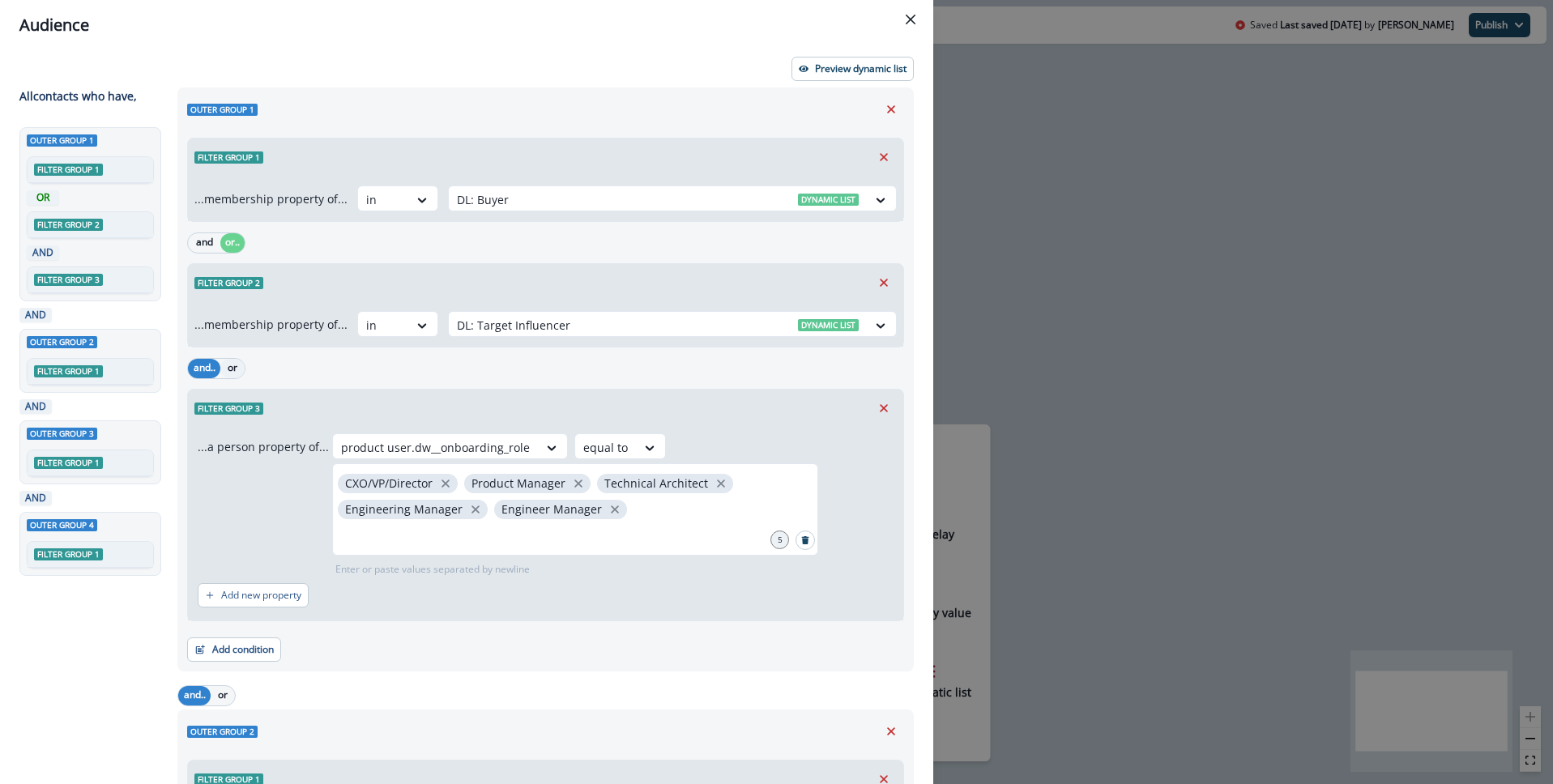
click at [227, 371] on button "or" at bounding box center [233, 368] width 25 height 20
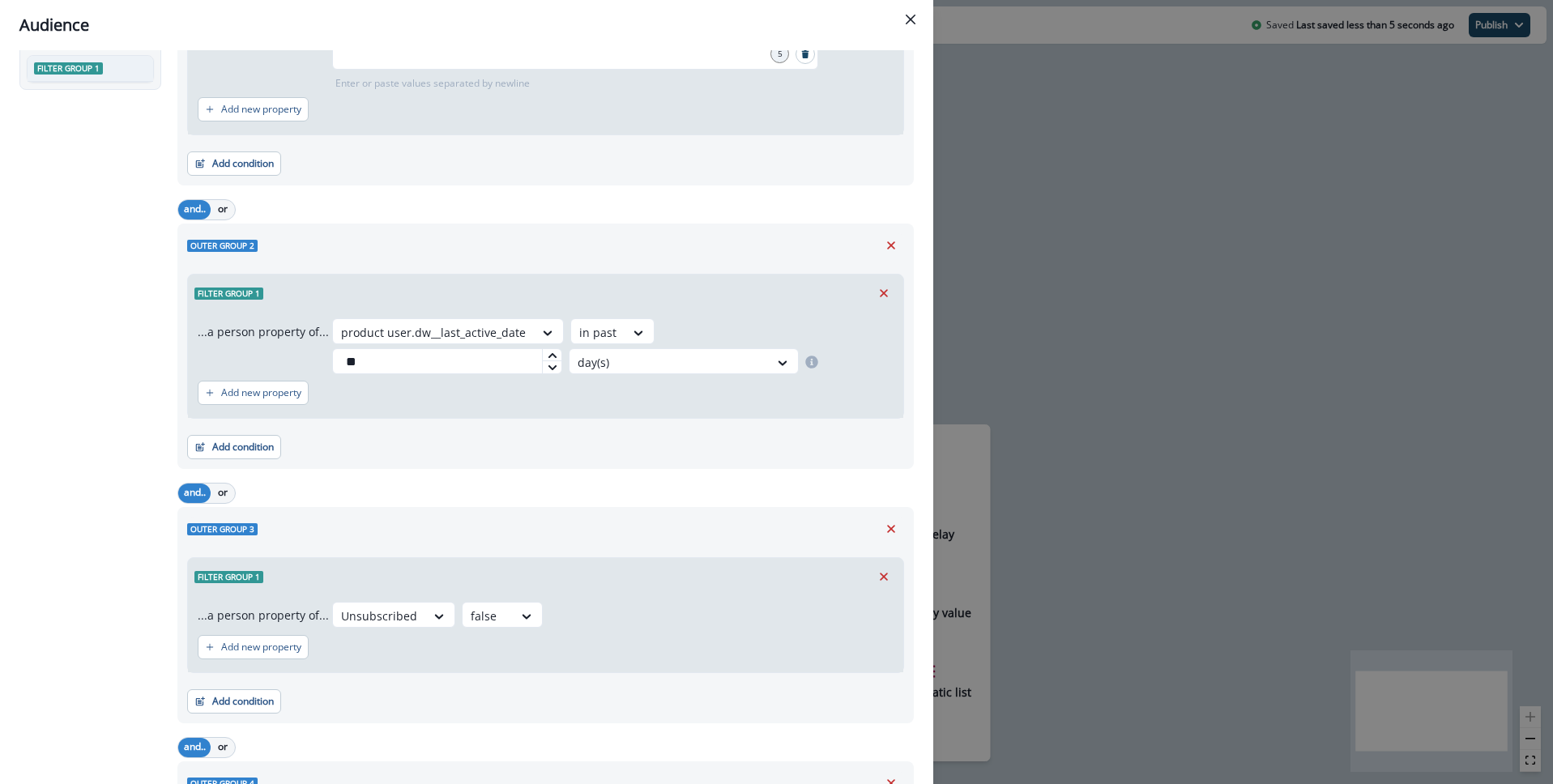
scroll to position [705, 0]
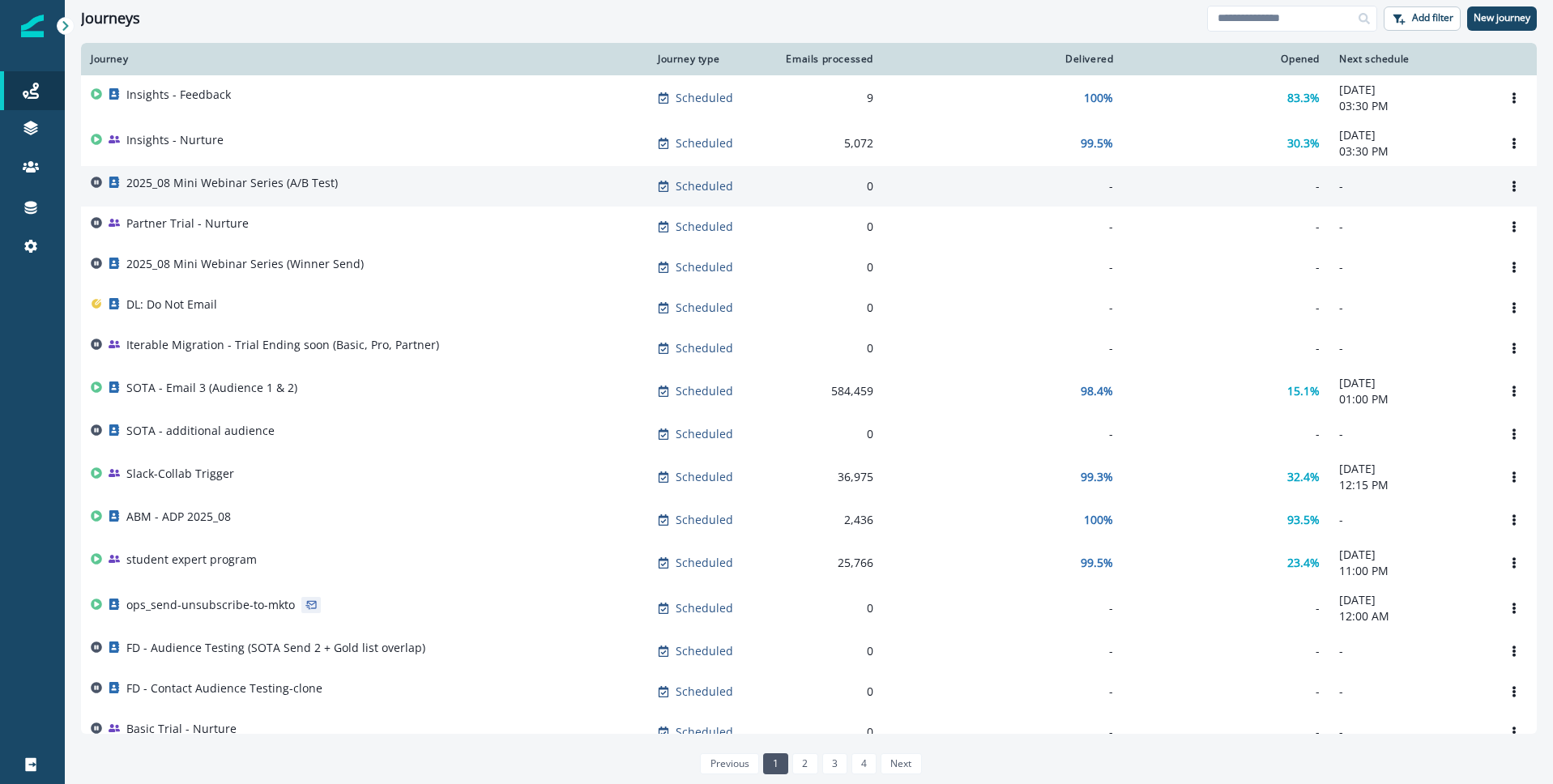
click at [229, 187] on p "2025_08 Mini Webinar Series (A/B Test)" at bounding box center [232, 182] width 211 height 16
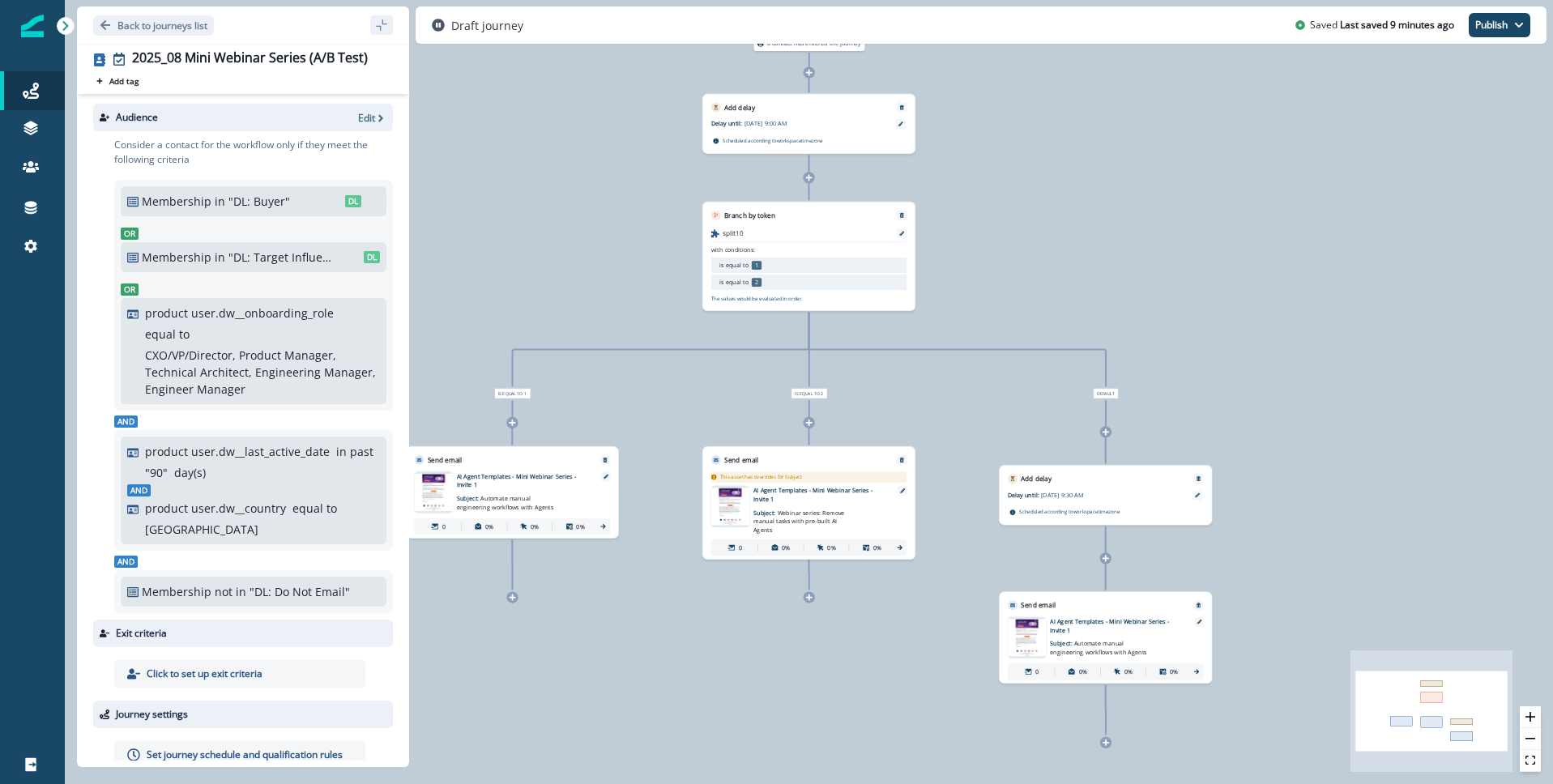
scroll to position [31, 0]
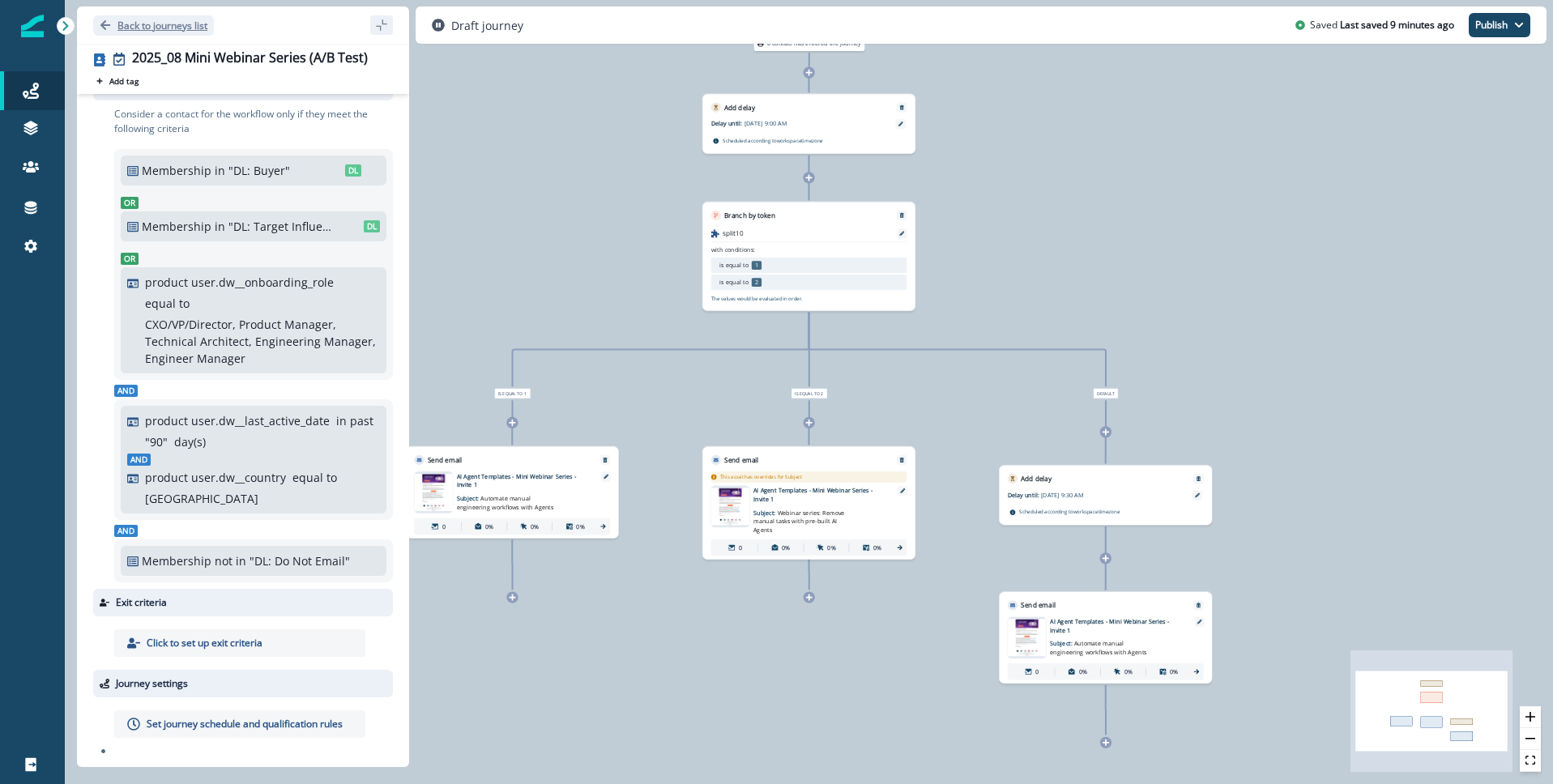
click at [100, 23] on icon "Go back" at bounding box center [105, 25] width 11 height 11
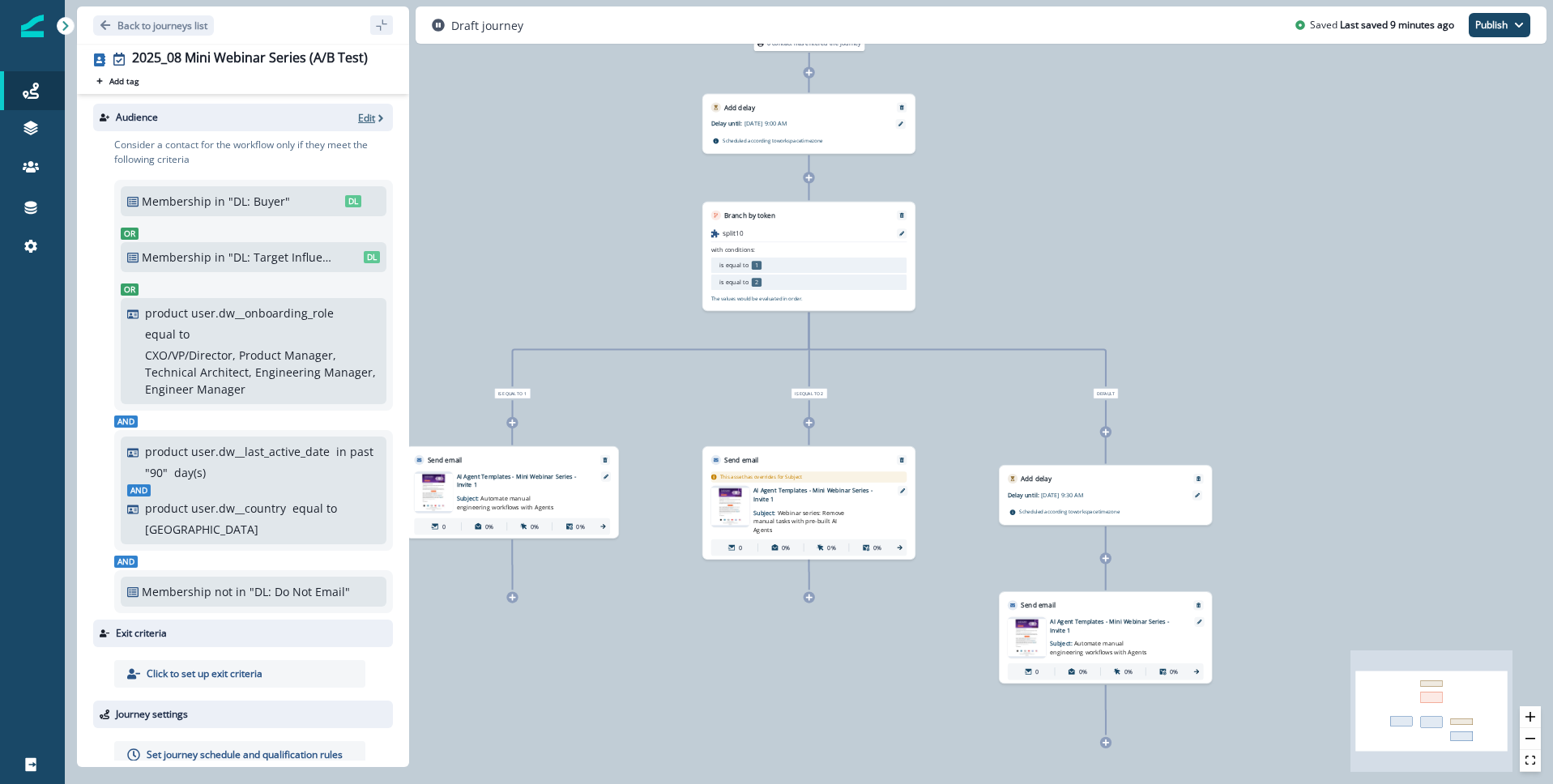
click at [363, 118] on p "Edit" at bounding box center [367, 118] width 17 height 14
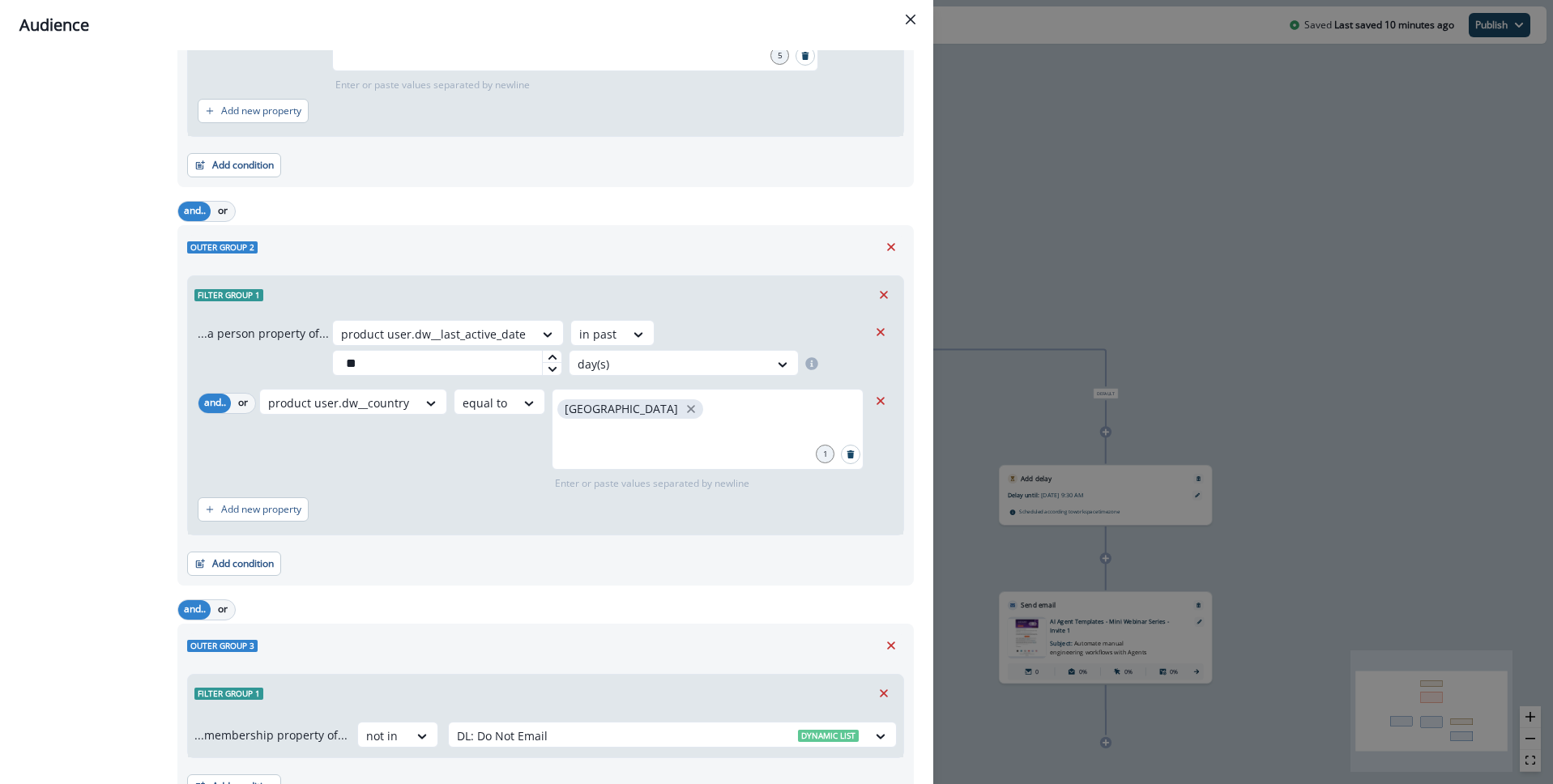
scroll to position [565, 0]
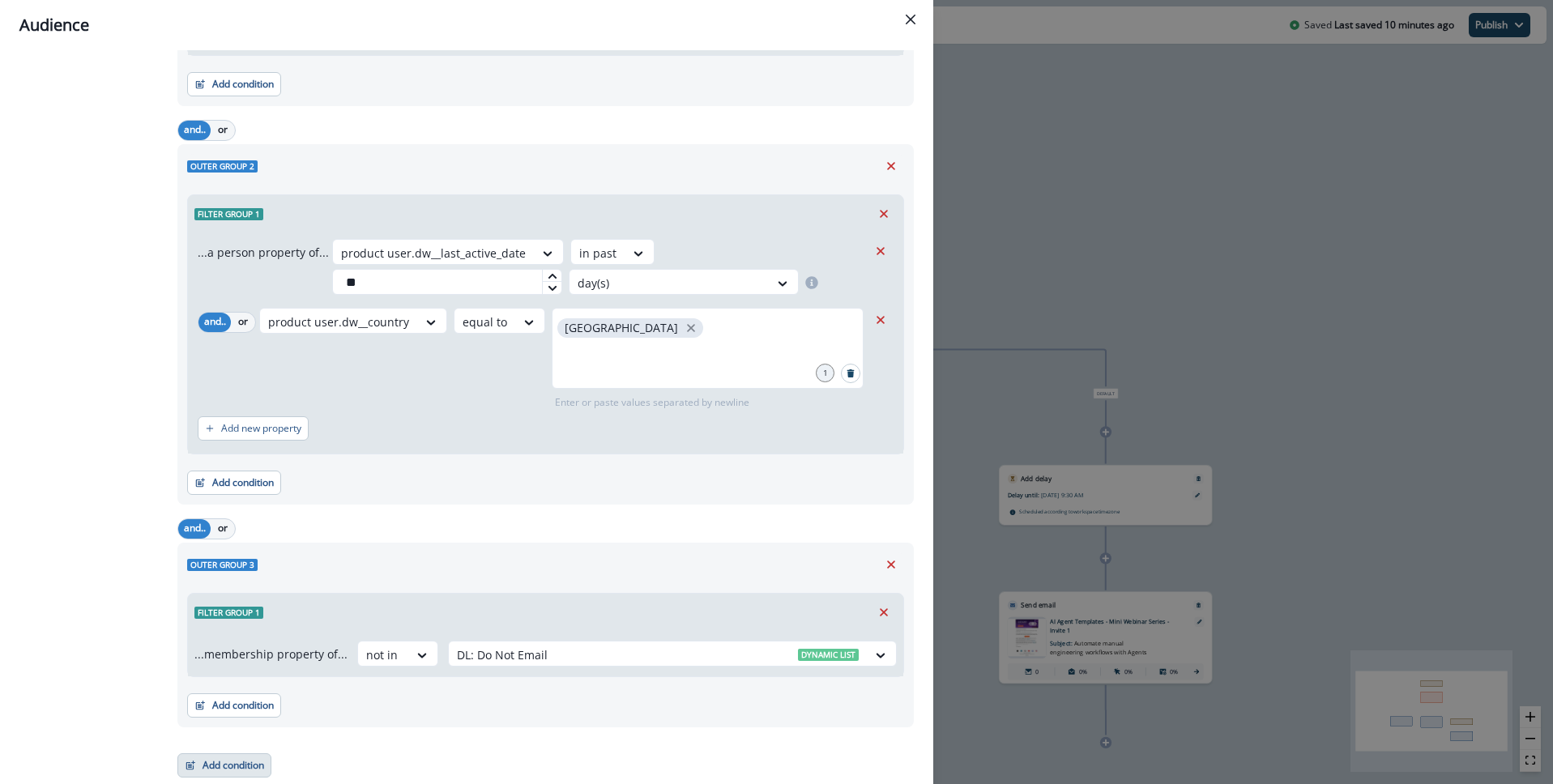
click at [207, 763] on button "Add condition" at bounding box center [224, 765] width 94 height 25
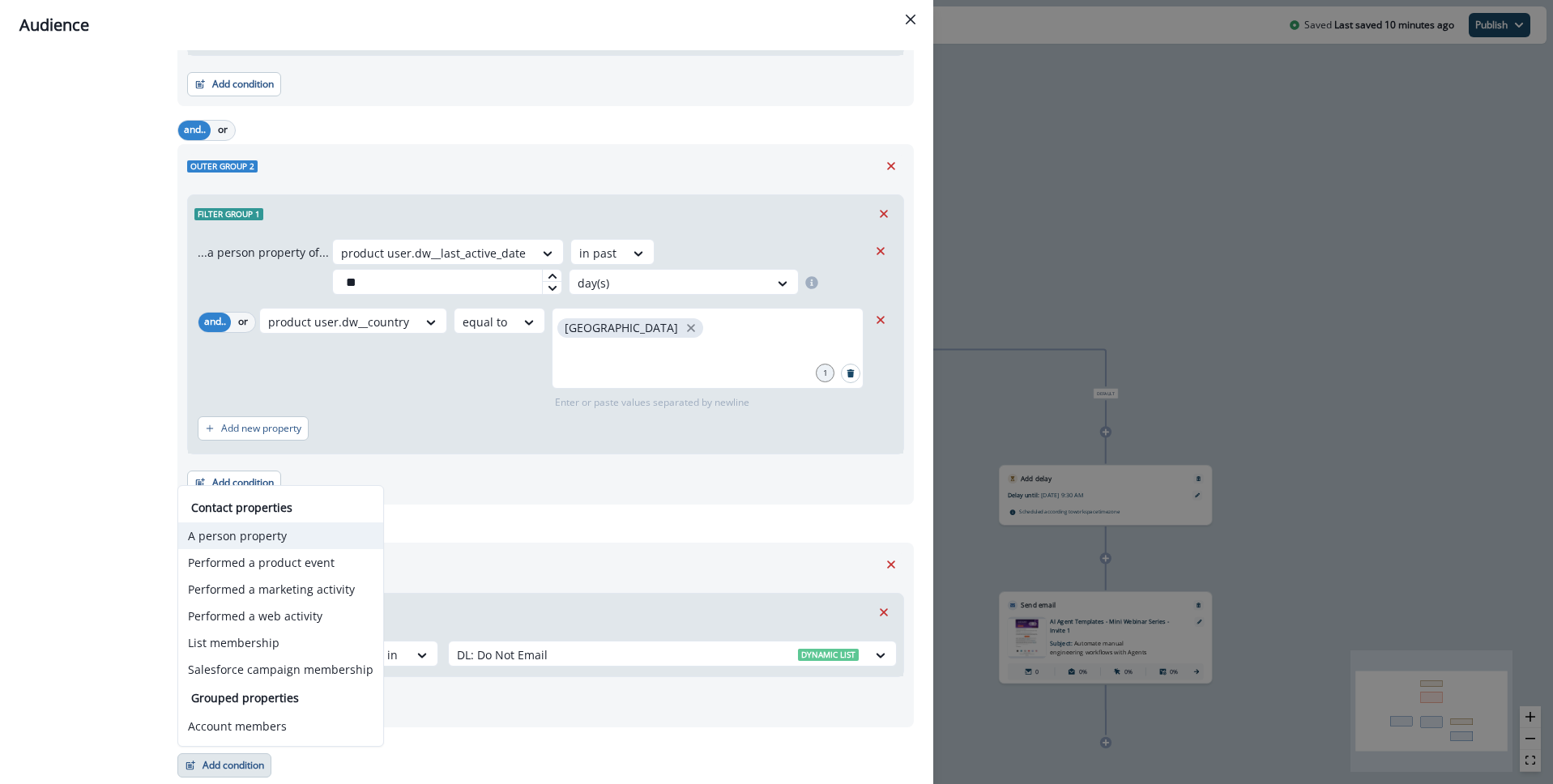
click at [274, 536] on button "A person property" at bounding box center [280, 535] width 205 height 26
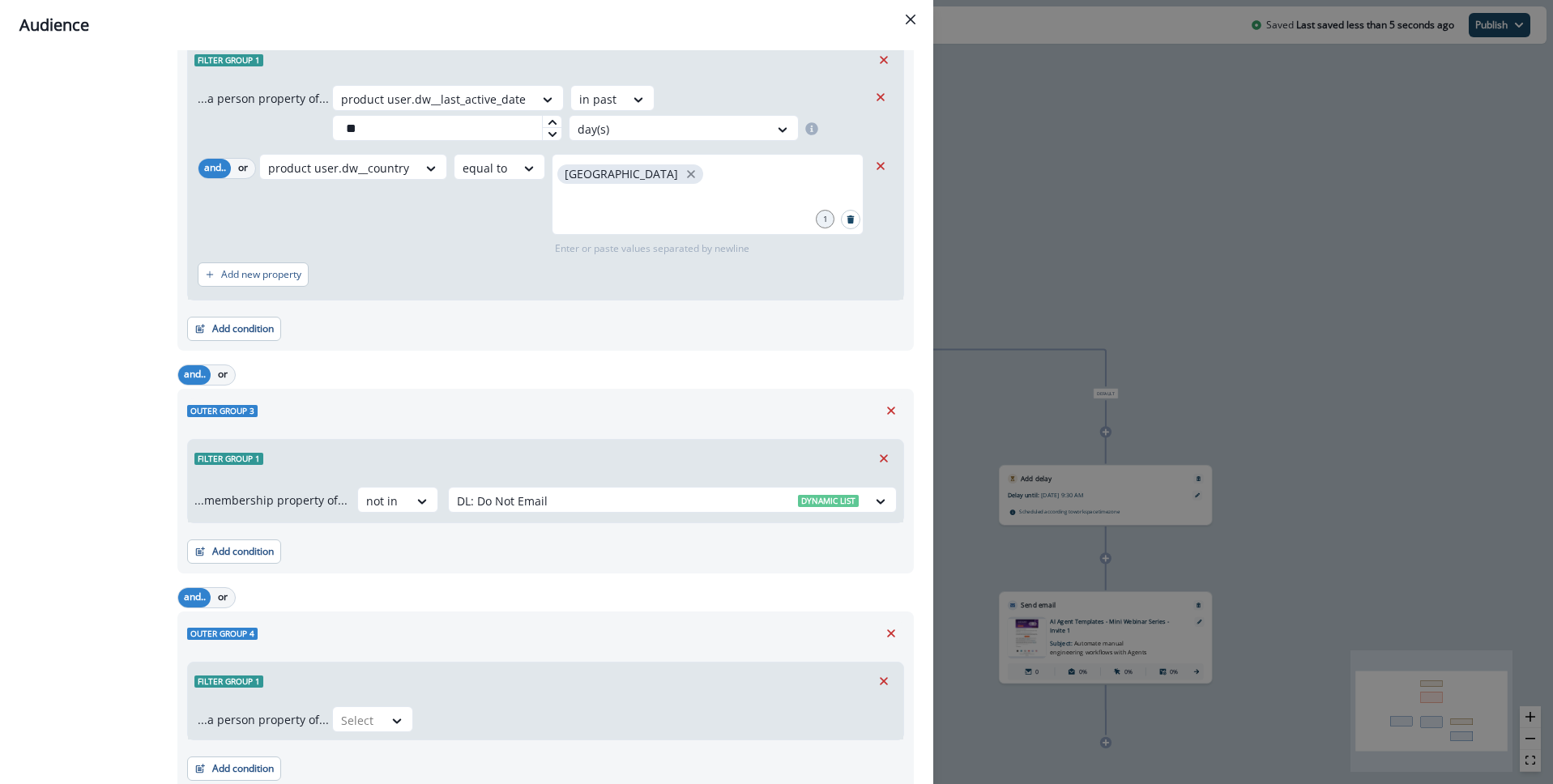
scroll to position [782, 0]
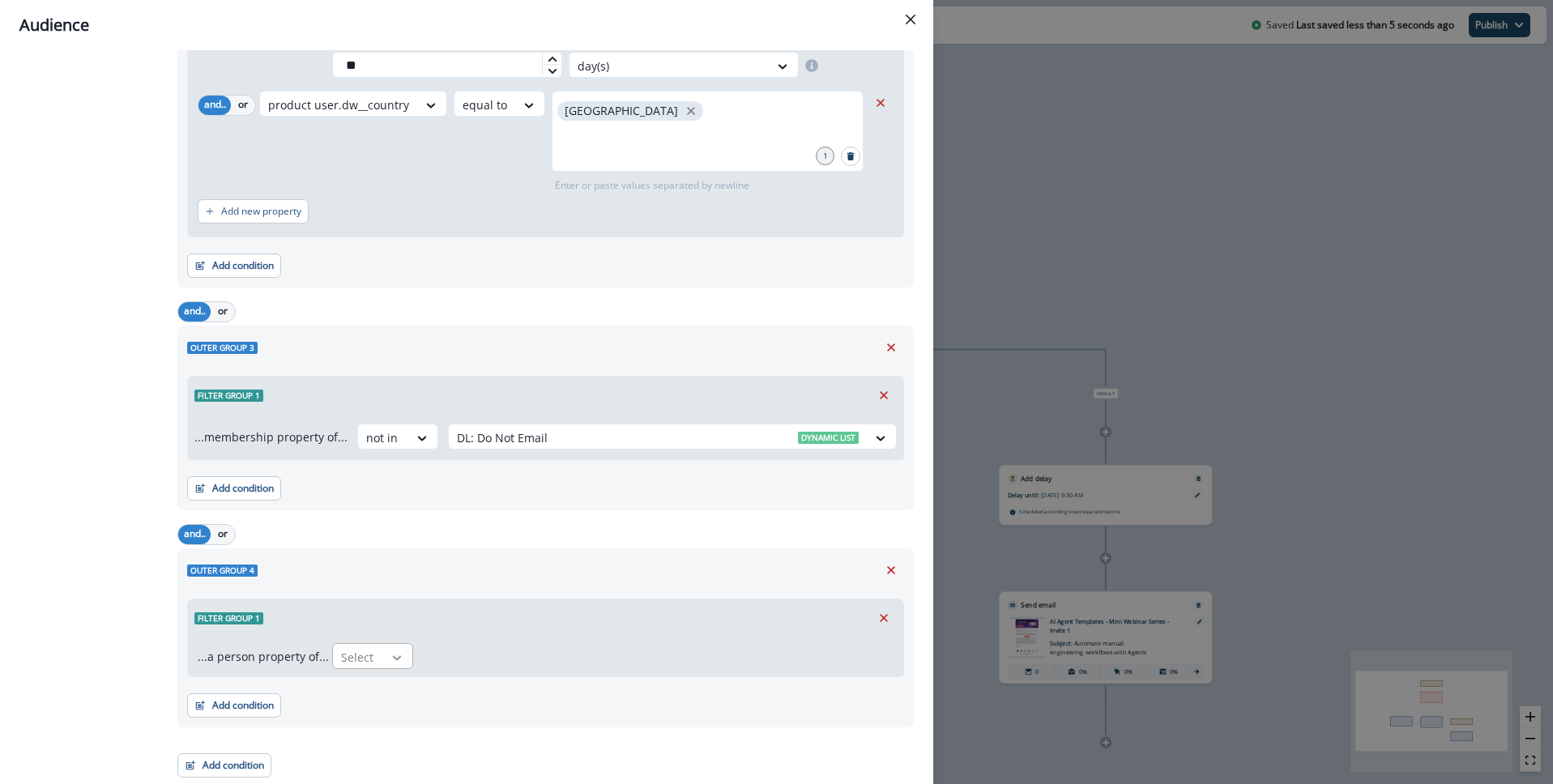
click at [384, 662] on div at bounding box center [397, 657] width 27 height 16
click at [374, 659] on div "Select" at bounding box center [358, 657] width 50 height 26
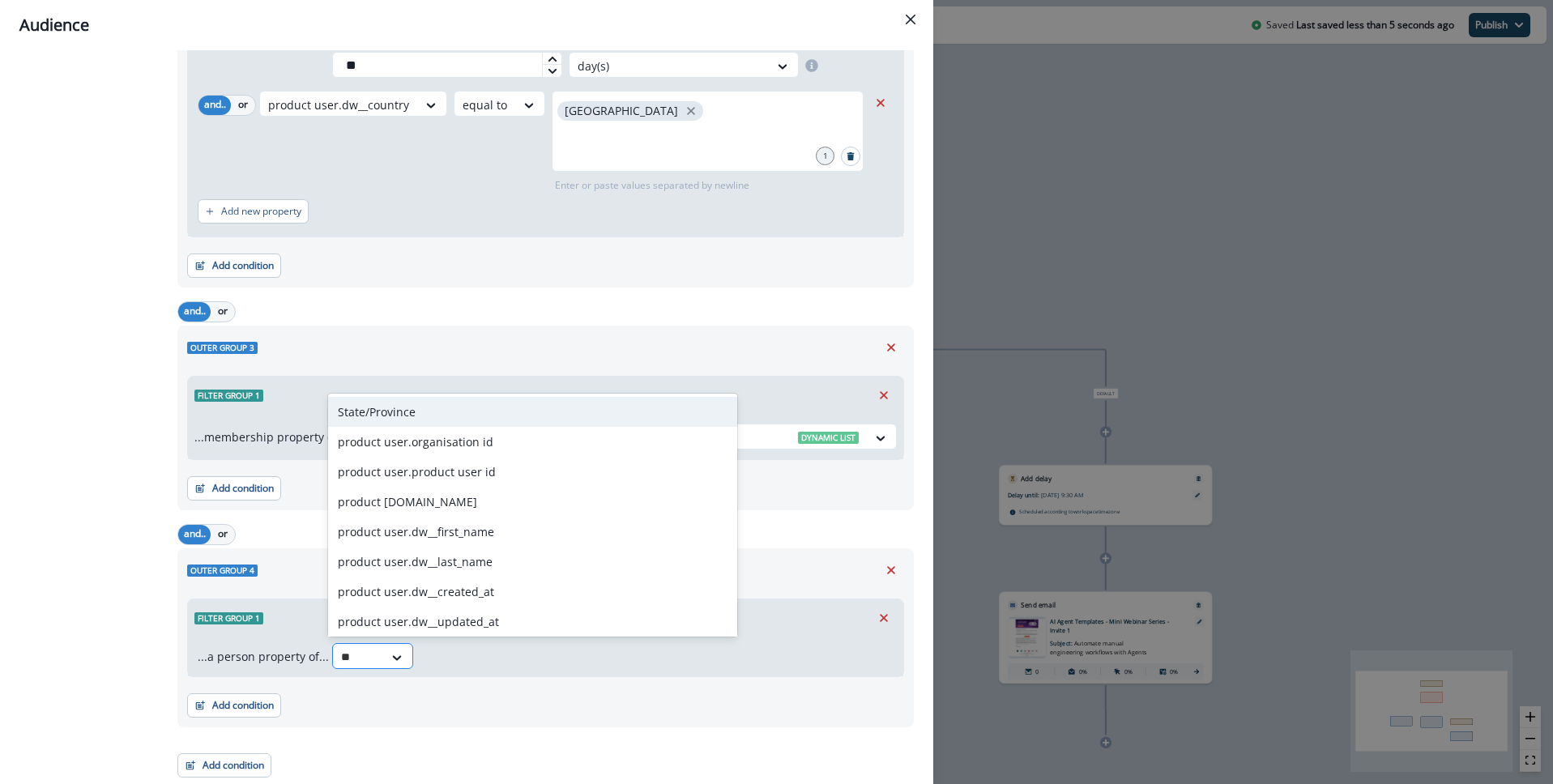
type input "*"
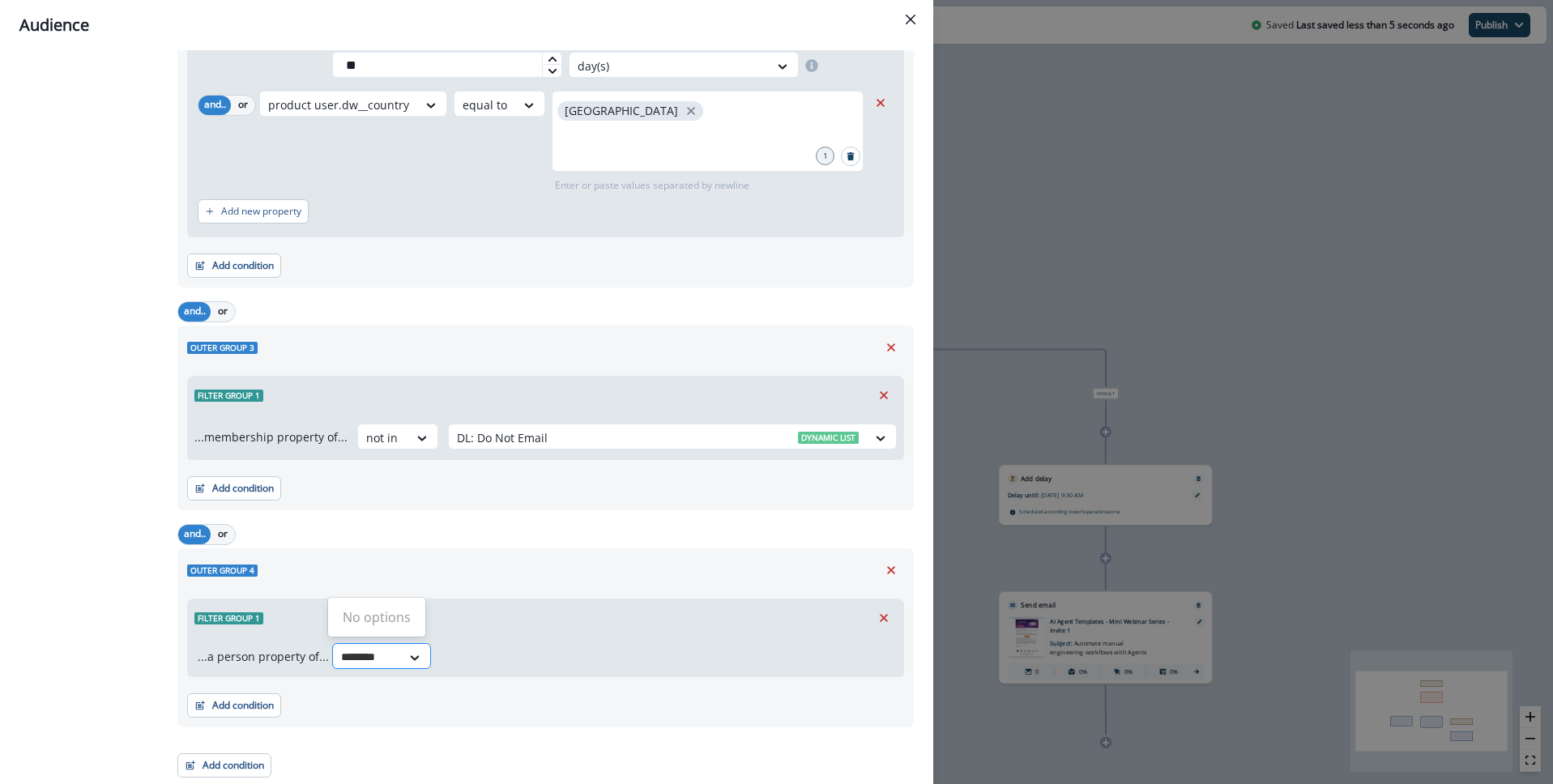
type input "*******"
click at [409, 625] on div "product user.dw__country" at bounding box center [408, 618] width 160 height 30
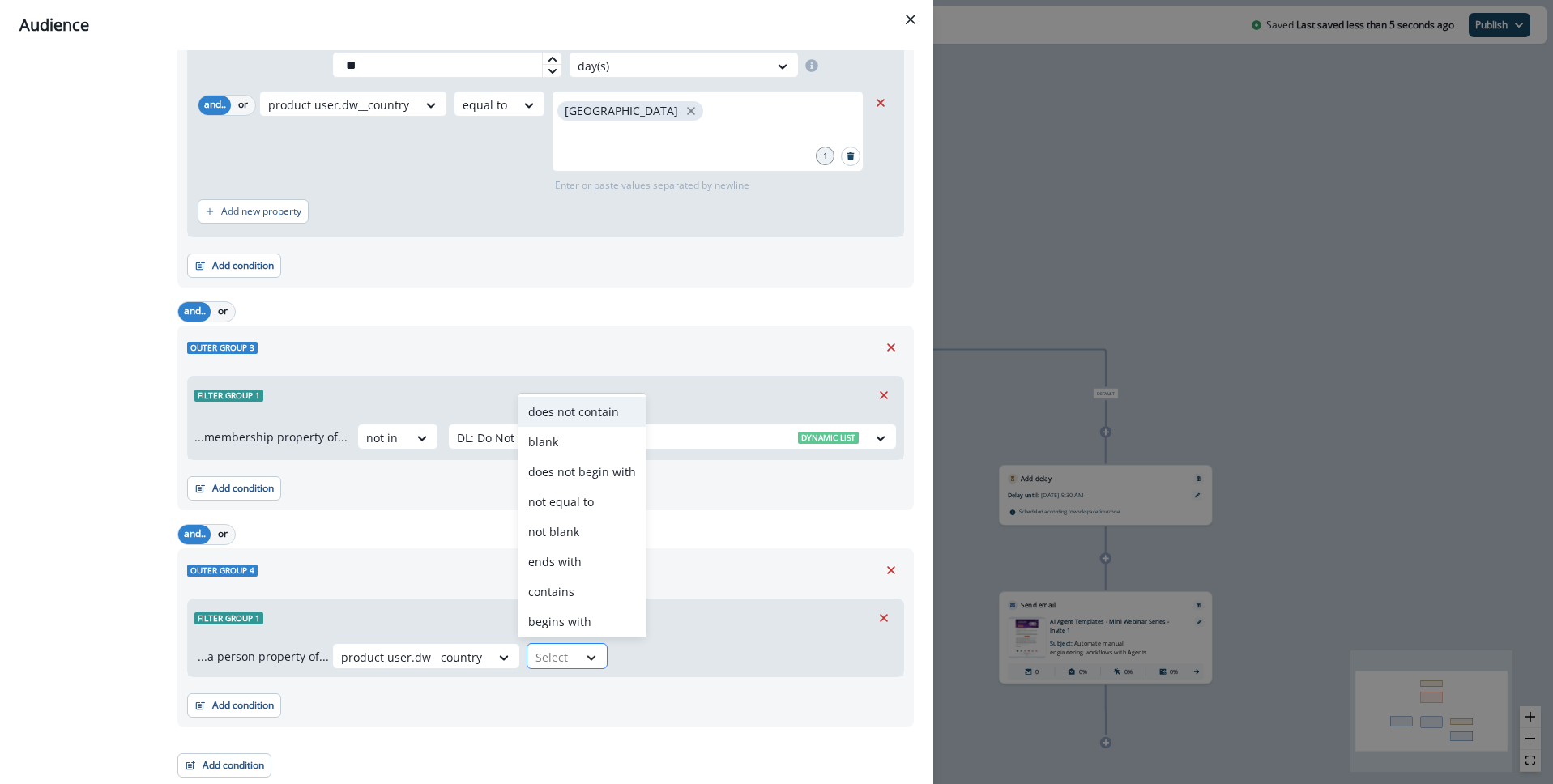
click at [584, 664] on icon at bounding box center [591, 657] width 14 height 16
click at [571, 591] on div "equal to" at bounding box center [581, 588] width 127 height 30
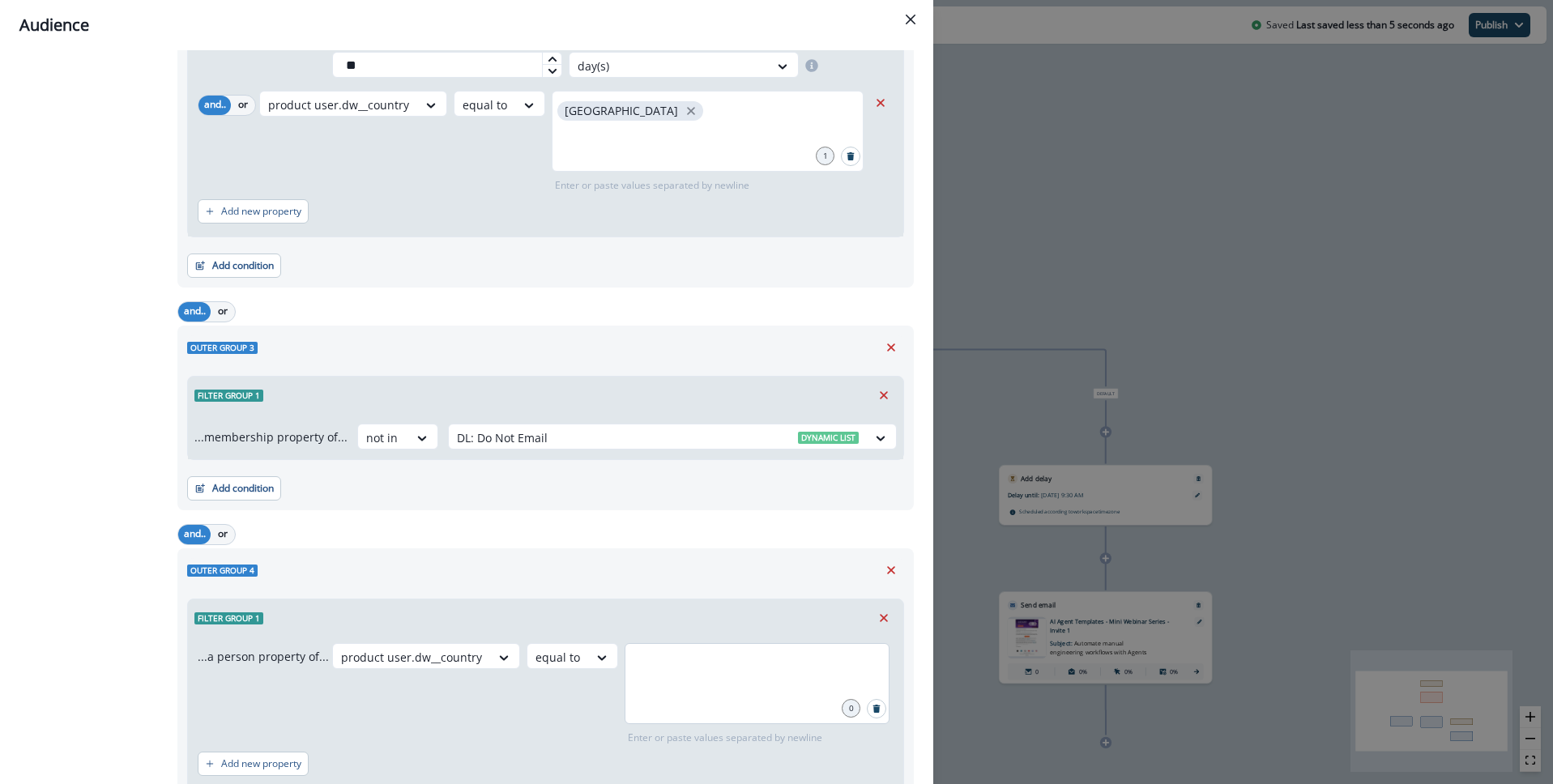
click at [683, 685] on div at bounding box center [757, 683] width 265 height 81
type input "**********"
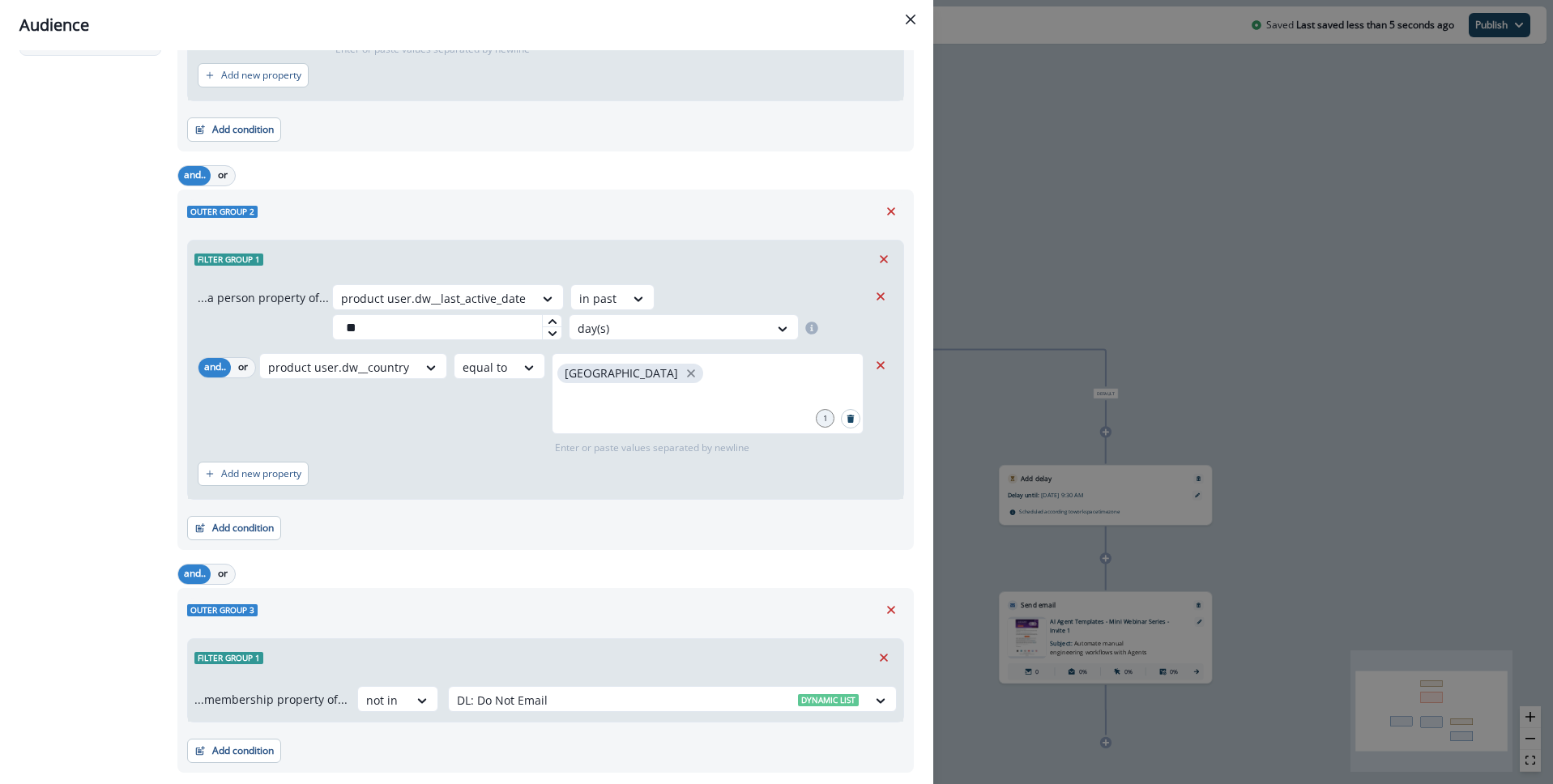
scroll to position [522, 0]
click at [879, 364] on icon "Remove" at bounding box center [880, 364] width 9 height 9
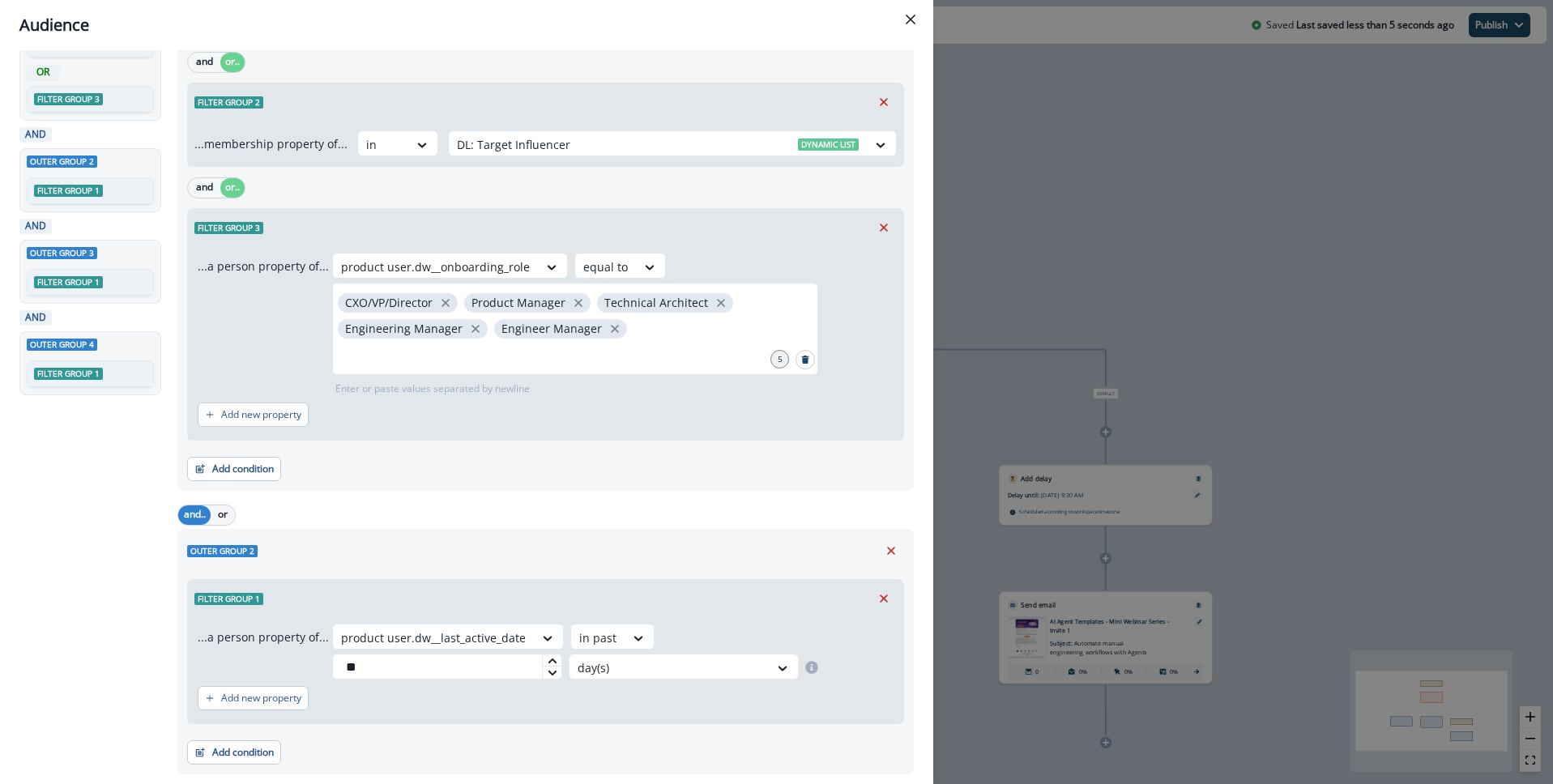
scroll to position [0, 0]
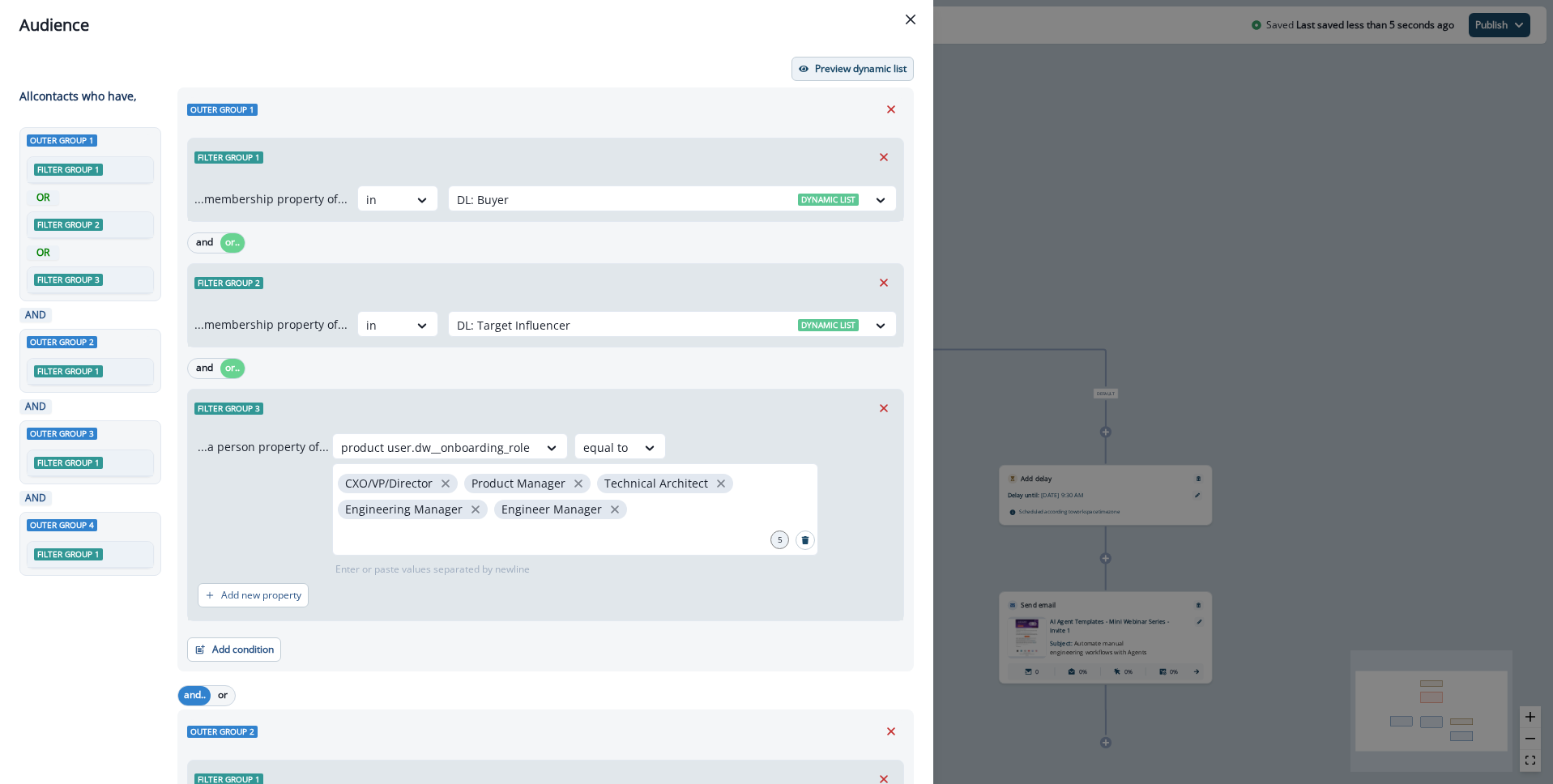
click at [857, 80] on button "Preview dynamic list" at bounding box center [853, 69] width 123 height 25
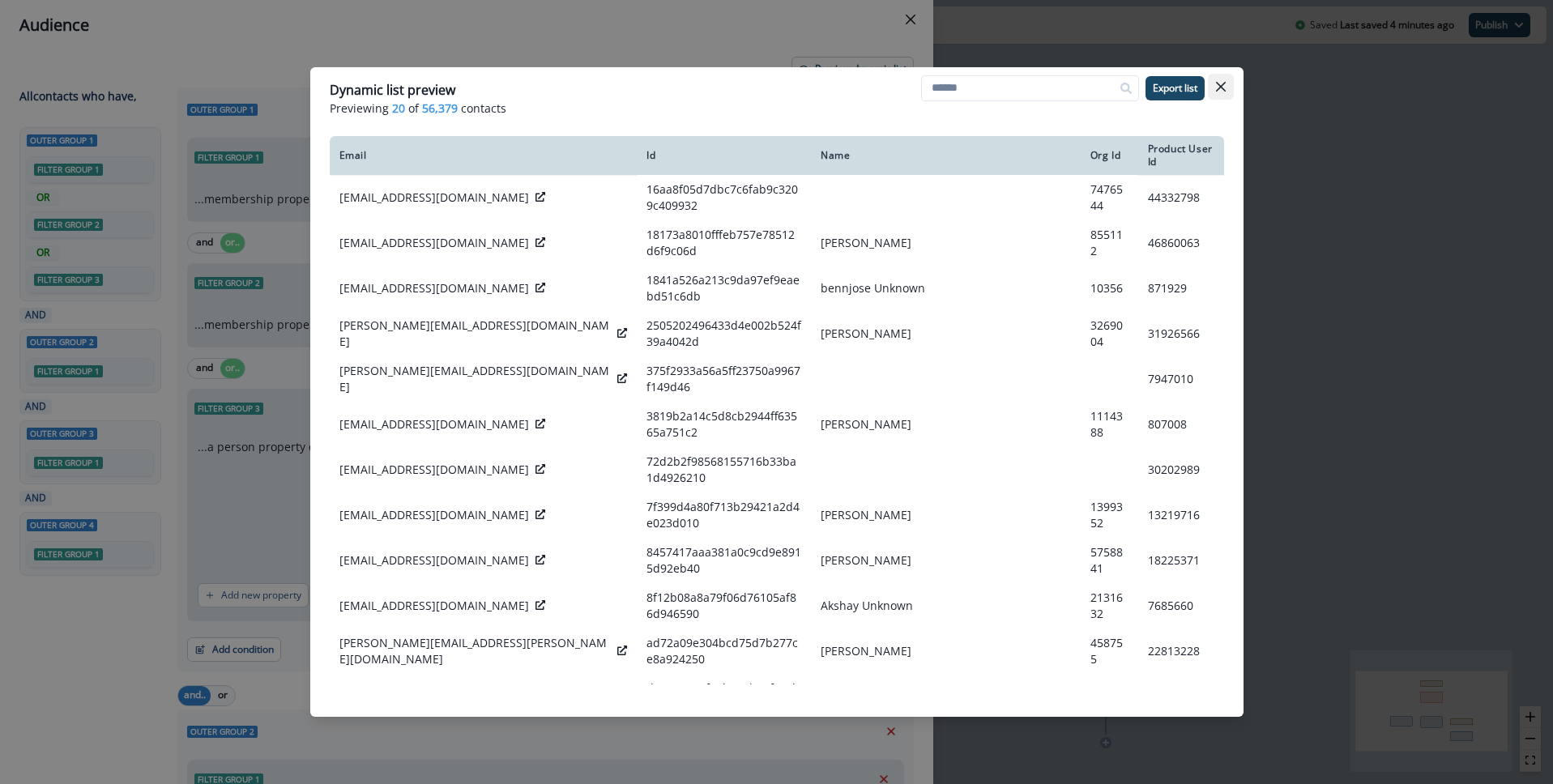
click at [1221, 89] on icon "Close" at bounding box center [1220, 86] width 9 height 9
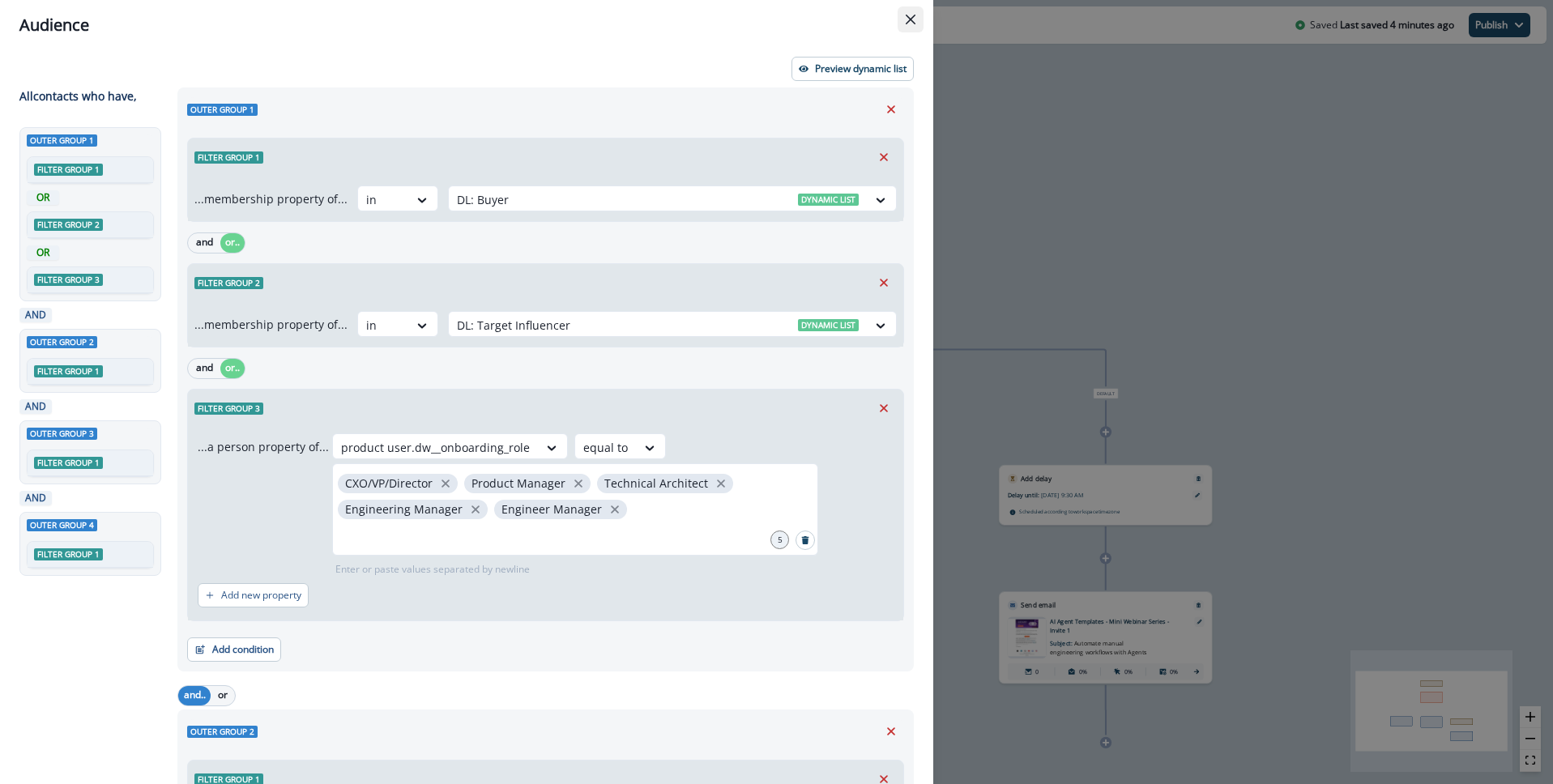
click at [915, 22] on button "Close" at bounding box center [910, 20] width 26 height 26
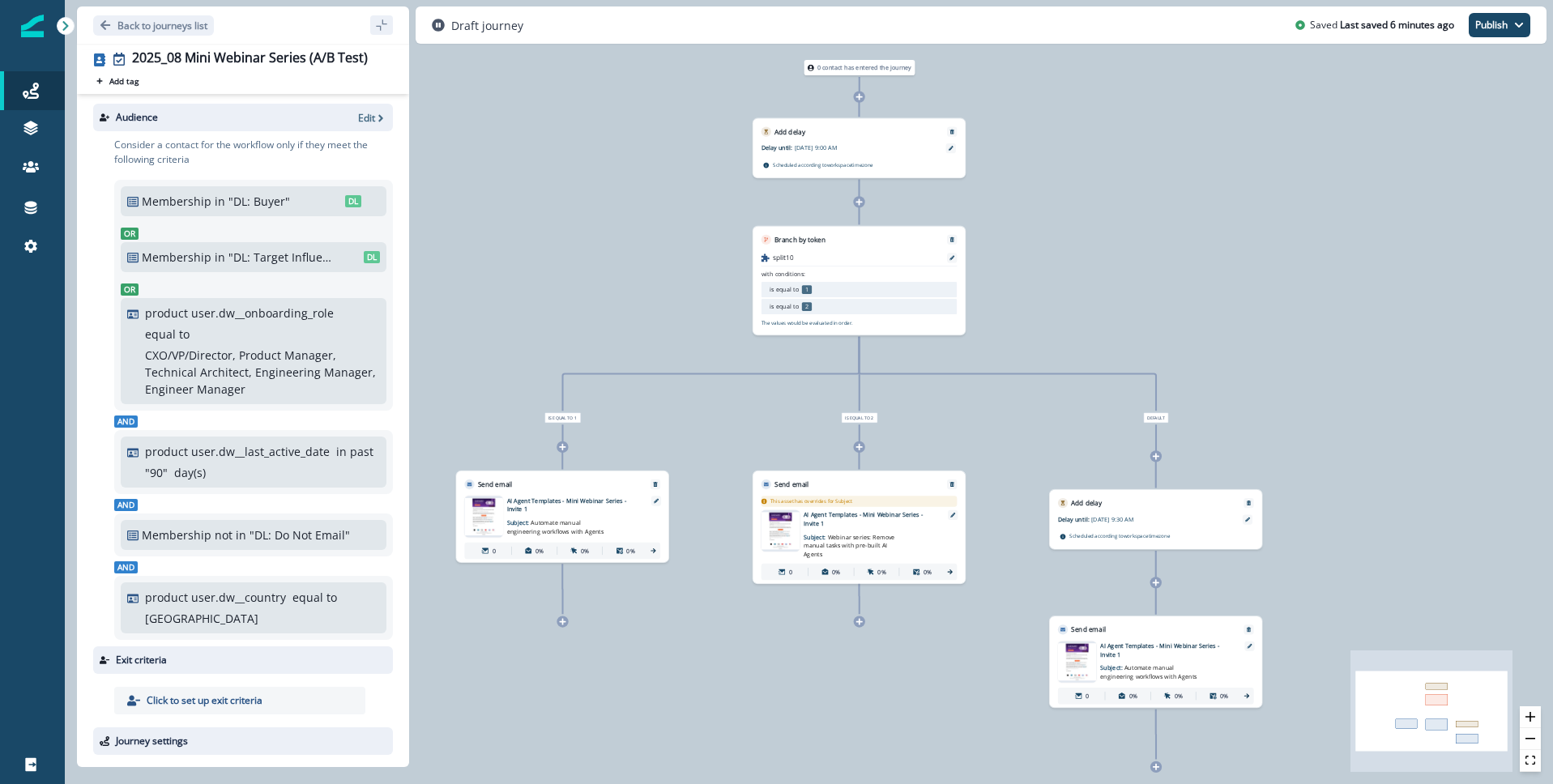
click at [1435, 173] on div "0 contact has entered the journey Add delay Delay until: [DATE] 9:00 AM Delay d…" at bounding box center [809, 392] width 1488 height 784
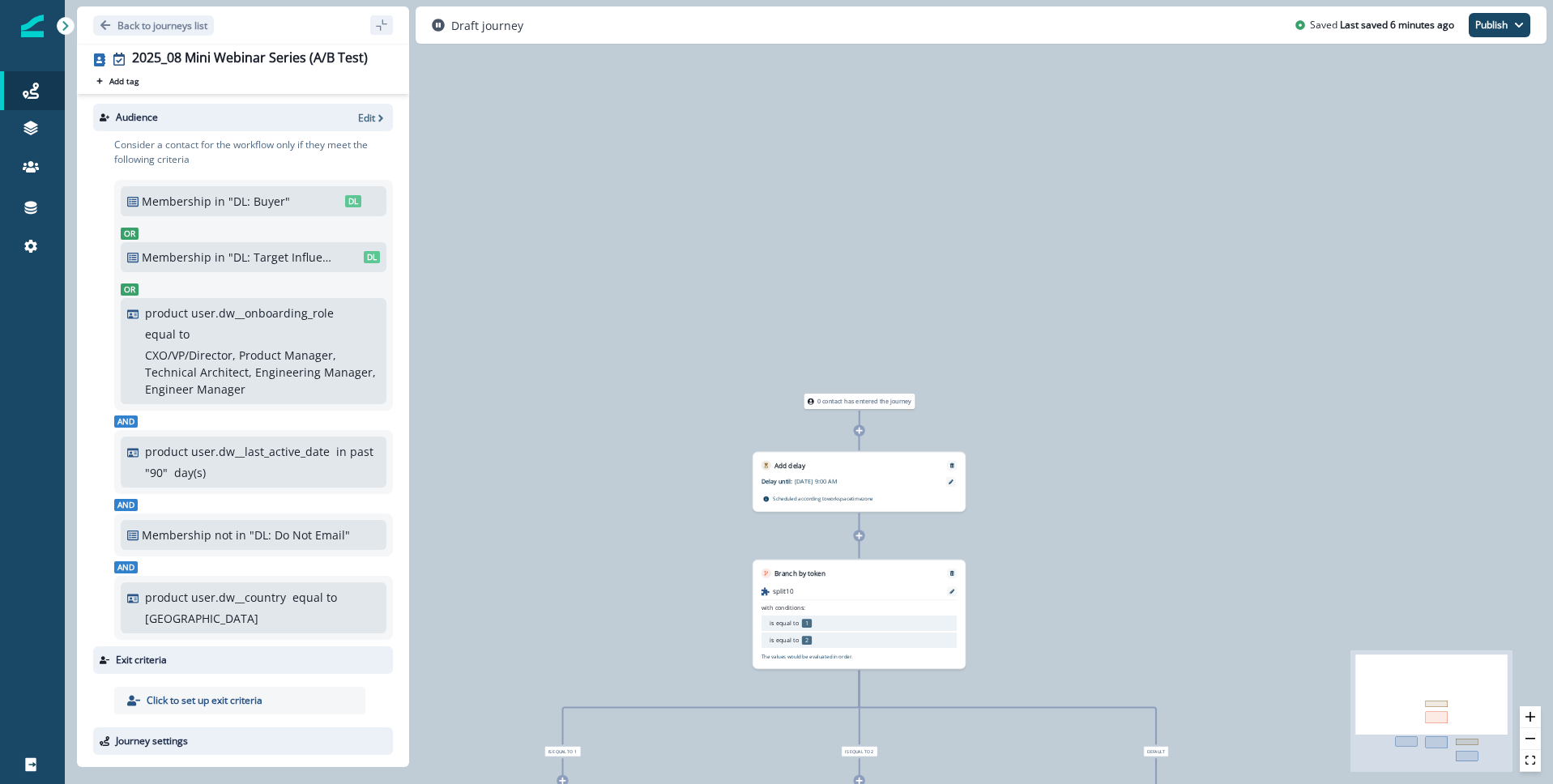
scroll to position [57, 0]
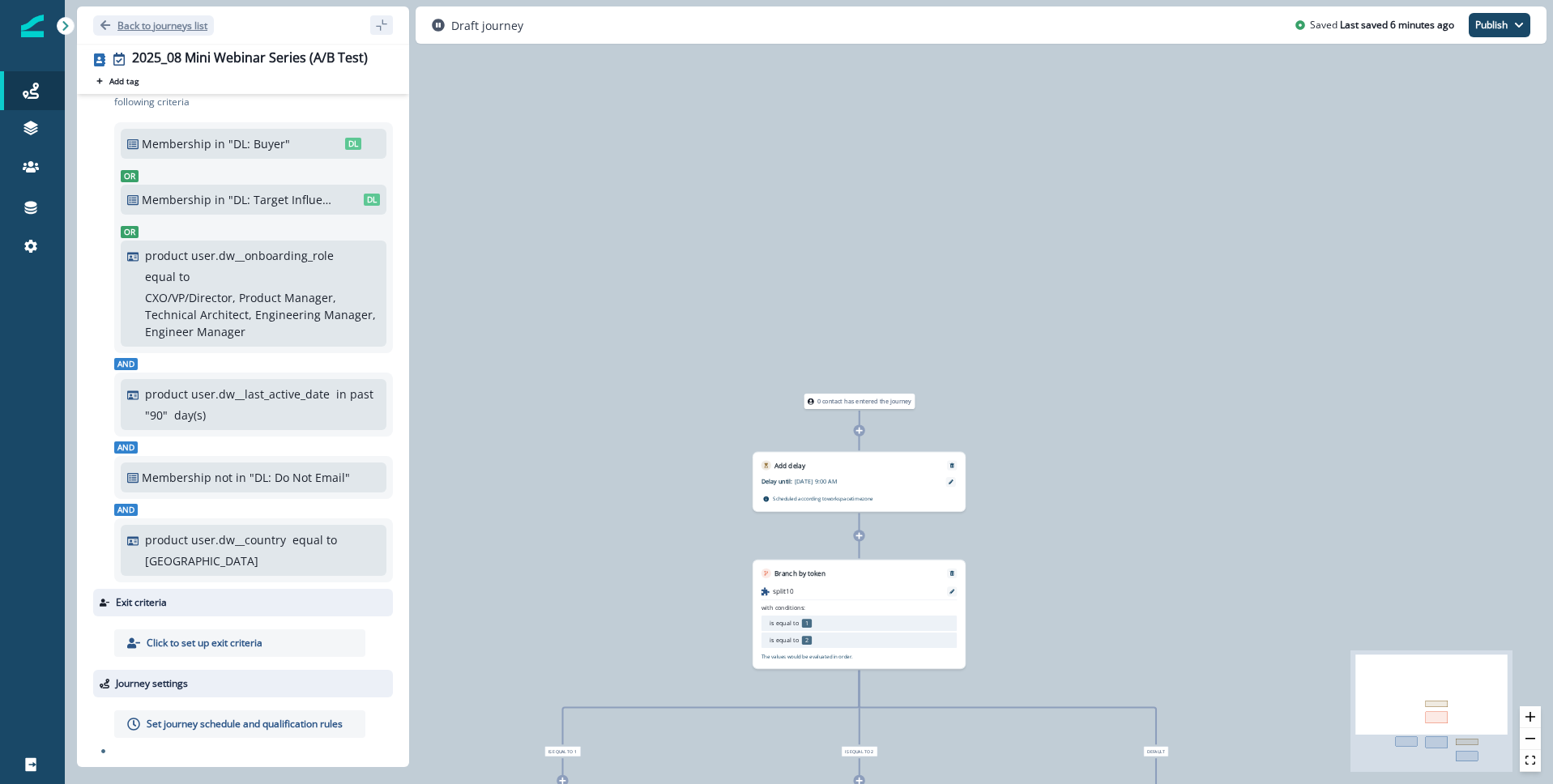
click at [107, 25] on icon "Go back" at bounding box center [105, 25] width 9 height 9
